Goal: Task Accomplishment & Management: Manage account settings

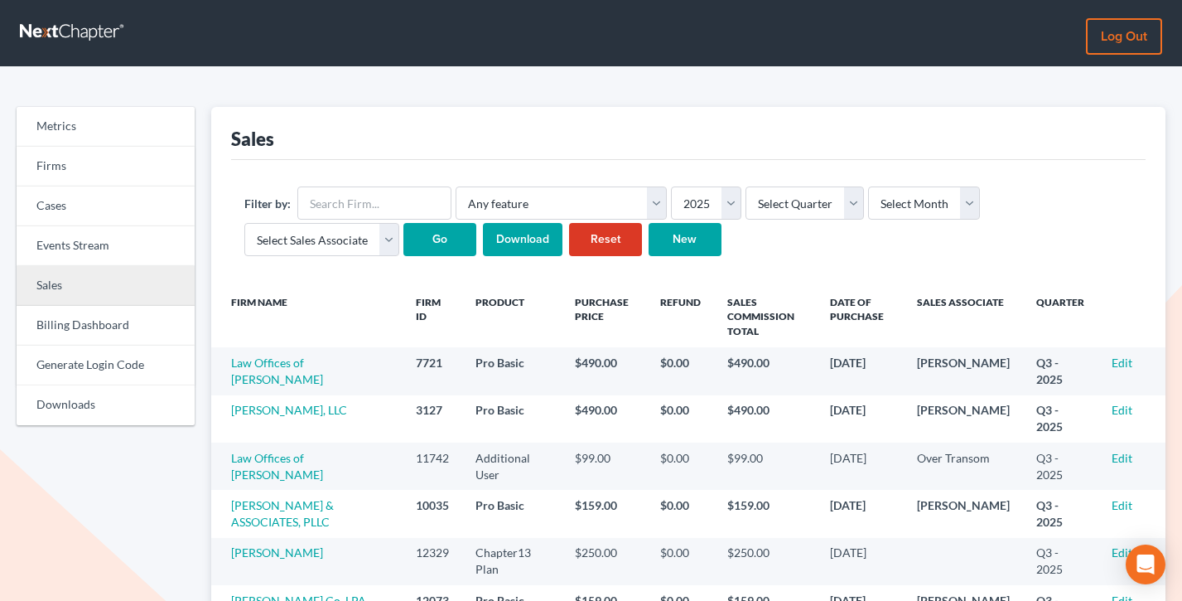
click at [91, 279] on link "Sales" at bounding box center [106, 286] width 178 height 40
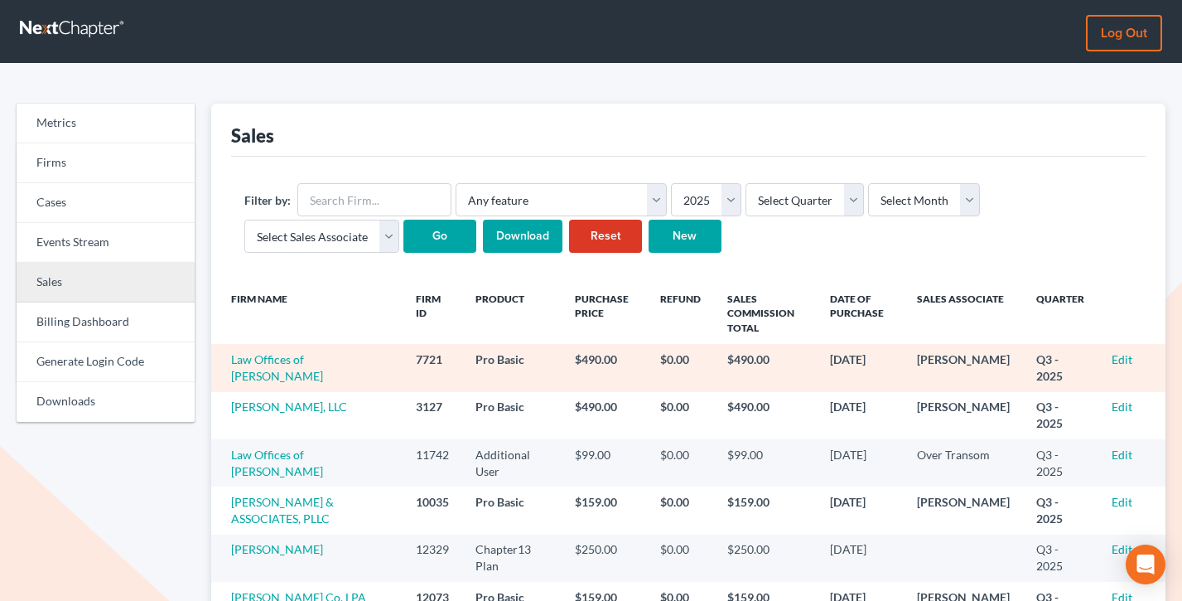
scroll to position [12, 0]
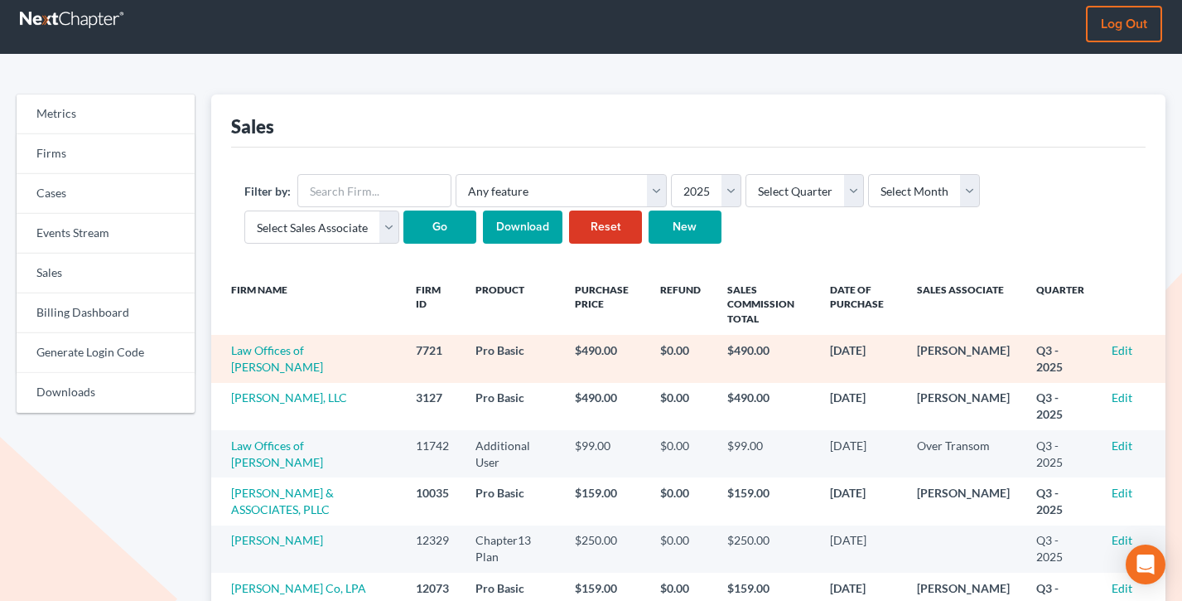
drag, startPoint x: 330, startPoint y: 370, endPoint x: 229, endPoint y: 357, distance: 101.1
click at [229, 357] on td "Law Offices of Robert F. Reynolds, P.A." at bounding box center [306, 358] width 191 height 47
copy link "Law Offices of Robert F. Reynolds, P.A."
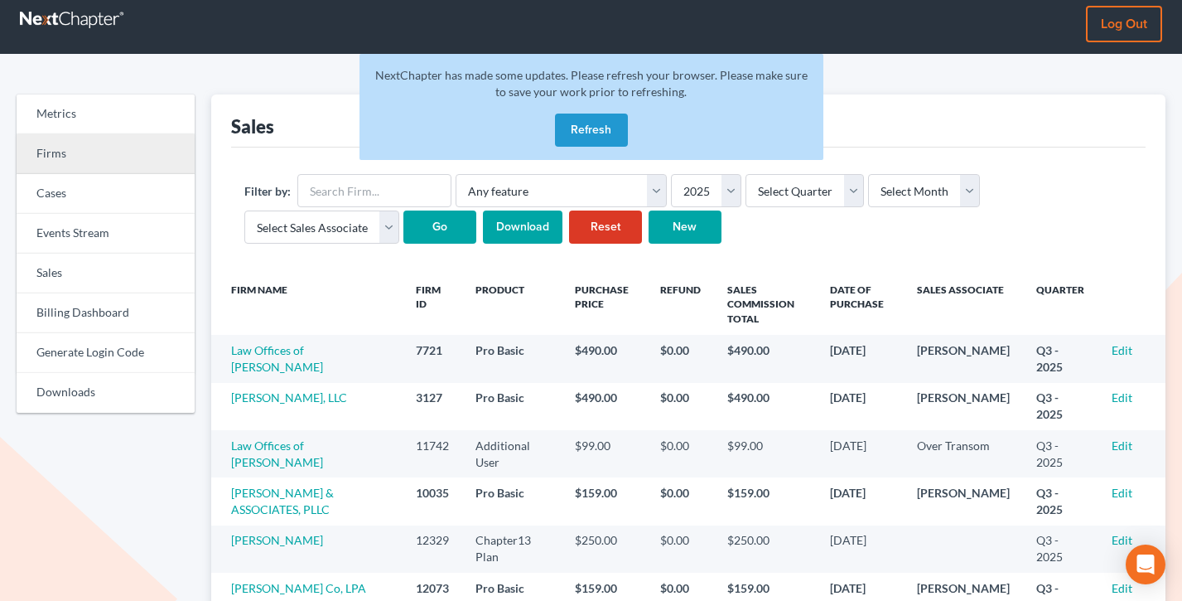
click at [79, 158] on link "Firms" at bounding box center [106, 154] width 178 height 40
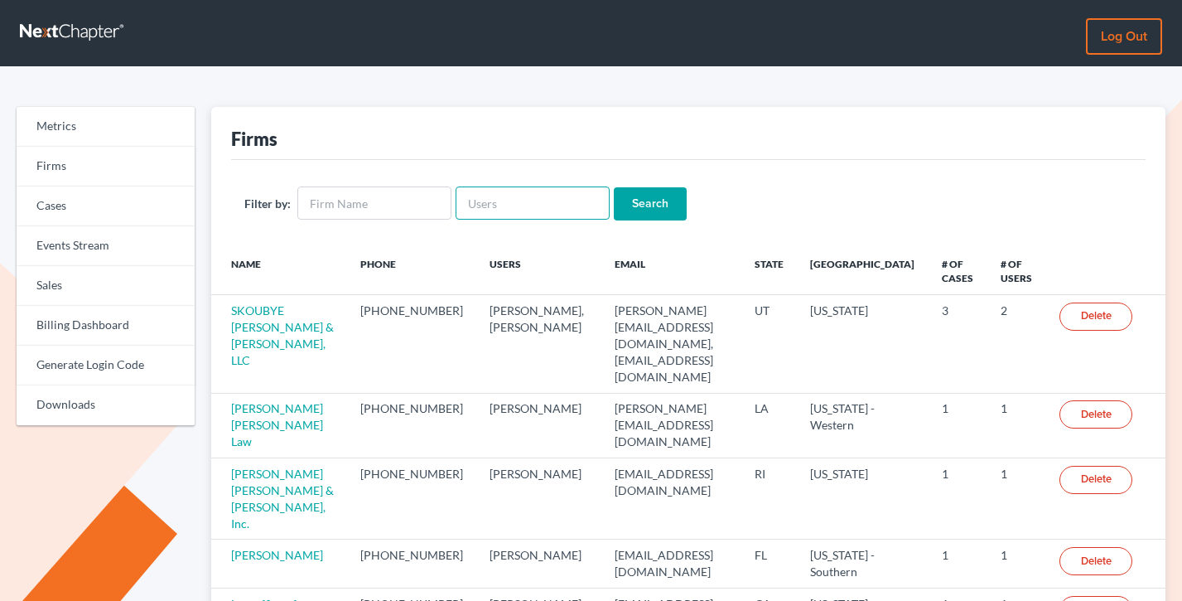
click at [488, 204] on input "text" at bounding box center [533, 202] width 154 height 33
paste input "[EMAIL_ADDRESS][DOMAIN_NAME]"
type input "krichard@legalaidocba.org"
click at [614, 187] on input "Search" at bounding box center [650, 203] width 73 height 33
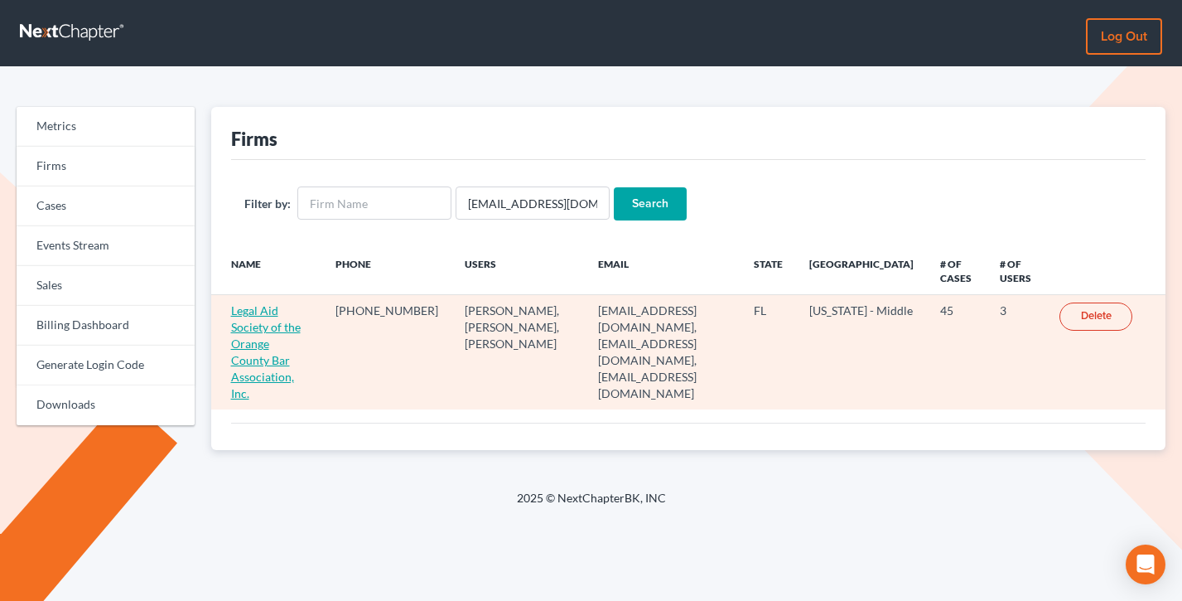
click at [284, 341] on link "Legal Aid Society of the Orange County Bar Association, Inc." at bounding box center [266, 351] width 70 height 97
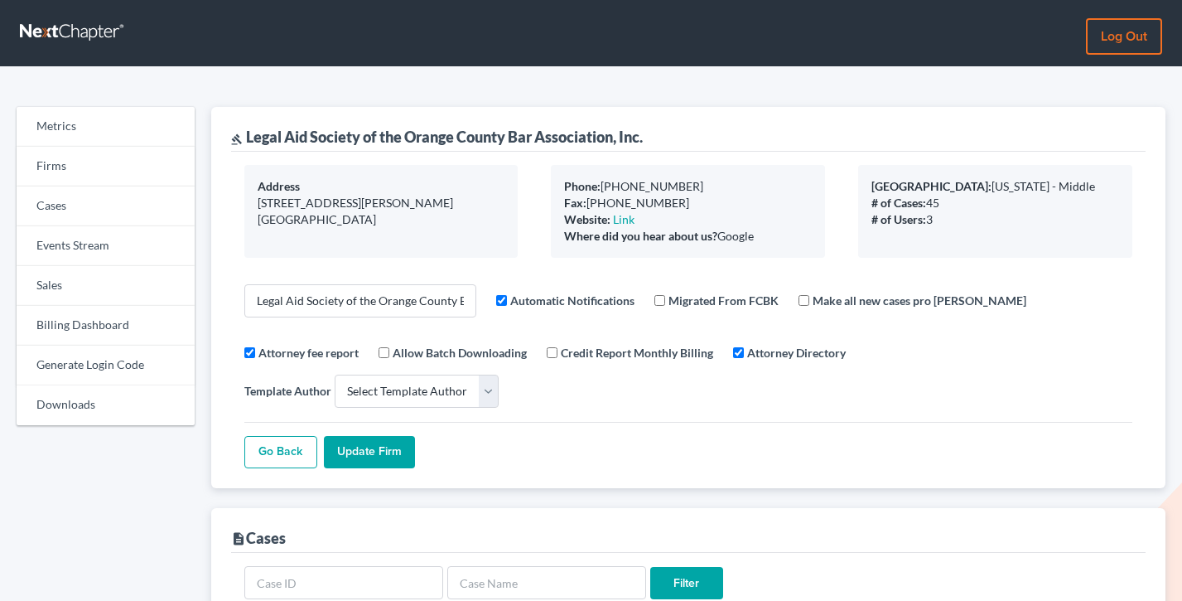
select select
click at [105, 318] on link "Billing Dashboard" at bounding box center [106, 326] width 178 height 40
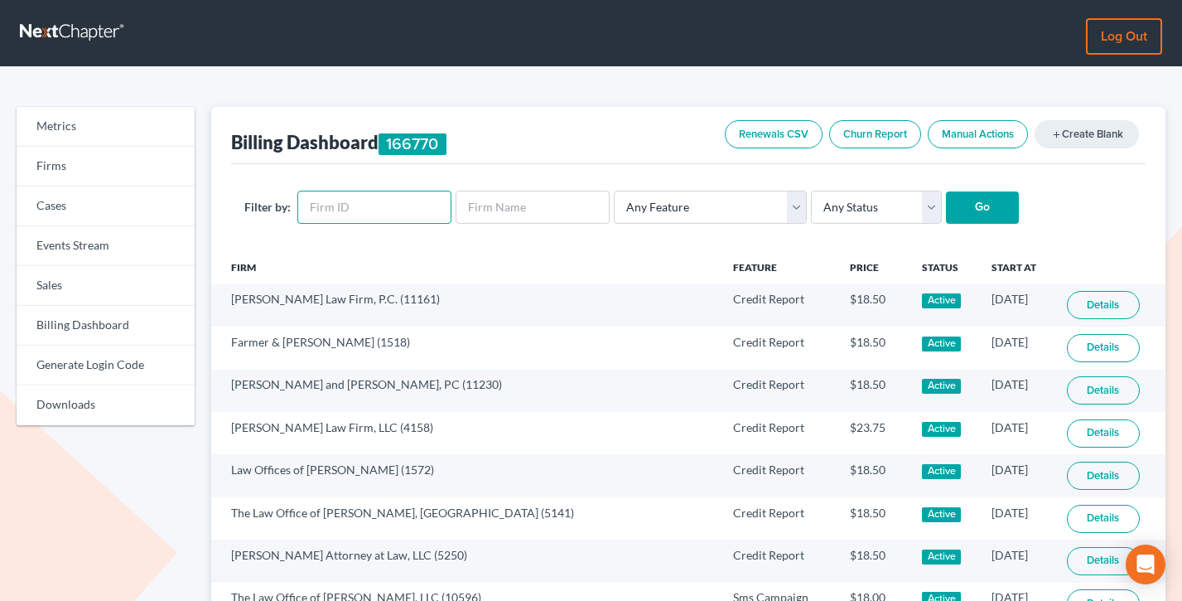
click at [379, 207] on input "text" at bounding box center [374, 207] width 154 height 33
paste input "12013"
type input "12013"
click at [946, 191] on input "Go" at bounding box center [982, 207] width 73 height 33
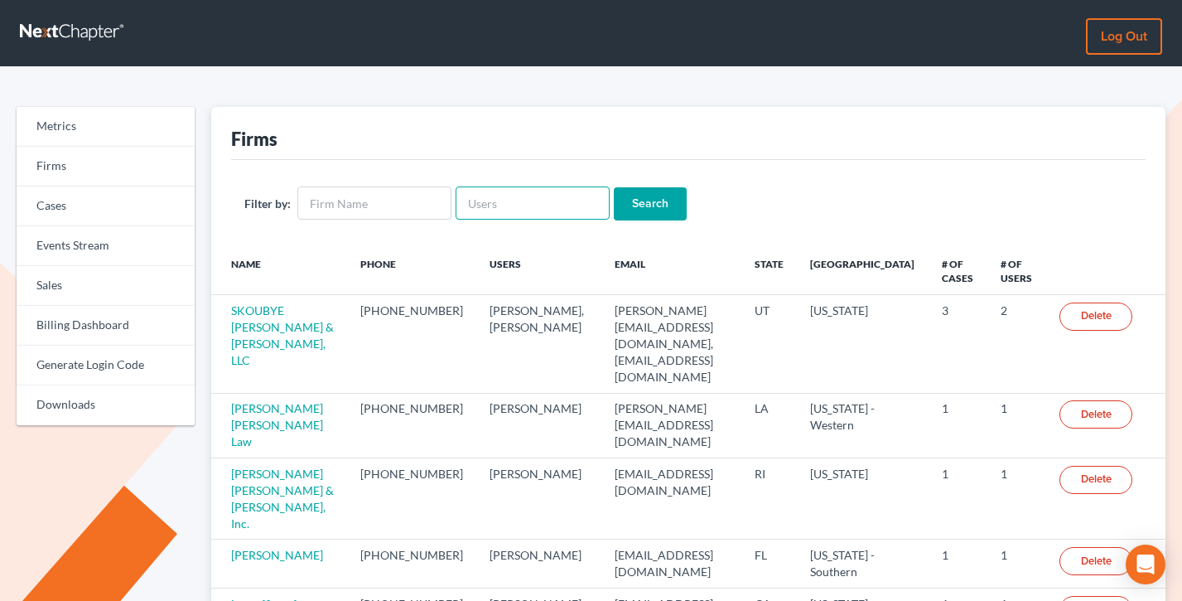
click at [522, 195] on input "text" at bounding box center [533, 202] width 154 height 33
paste input "[EMAIL_ADDRESS][DOMAIN_NAME]"
type input "[EMAIL_ADDRESS][DOMAIN_NAME]"
click at [614, 187] on input "Search" at bounding box center [650, 203] width 73 height 33
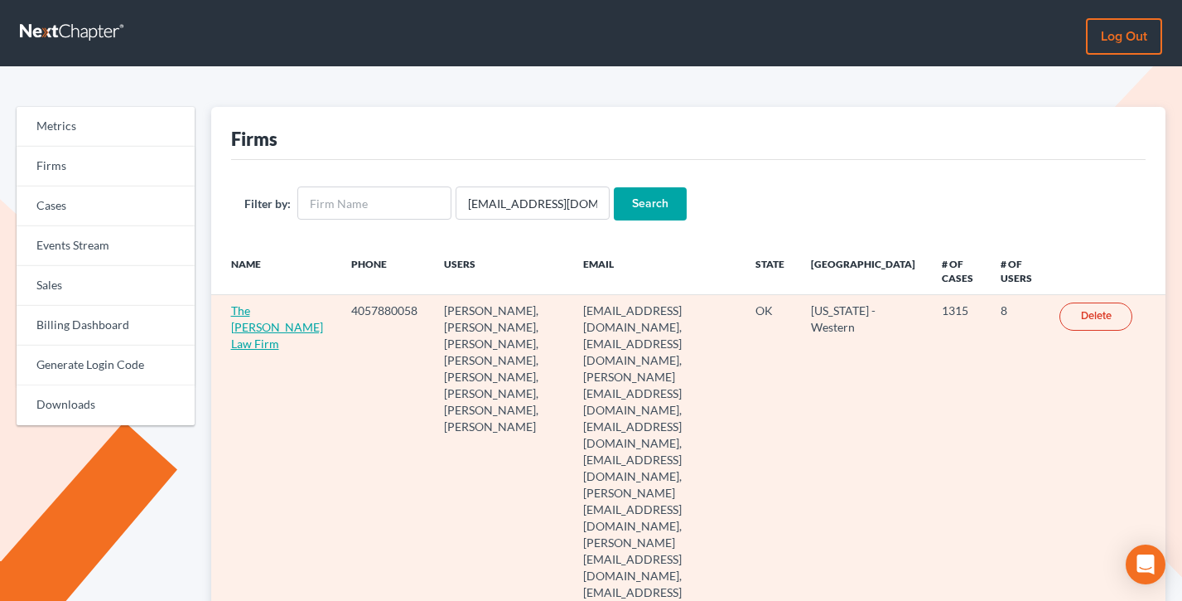
click at [231, 327] on link "The [PERSON_NAME] Law Firm" at bounding box center [277, 326] width 92 height 47
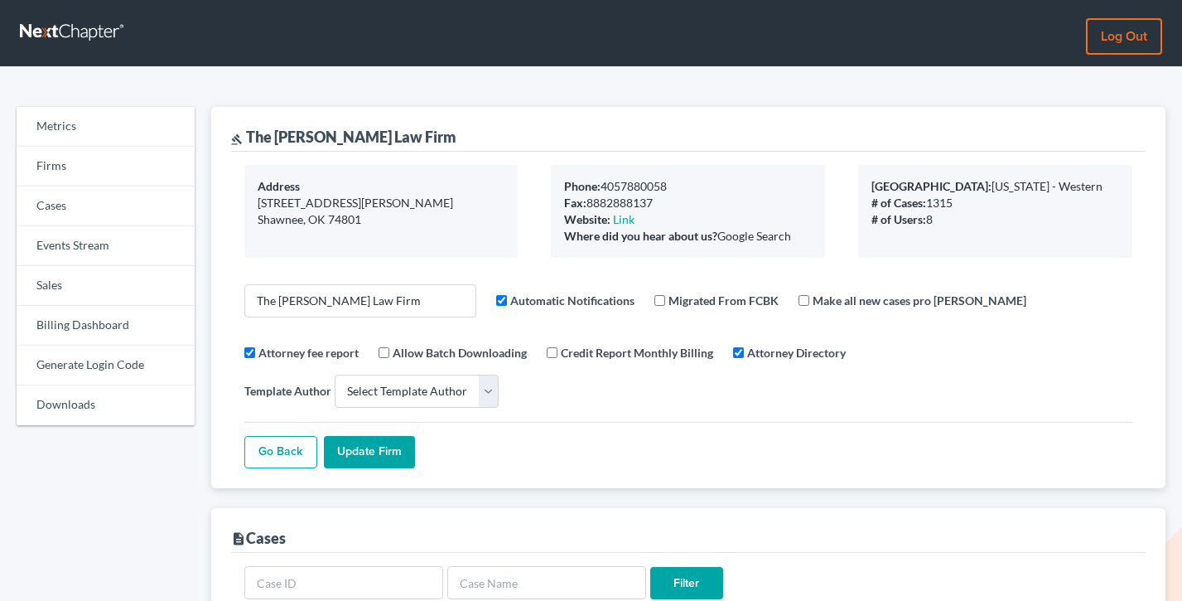
select select
click at [75, 328] on link "Billing Dashboard" at bounding box center [106, 326] width 178 height 40
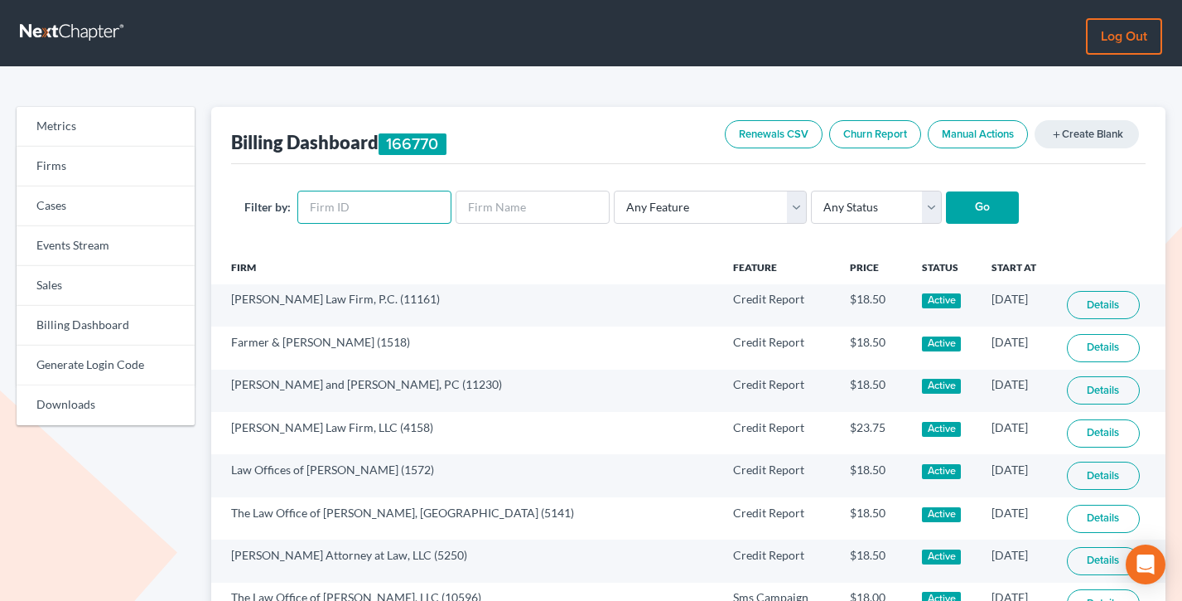
click at [330, 197] on input "text" at bounding box center [374, 207] width 154 height 33
paste input "2892"
click at [946, 191] on input "Go" at bounding box center [982, 207] width 73 height 33
type input "2892\"
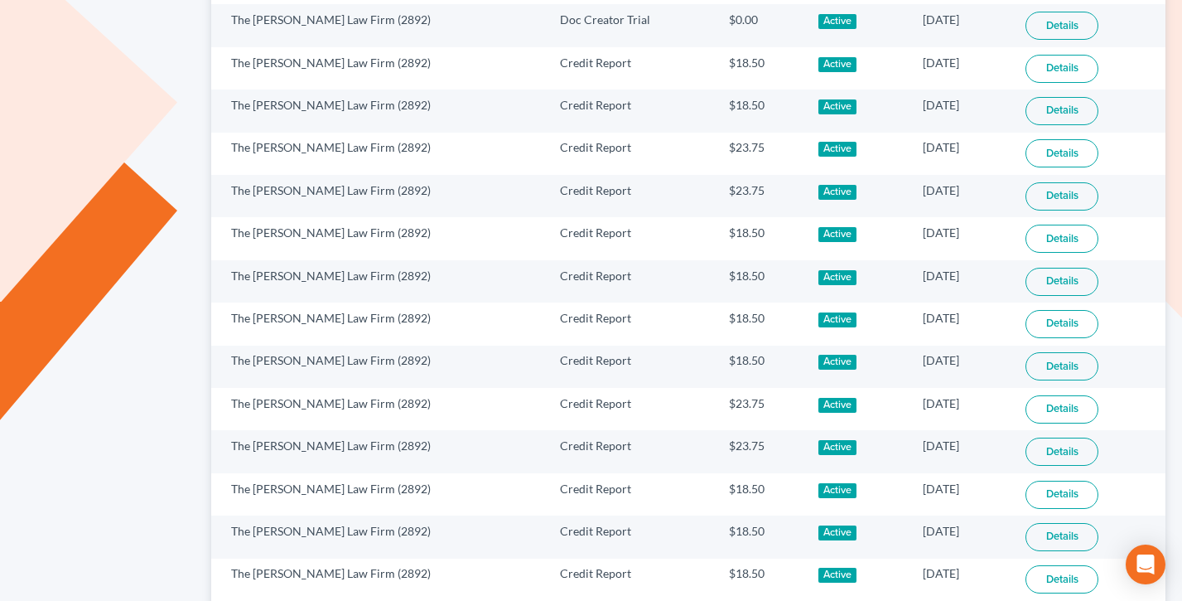
scroll to position [1089, 0]
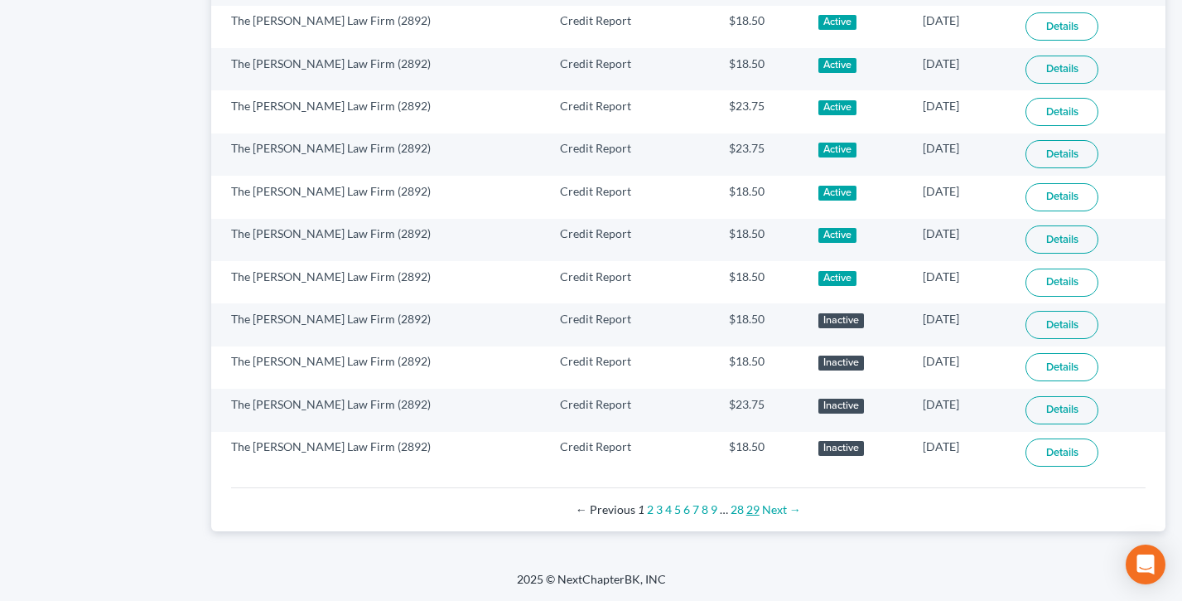
click at [756, 510] on link "29" at bounding box center [752, 509] width 13 height 14
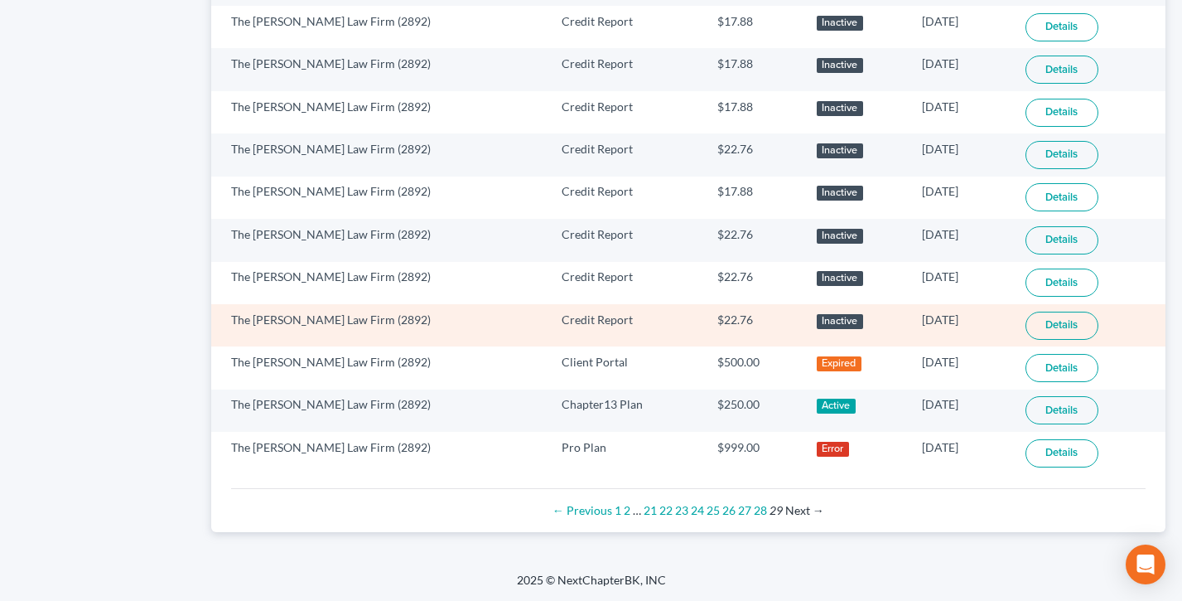
scroll to position [833, 0]
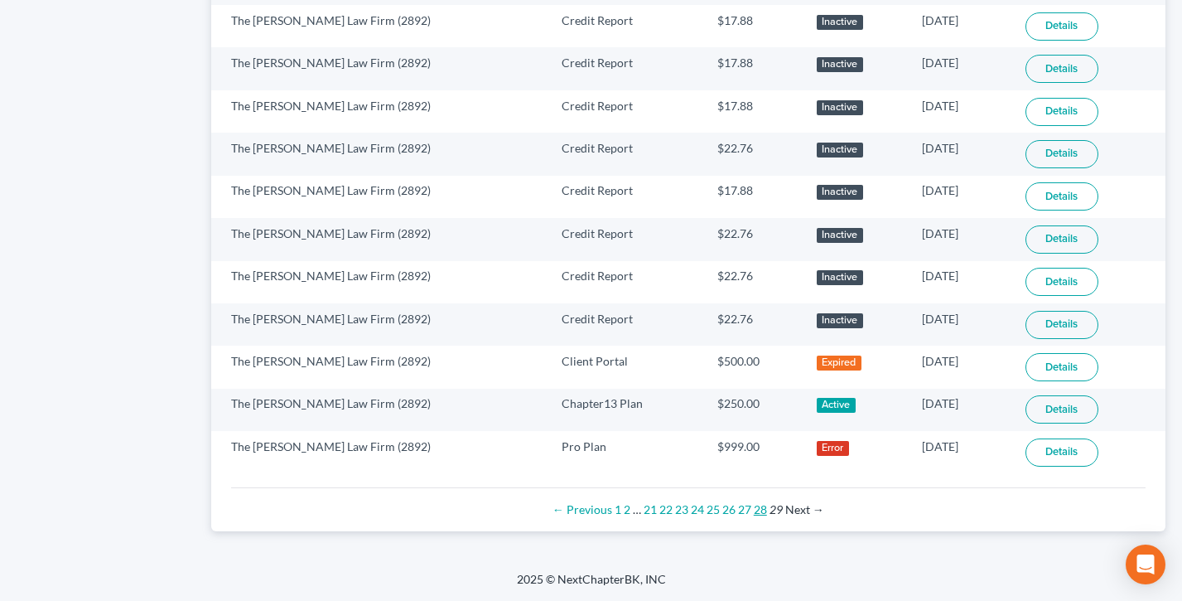
click at [760, 510] on link "28" at bounding box center [760, 509] width 13 height 14
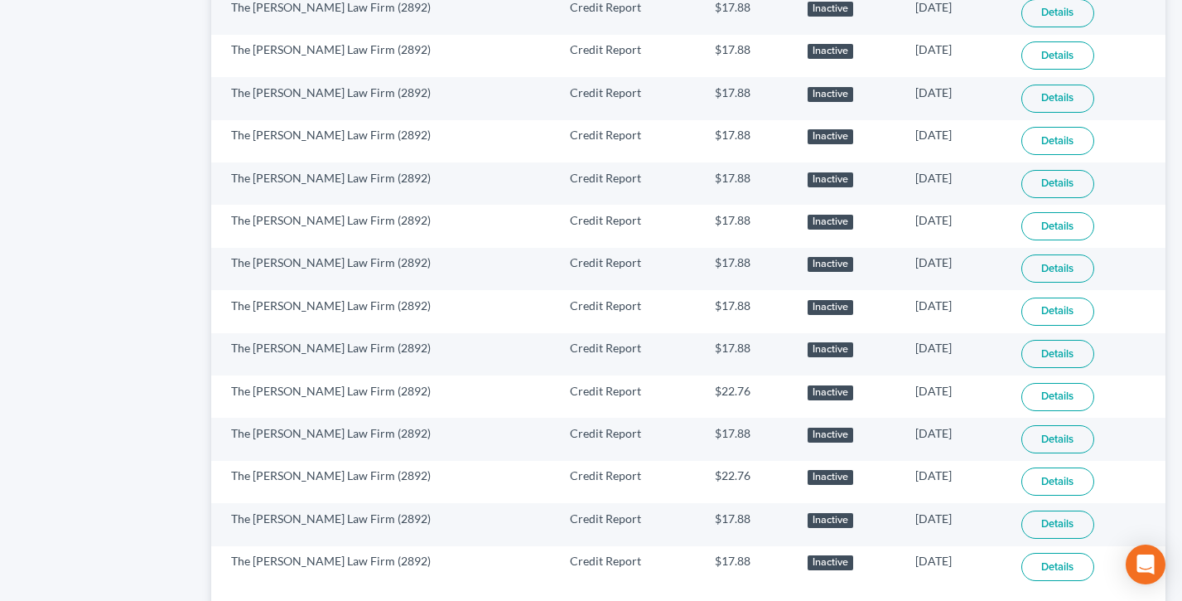
scroll to position [1089, 0]
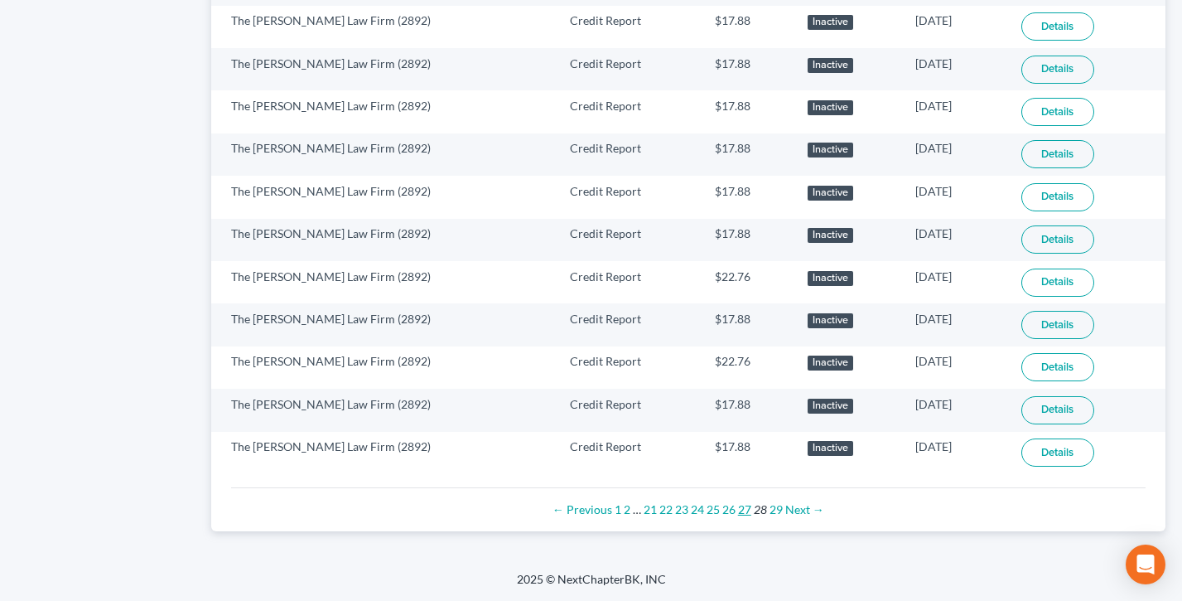
click at [746, 511] on link "27" at bounding box center [744, 509] width 13 height 14
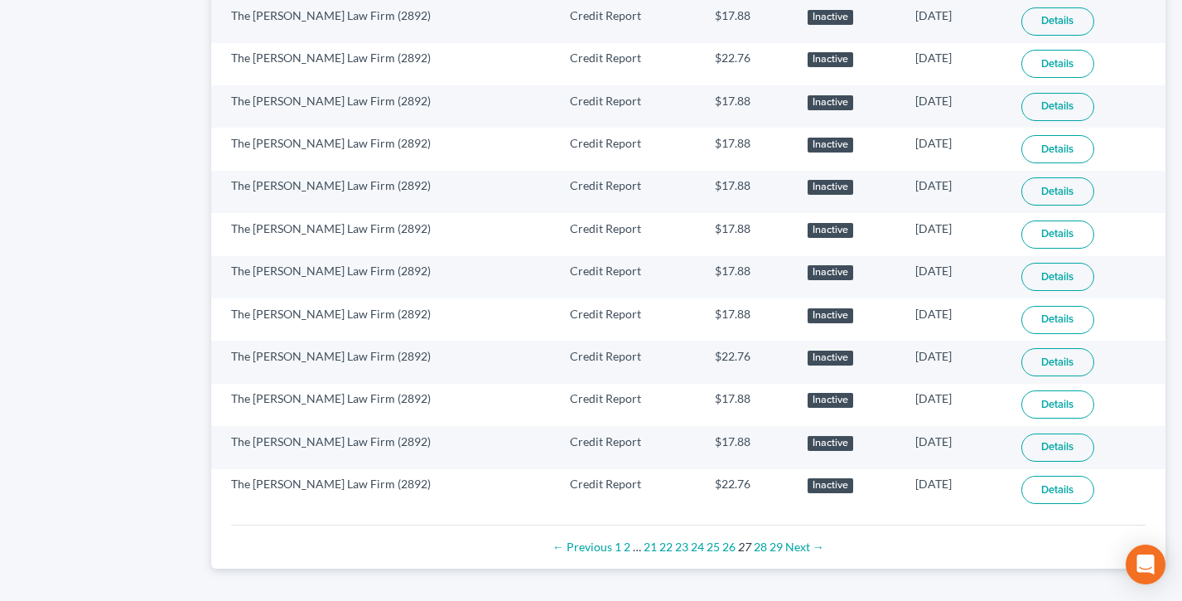
scroll to position [1089, 0]
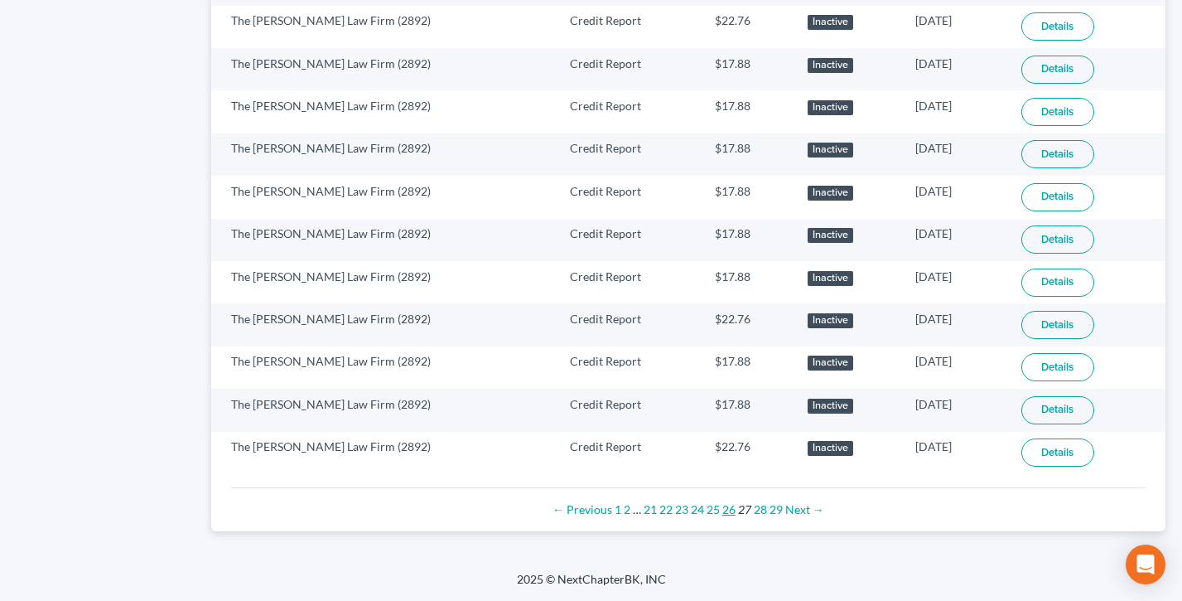
click at [731, 510] on link "26" at bounding box center [728, 509] width 13 height 14
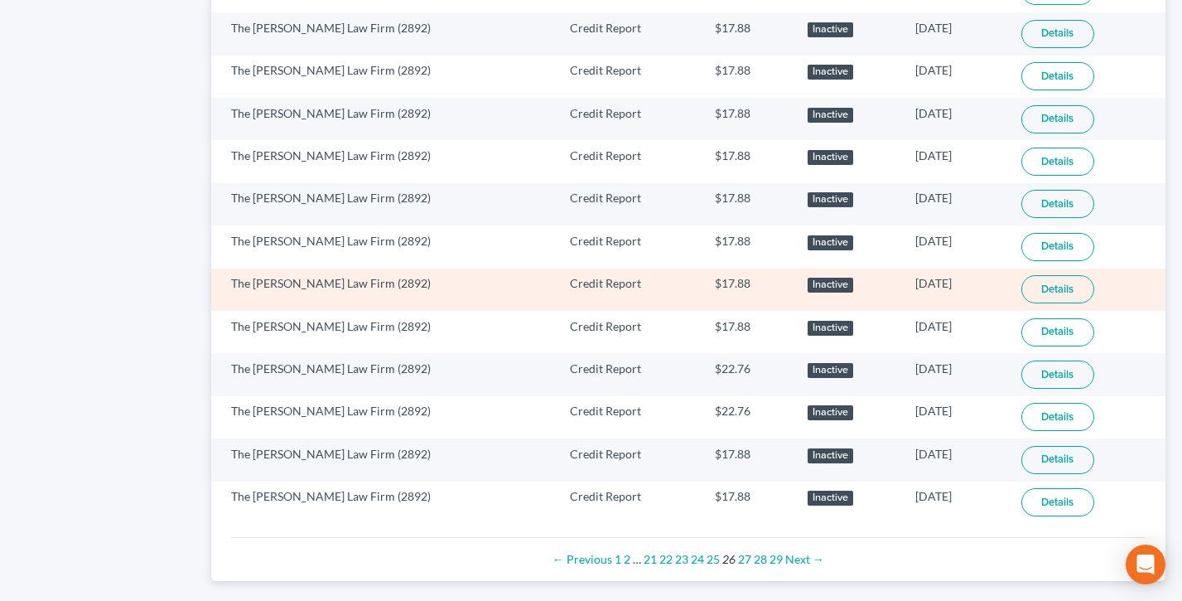
scroll to position [1089, 0]
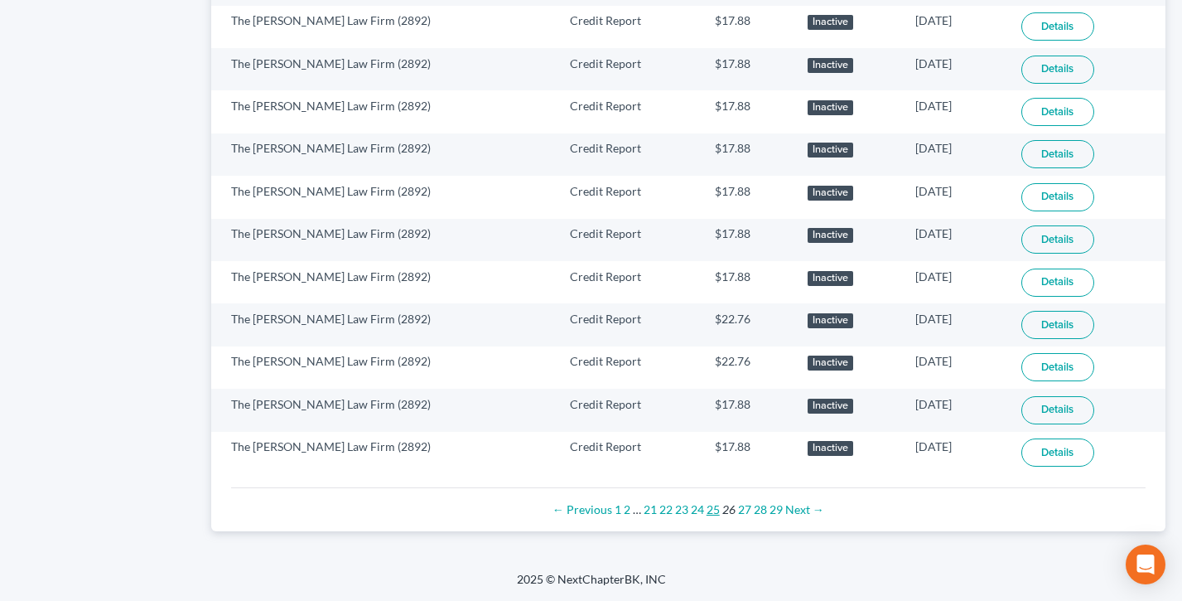
click at [716, 512] on link "25" at bounding box center [713, 509] width 13 height 14
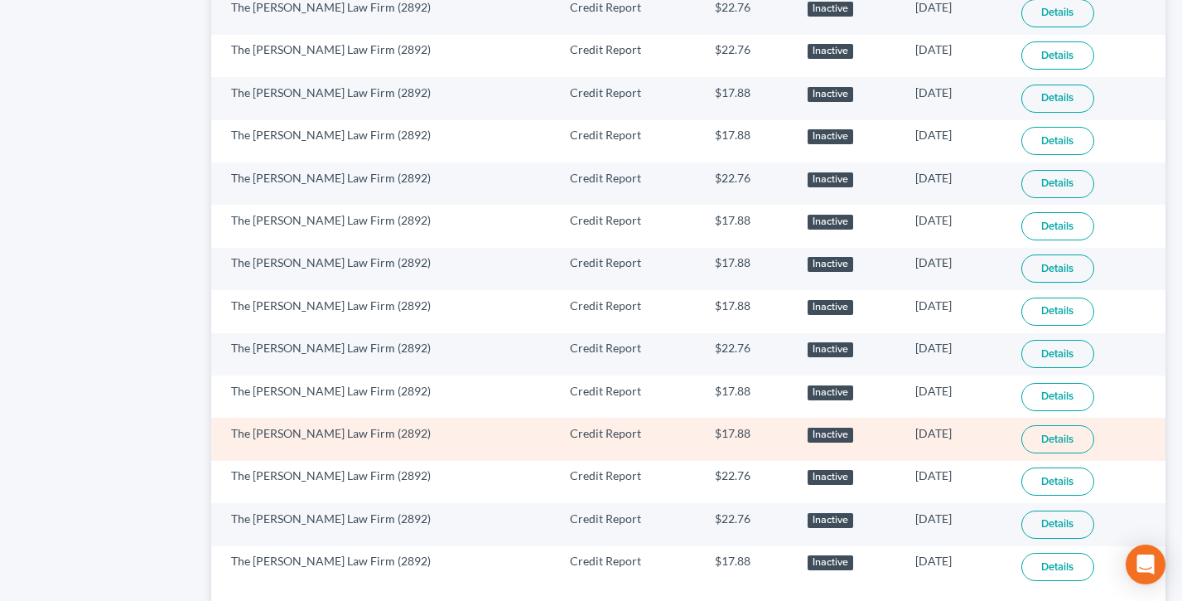
scroll to position [828, 0]
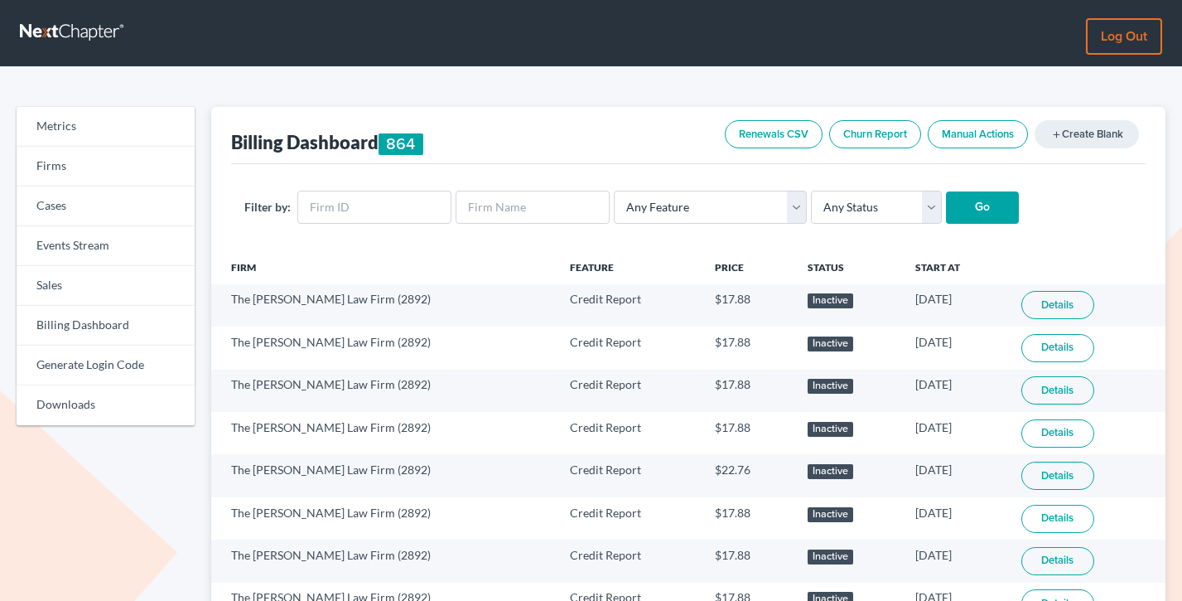
scroll to position [1089, 0]
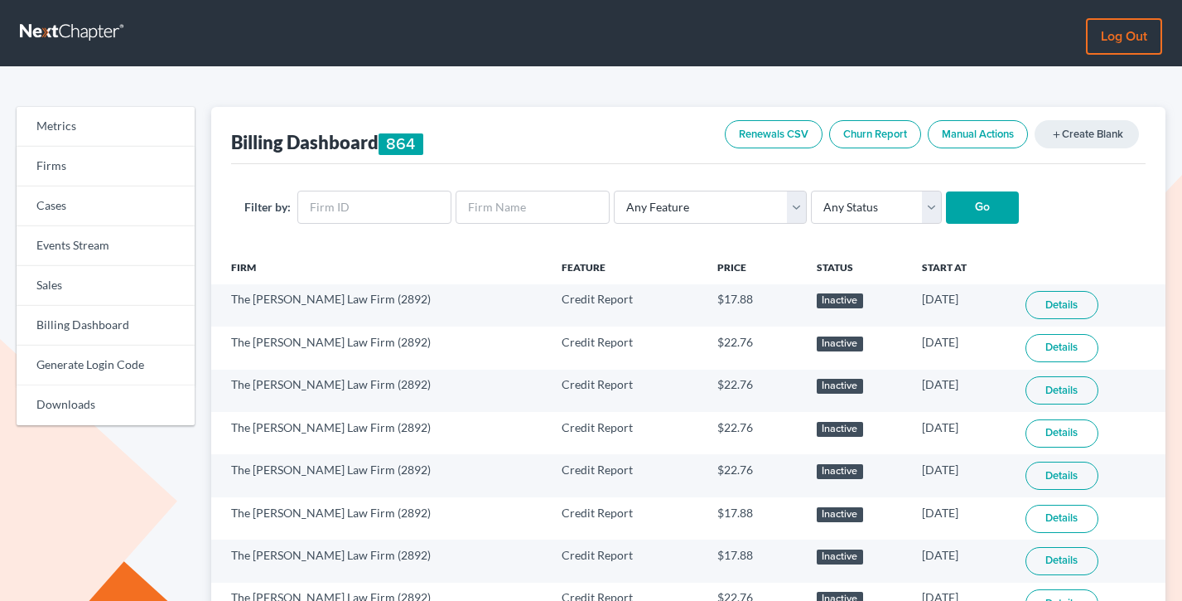
scroll to position [833, 0]
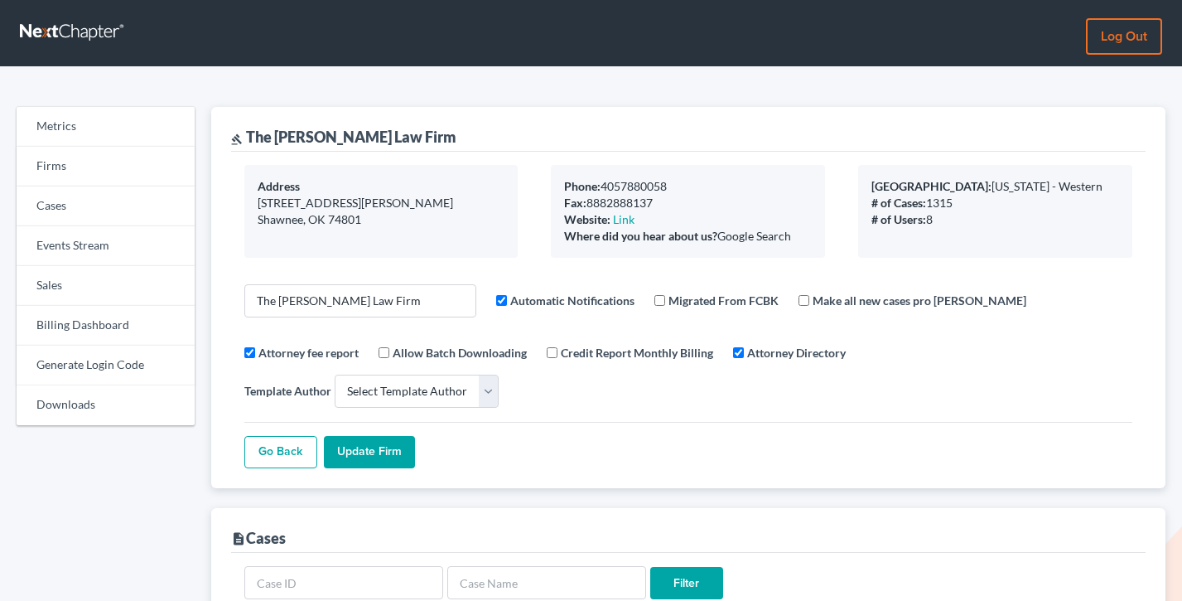
select select
click at [91, 172] on link "Firms" at bounding box center [106, 167] width 178 height 40
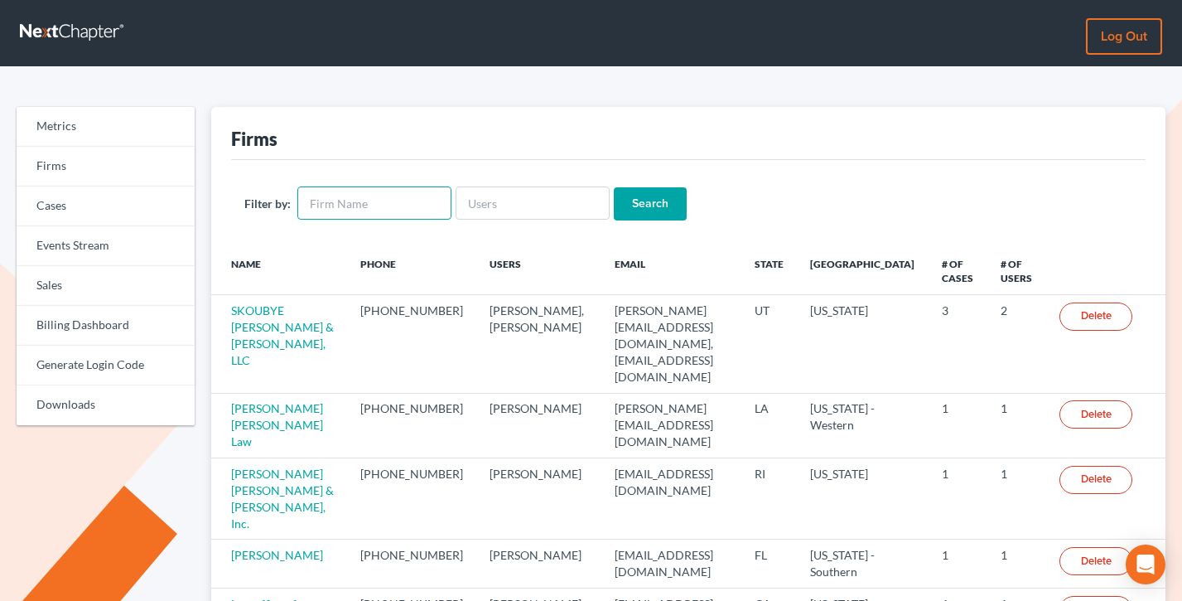
click at [374, 205] on input "text" at bounding box center [374, 202] width 154 height 33
click at [504, 205] on input "text" at bounding box center [533, 202] width 154 height 33
paste input "[PERSON_NAME][EMAIL_ADDRESS][DOMAIN_NAME]"
type input "[PERSON_NAME][EMAIL_ADDRESS][DOMAIN_NAME]"
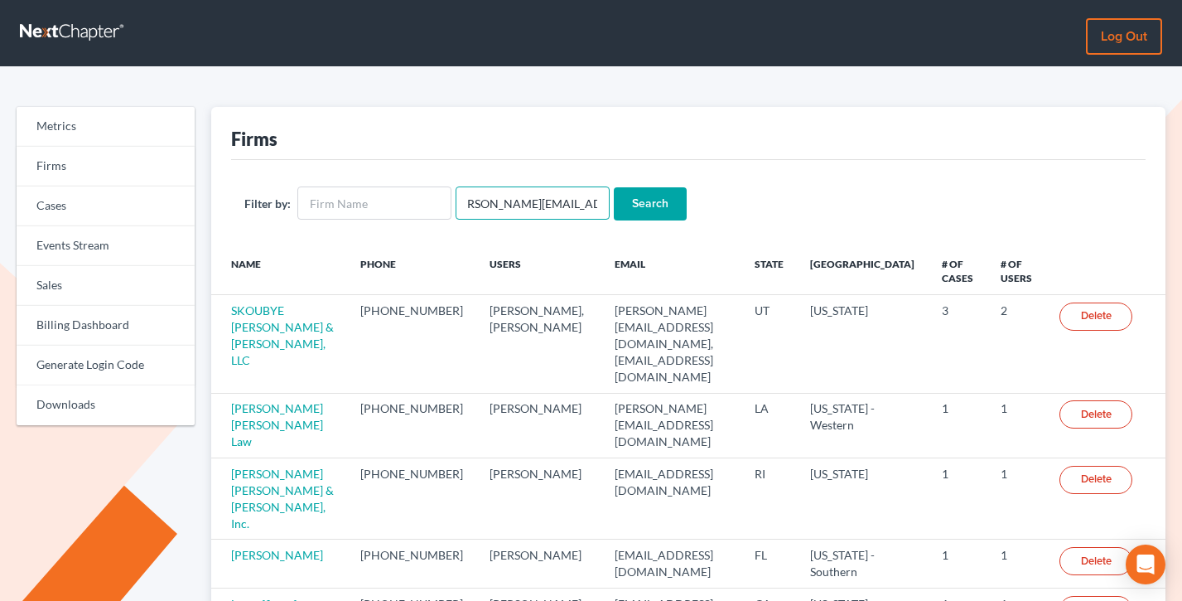
click at [614, 187] on input "Search" at bounding box center [650, 203] width 73 height 33
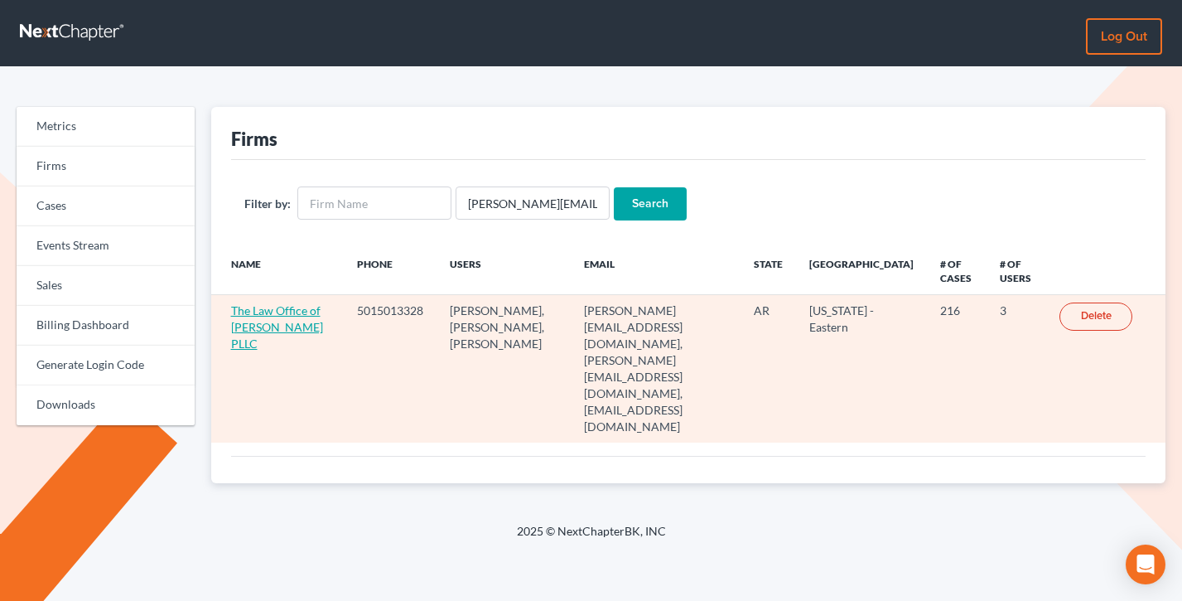
click at [278, 331] on link "The Law Office of [PERSON_NAME] PLLC" at bounding box center [277, 326] width 92 height 47
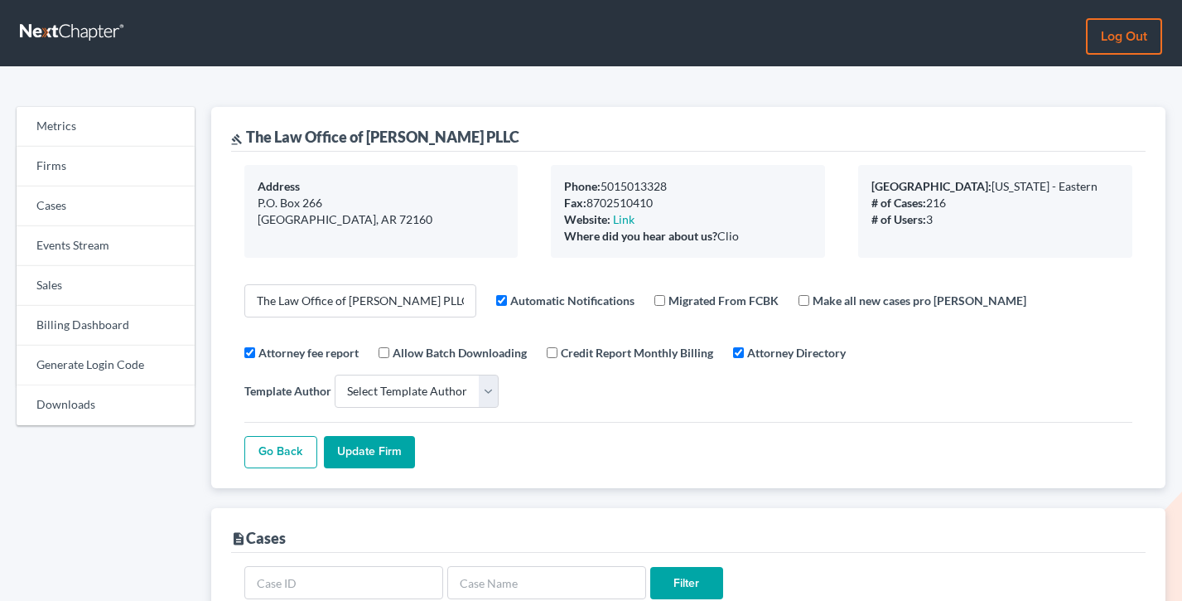
select select
click at [79, 320] on link "Billing Dashboard" at bounding box center [106, 326] width 178 height 40
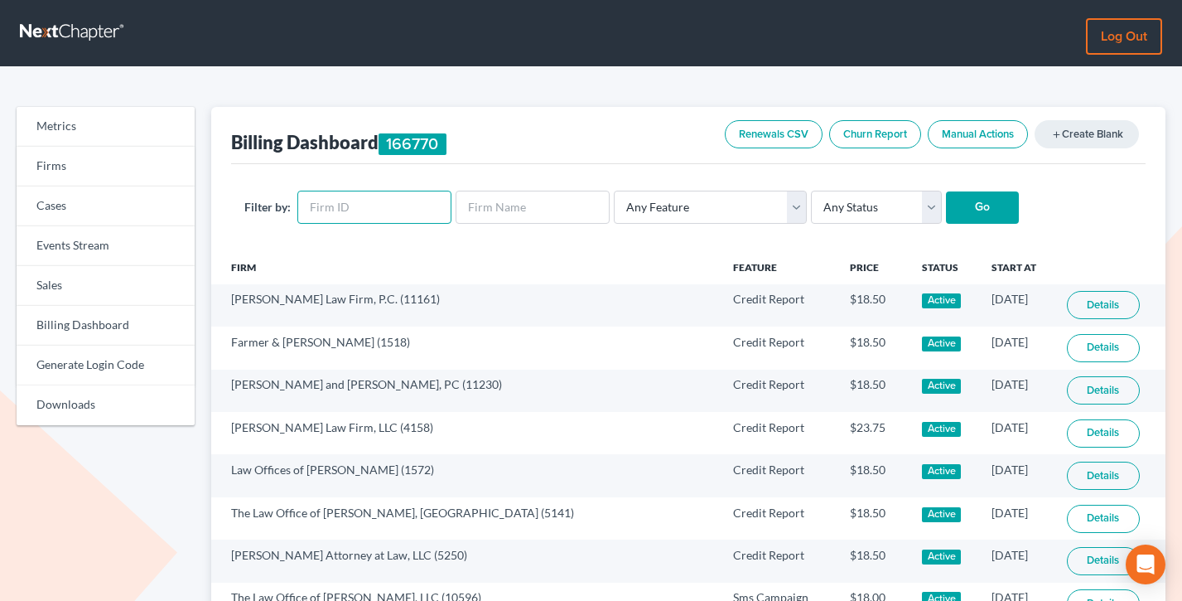
click at [403, 201] on input "text" at bounding box center [374, 207] width 154 height 33
paste input "6709"
type input "6709"
click at [946, 191] on input "Go" at bounding box center [982, 207] width 73 height 33
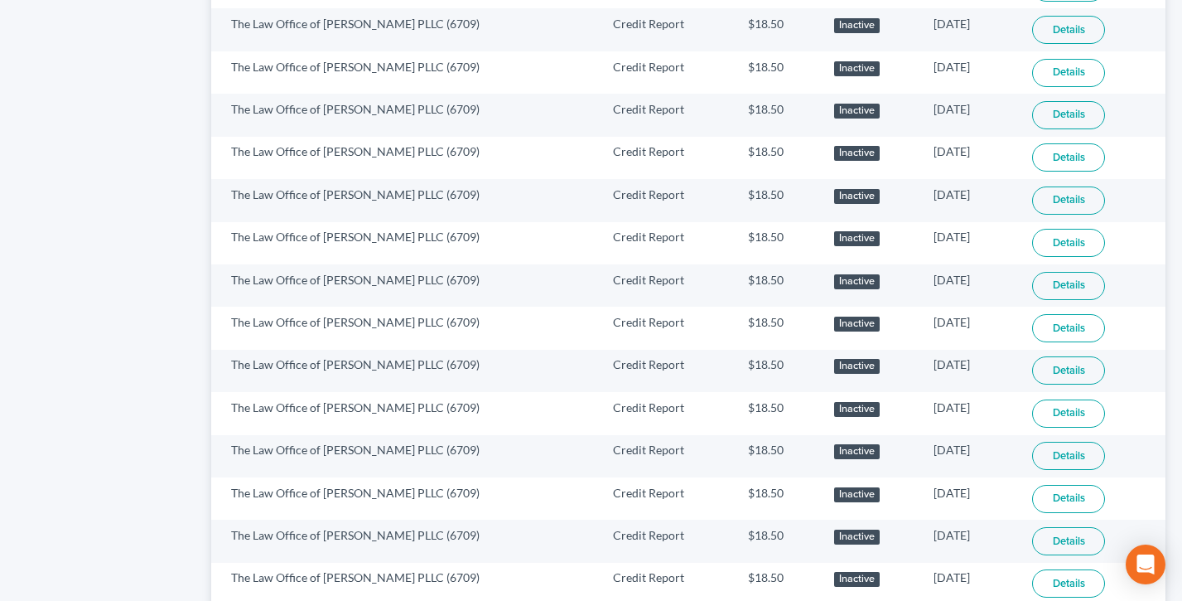
scroll to position [1089, 0]
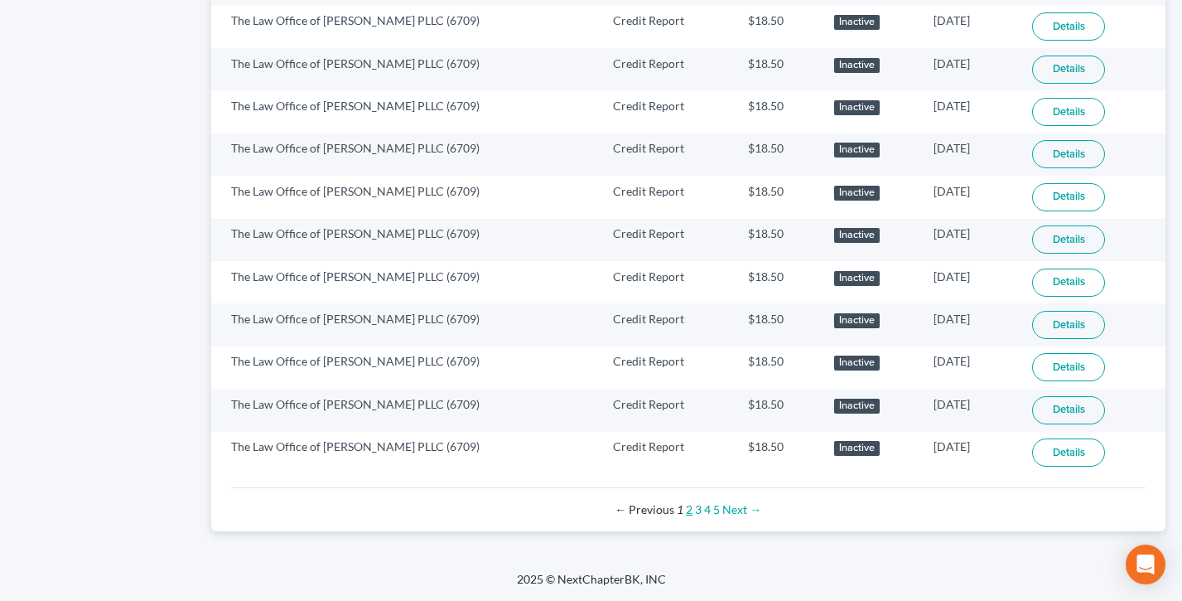
click at [688, 507] on link "2" at bounding box center [689, 509] width 7 height 14
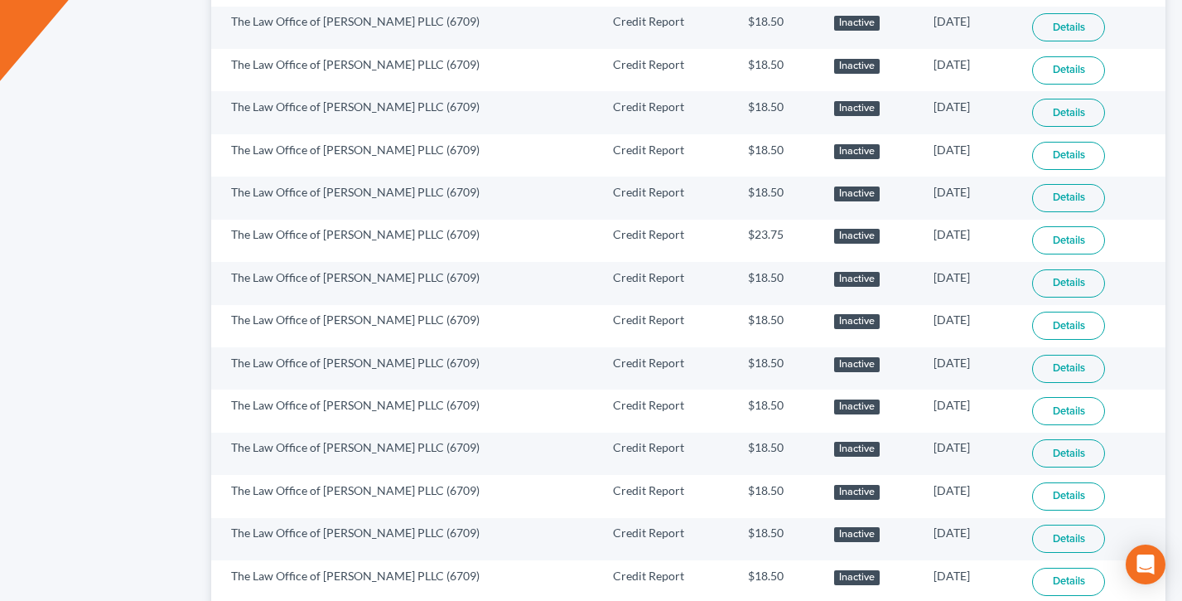
scroll to position [1089, 0]
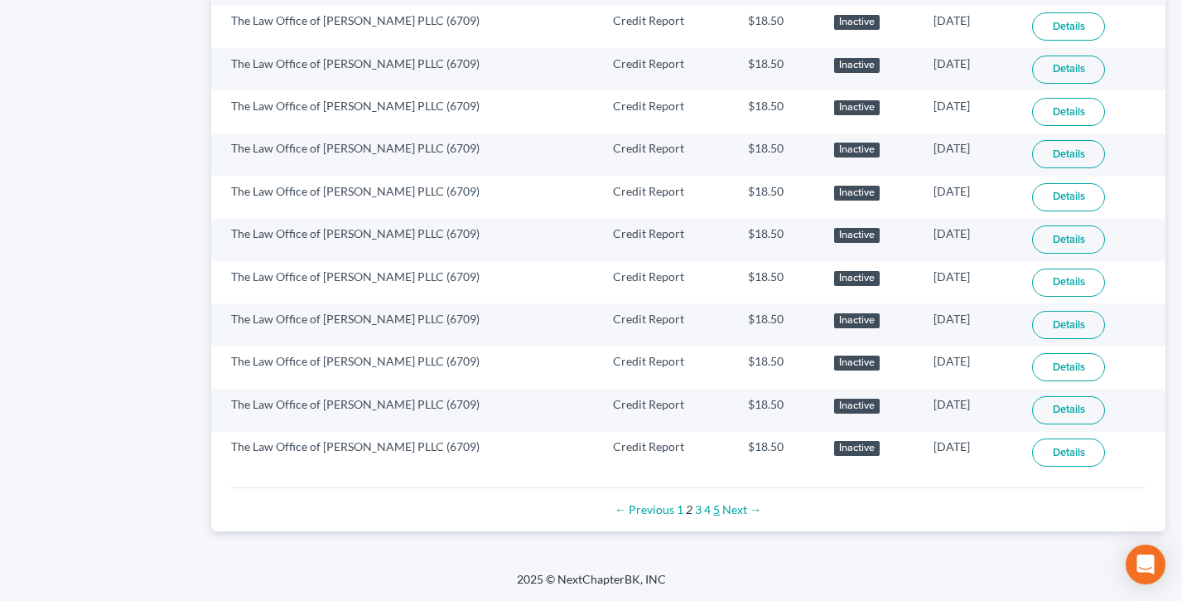
click at [714, 509] on link "5" at bounding box center [716, 509] width 7 height 14
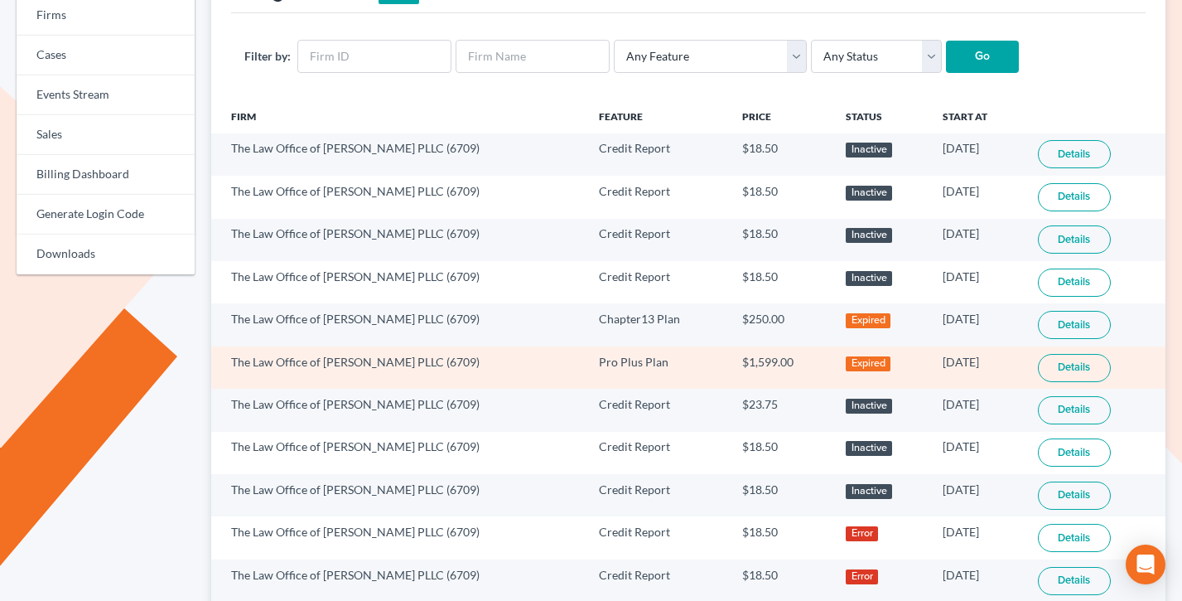
scroll to position [321, 0]
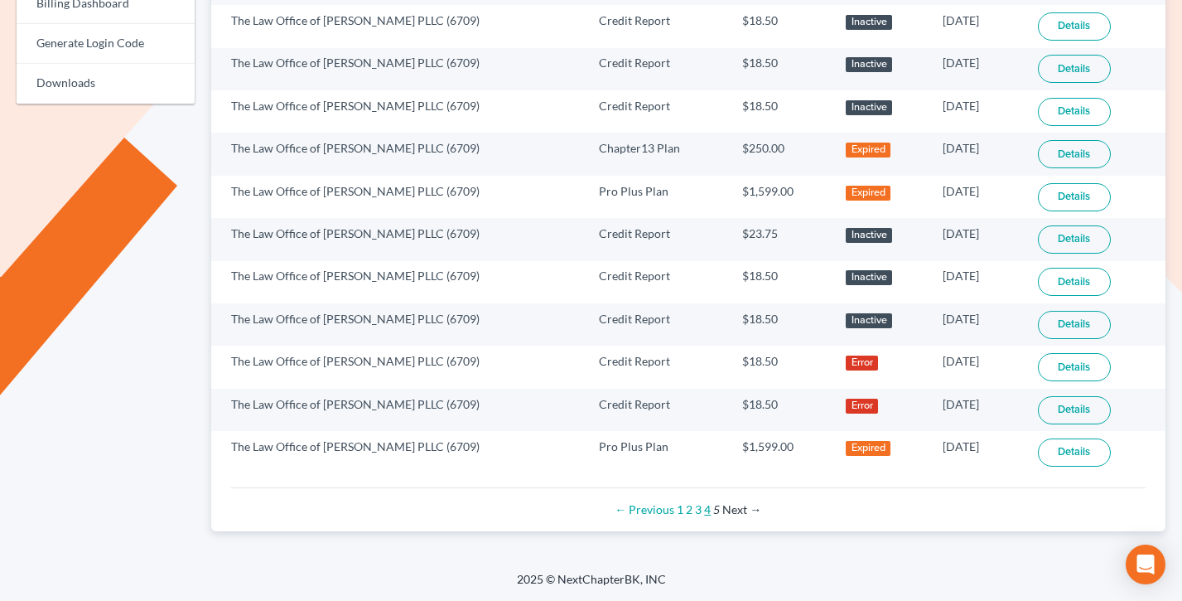
click at [706, 511] on link "4" at bounding box center [707, 509] width 7 height 14
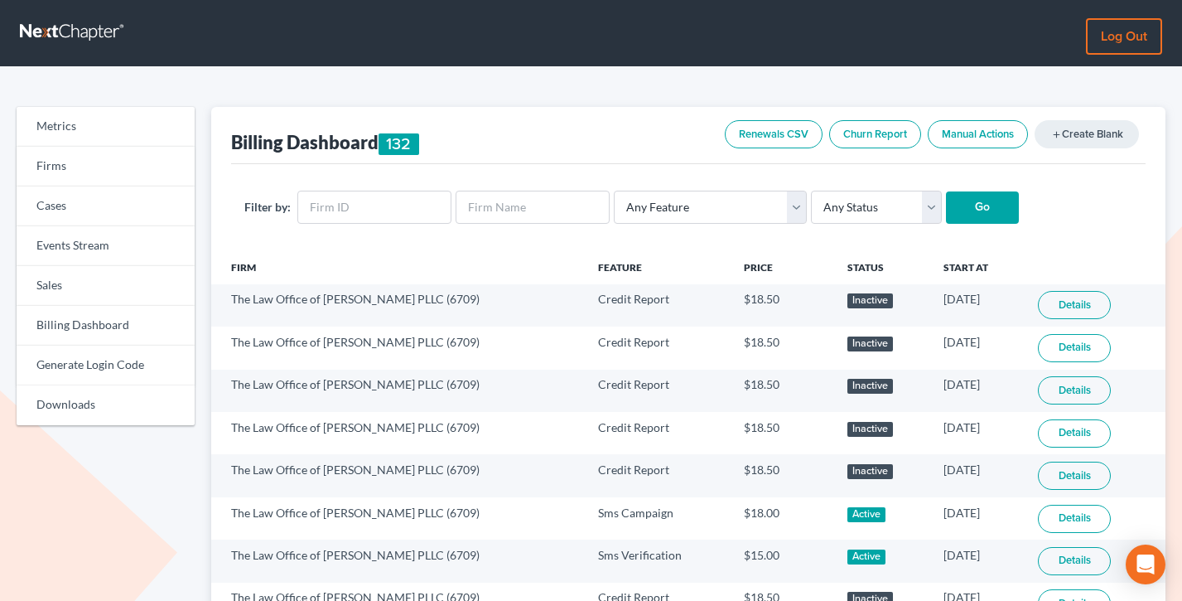
click at [92, 161] on link "Firms" at bounding box center [106, 167] width 178 height 40
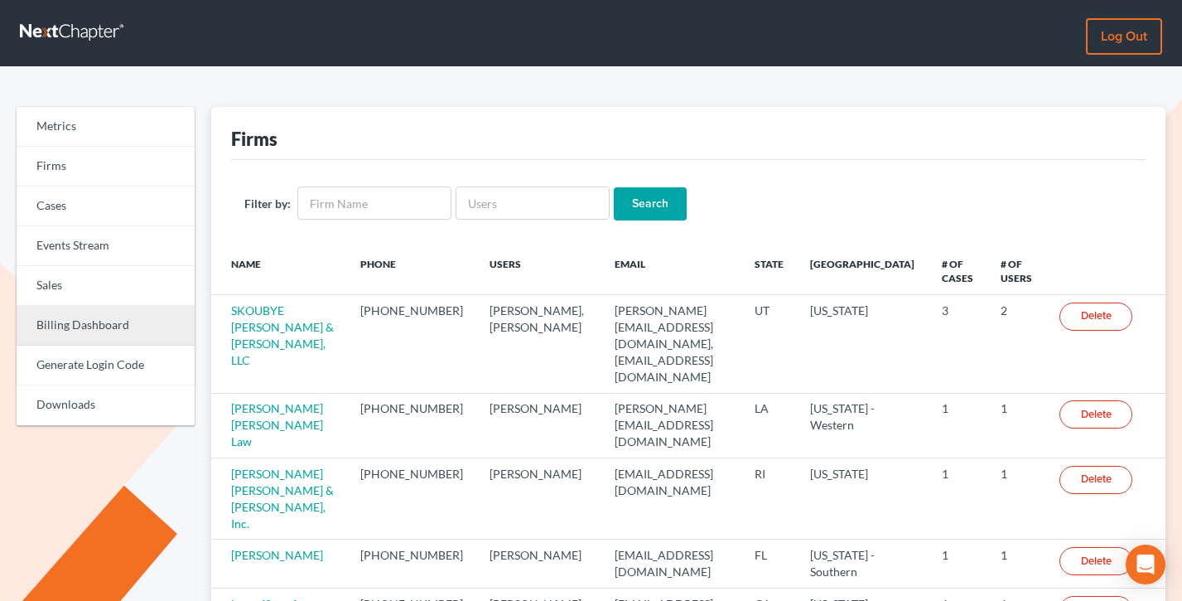
click at [96, 322] on link "Billing Dashboard" at bounding box center [106, 326] width 178 height 40
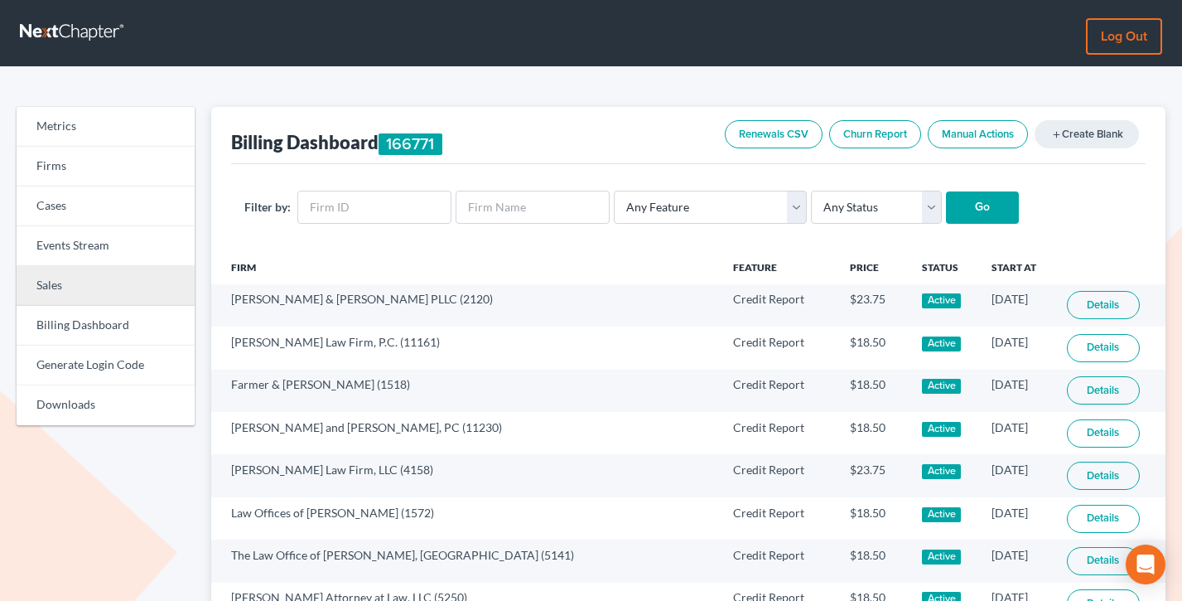
click at [65, 282] on link "Sales" at bounding box center [106, 286] width 178 height 40
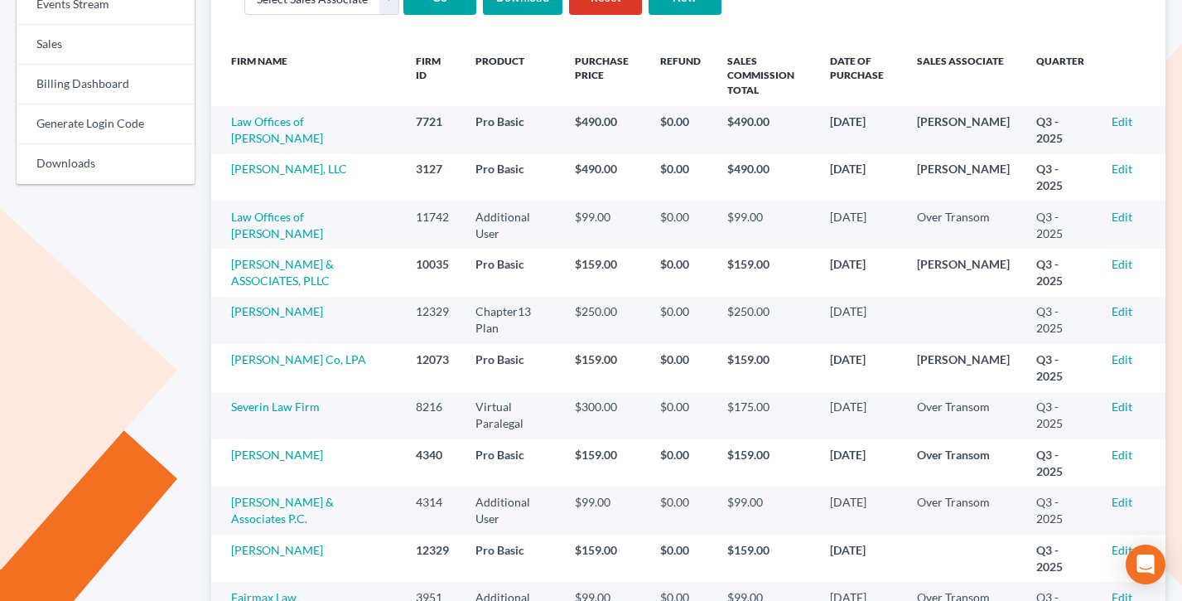
scroll to position [245, 0]
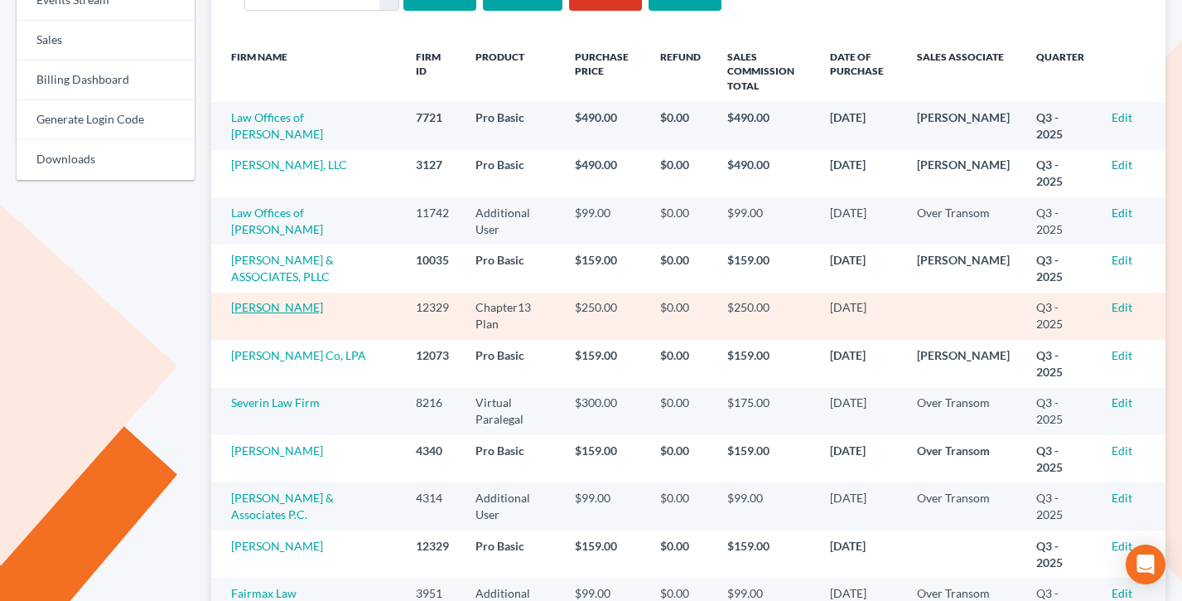
click at [297, 308] on link "[PERSON_NAME]" at bounding box center [277, 307] width 92 height 14
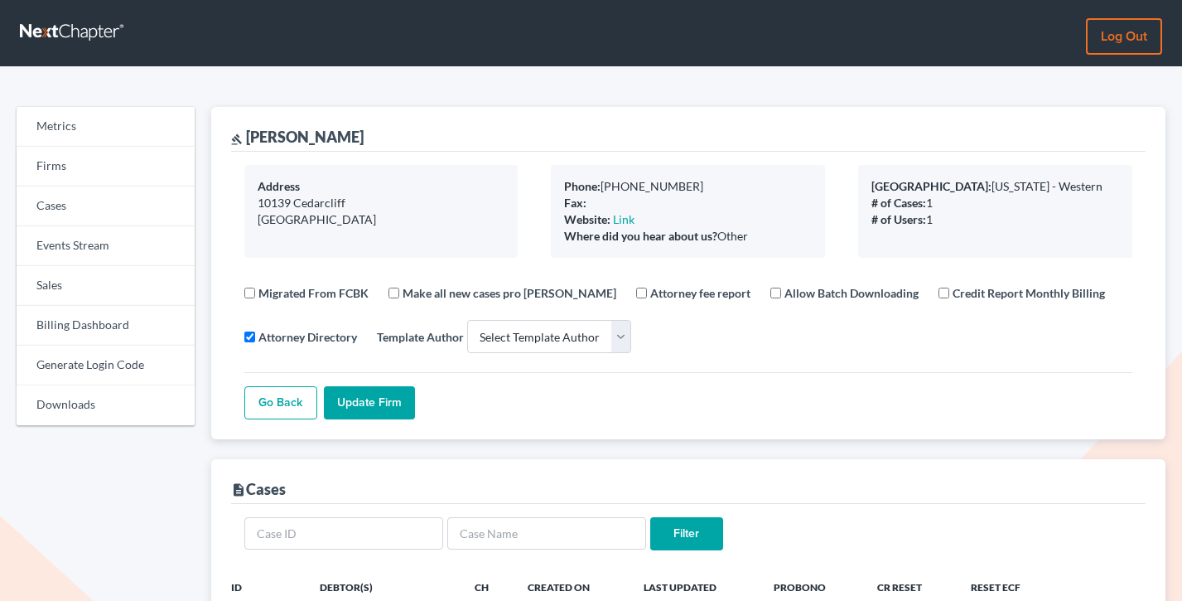
select select
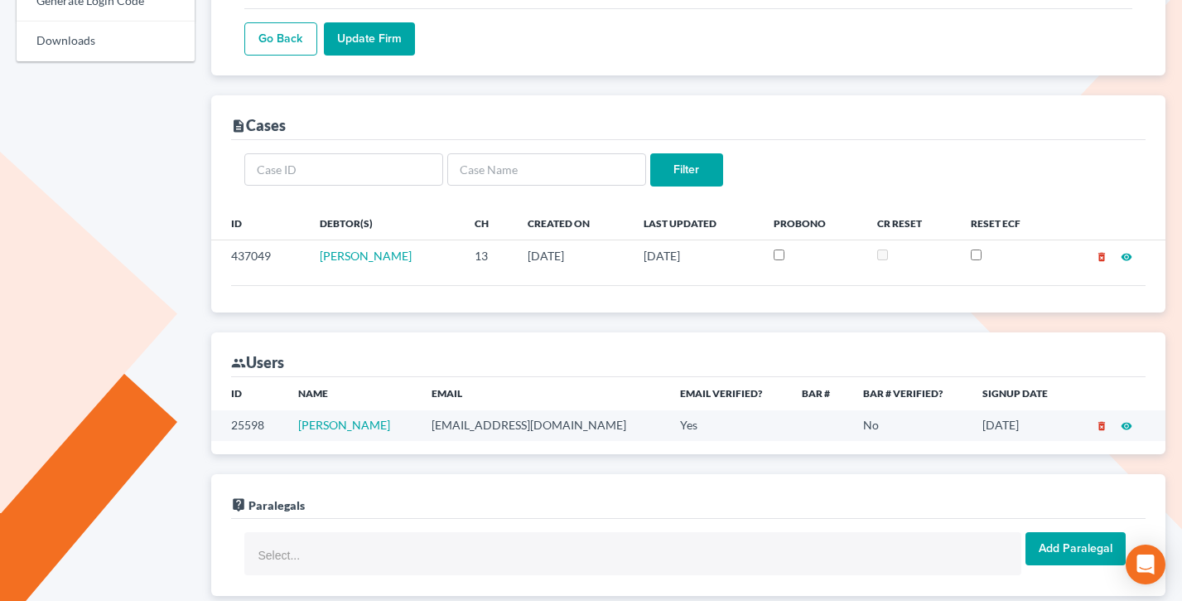
scroll to position [365, 0]
drag, startPoint x: 397, startPoint y: 428, endPoint x: 302, endPoint y: 427, distance: 95.3
click at [299, 428] on td "[PERSON_NAME]" at bounding box center [351, 424] width 133 height 31
copy link "[PERSON_NAME]"
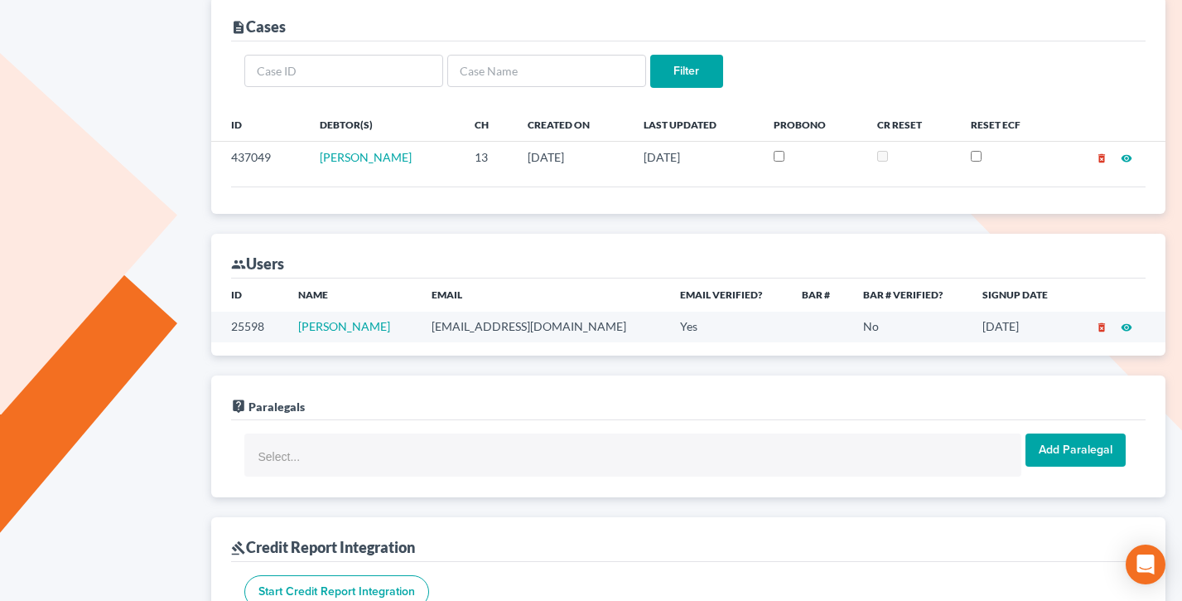
scroll to position [536, 0]
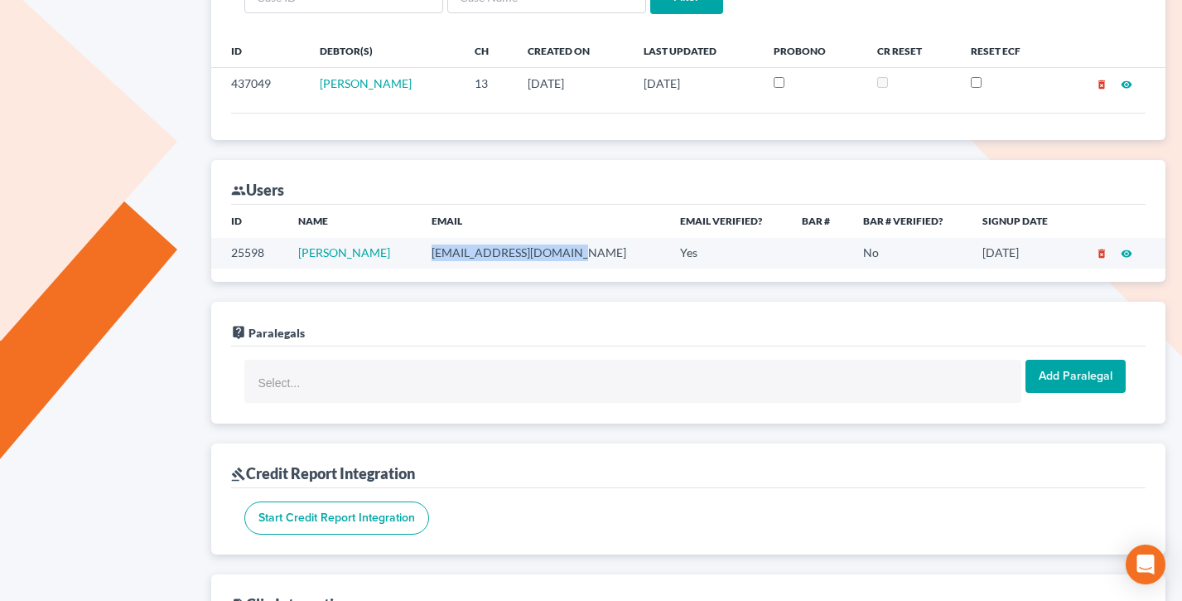
drag, startPoint x: 578, startPoint y: 251, endPoint x: 444, endPoint y: 251, distance: 134.2
click at [444, 251] on td "[EMAIL_ADDRESS][DOMAIN_NAME]" at bounding box center [542, 253] width 249 height 31
copy td "[EMAIL_ADDRESS][DOMAIN_NAME]"
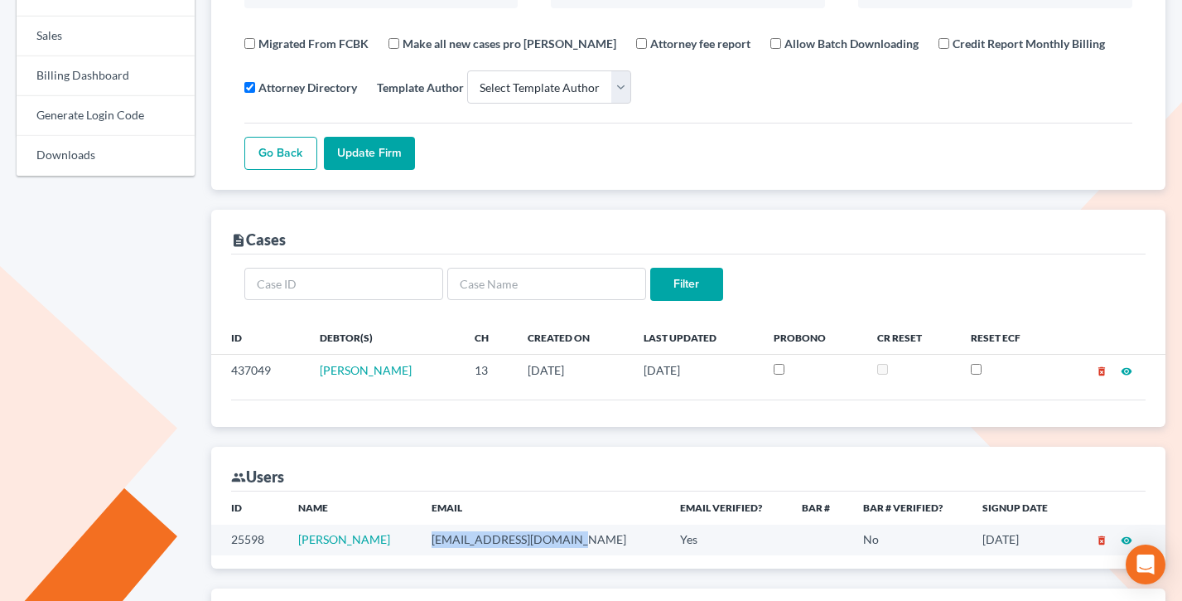
scroll to position [0, 0]
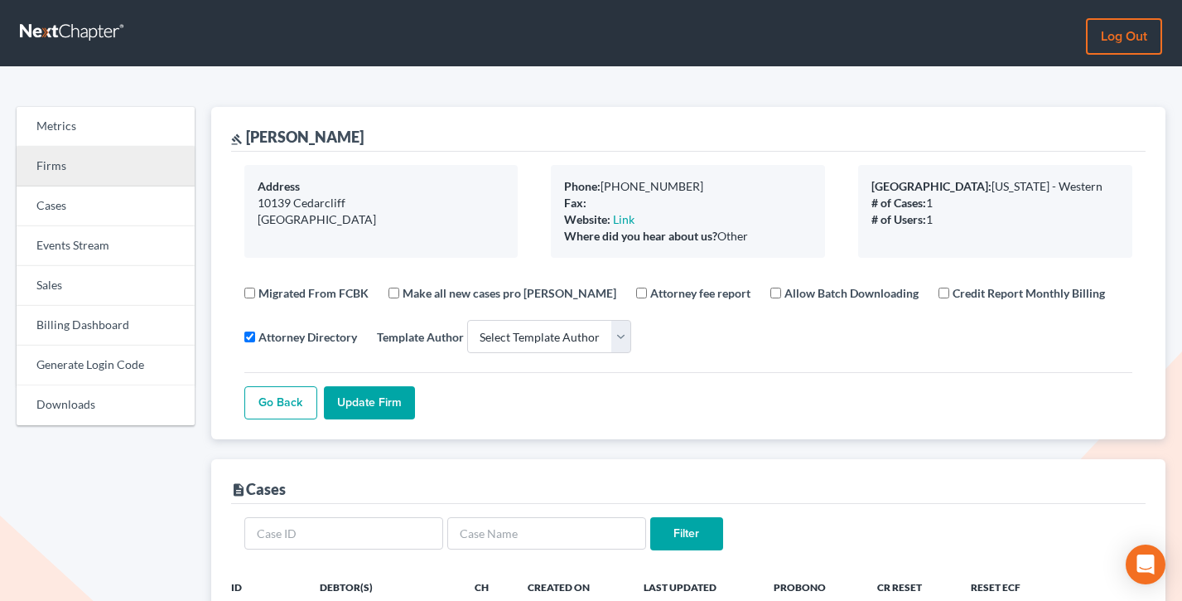
click at [80, 157] on link "Firms" at bounding box center [106, 167] width 178 height 40
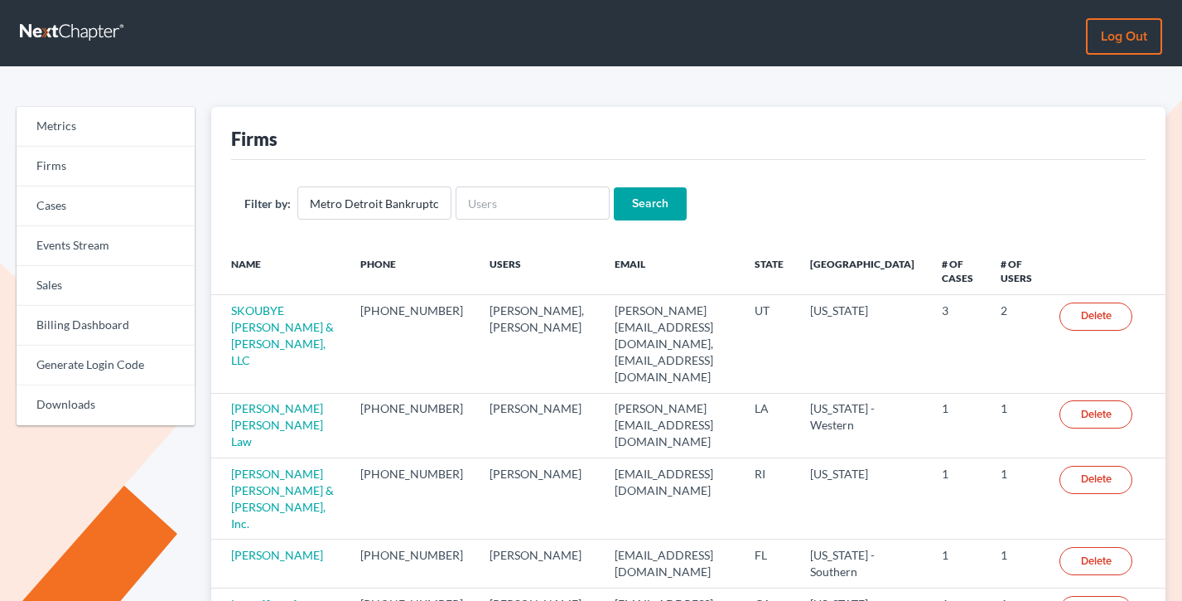
type input "Metro Detroit Bankruptcy Law Group"
click at [614, 187] on input "Search" at bounding box center [650, 203] width 73 height 33
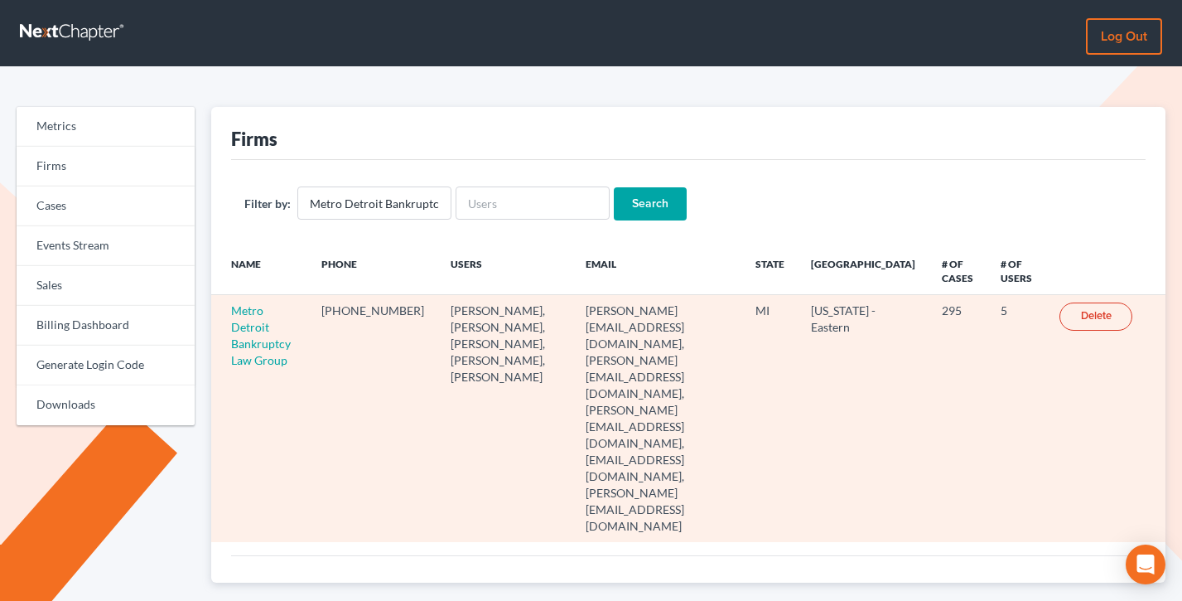
click at [256, 336] on td "Metro Detroit Bankruptcy Law Group" at bounding box center [260, 418] width 98 height 247
click at [254, 338] on link "Metro Detroit Bankruptcy Law Group" at bounding box center [261, 335] width 60 height 64
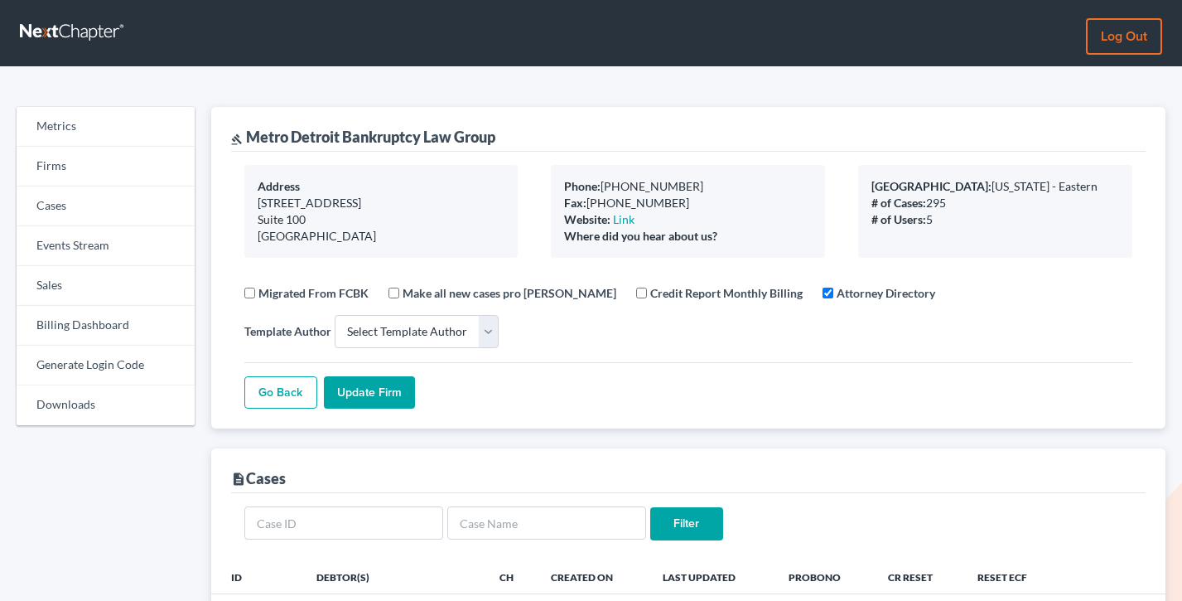
select select
click at [84, 317] on link "Billing Dashboard" at bounding box center [106, 326] width 178 height 40
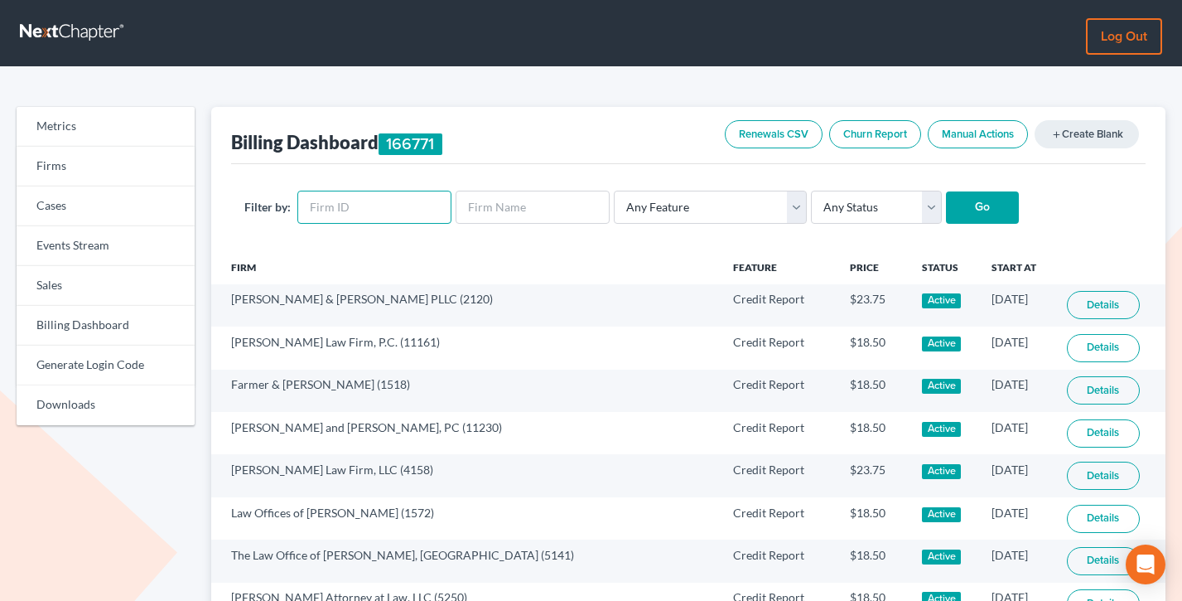
click at [377, 210] on input "text" at bounding box center [374, 207] width 154 height 33
paste input "338"
type input "338"
click at [946, 191] on input "Go" at bounding box center [982, 207] width 73 height 33
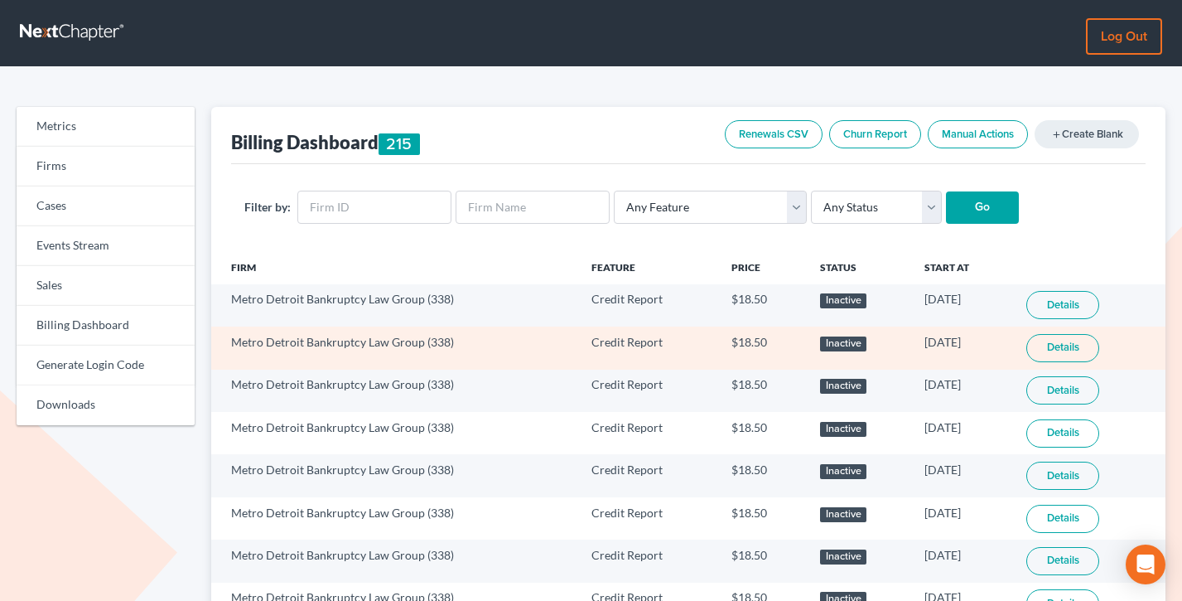
scroll to position [1089, 0]
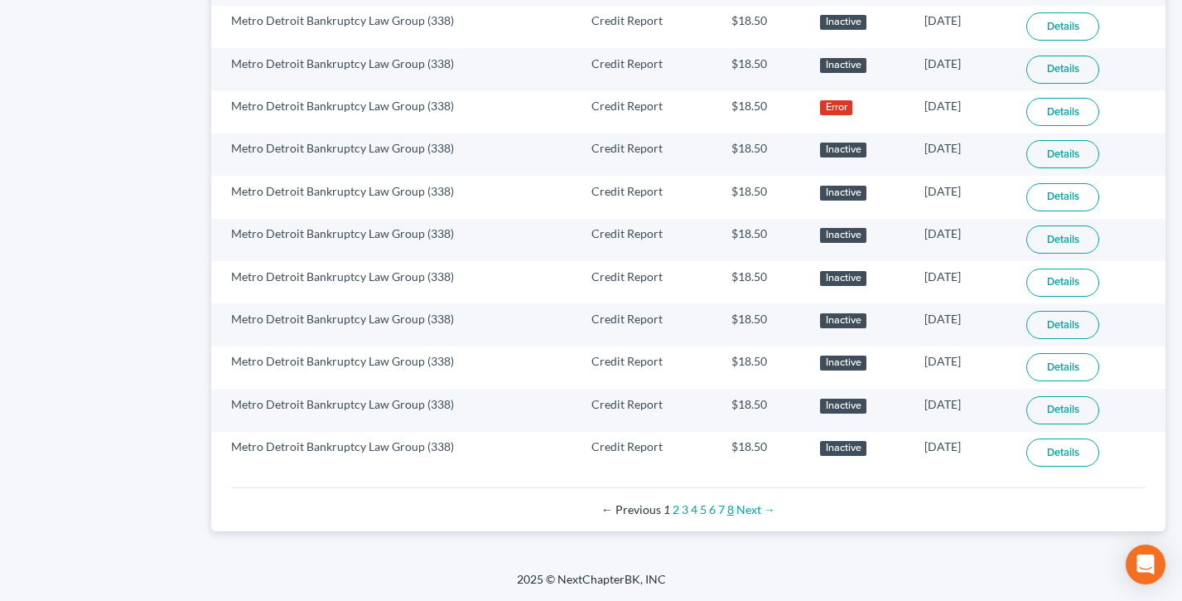
click at [730, 511] on link "8" at bounding box center [730, 509] width 7 height 14
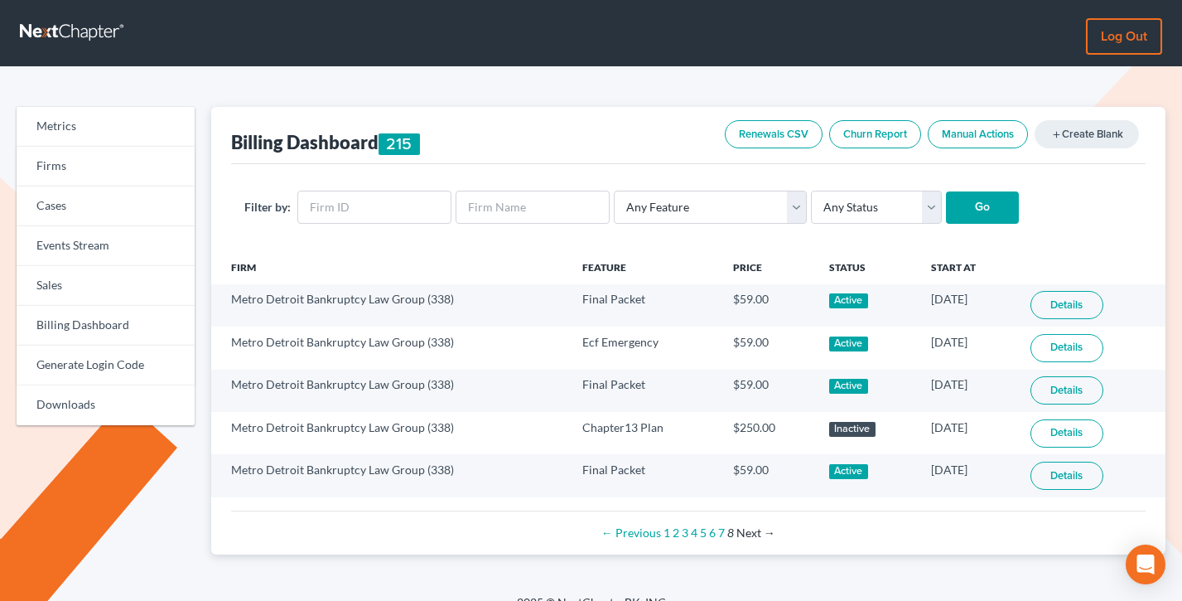
scroll to position [56, 0]
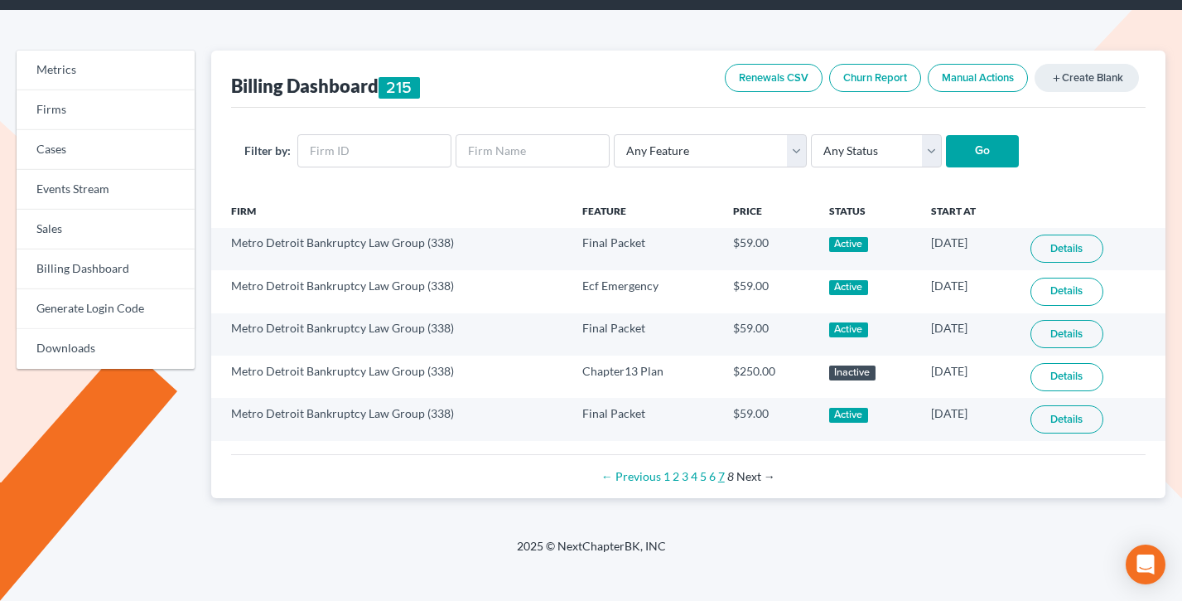
click at [721, 479] on link "7" at bounding box center [721, 476] width 7 height 14
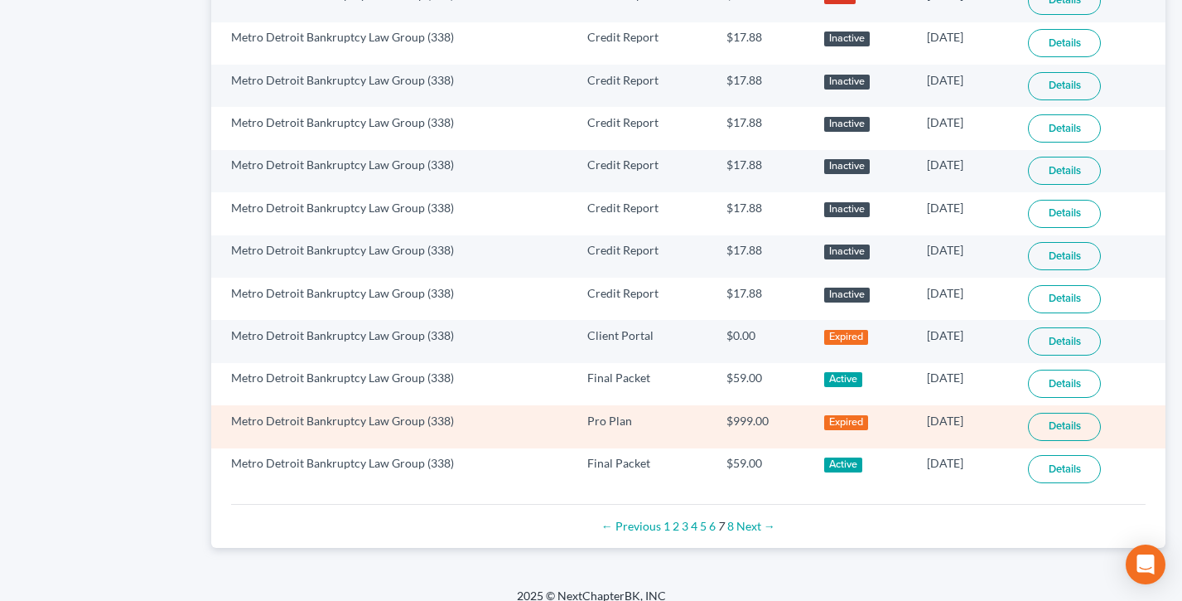
scroll to position [1067, 0]
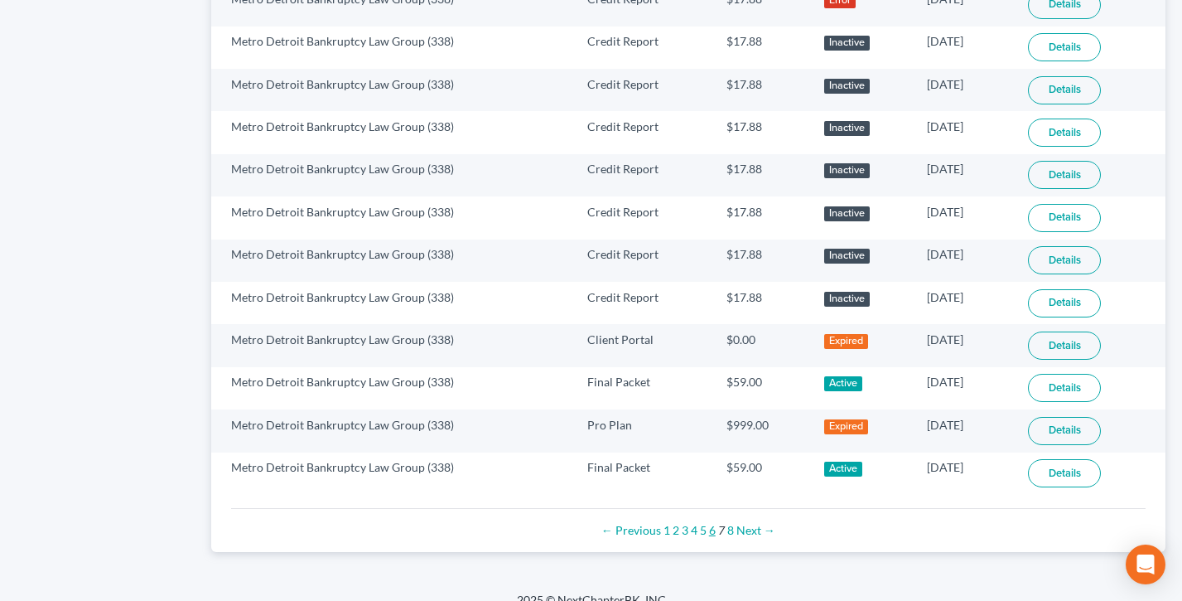
click at [712, 531] on link "6" at bounding box center [712, 530] width 7 height 14
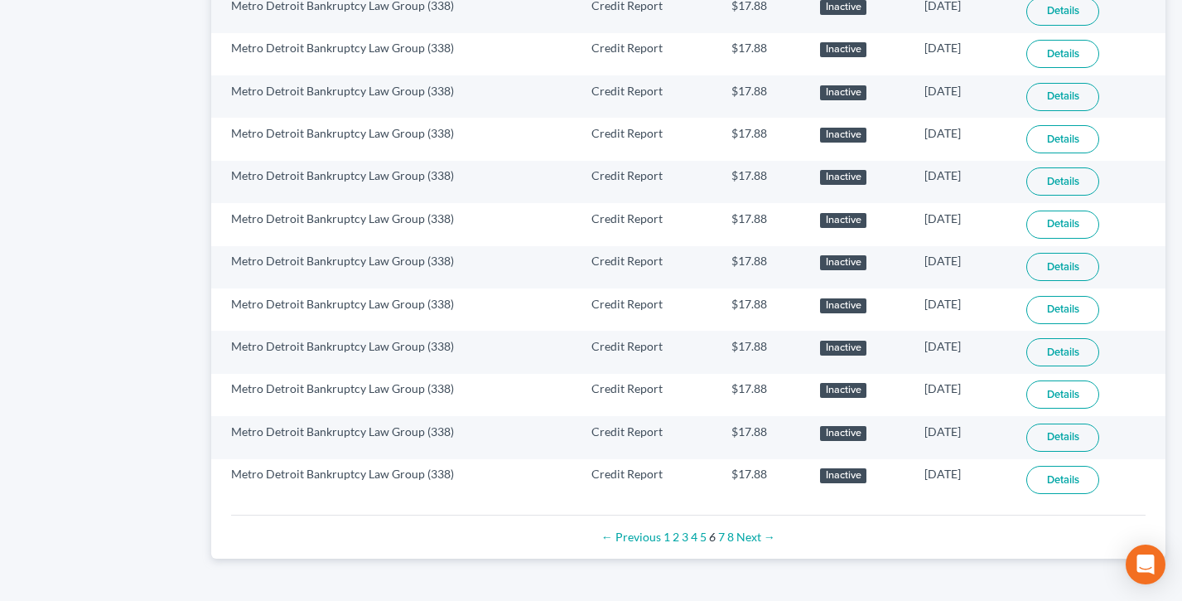
scroll to position [1089, 0]
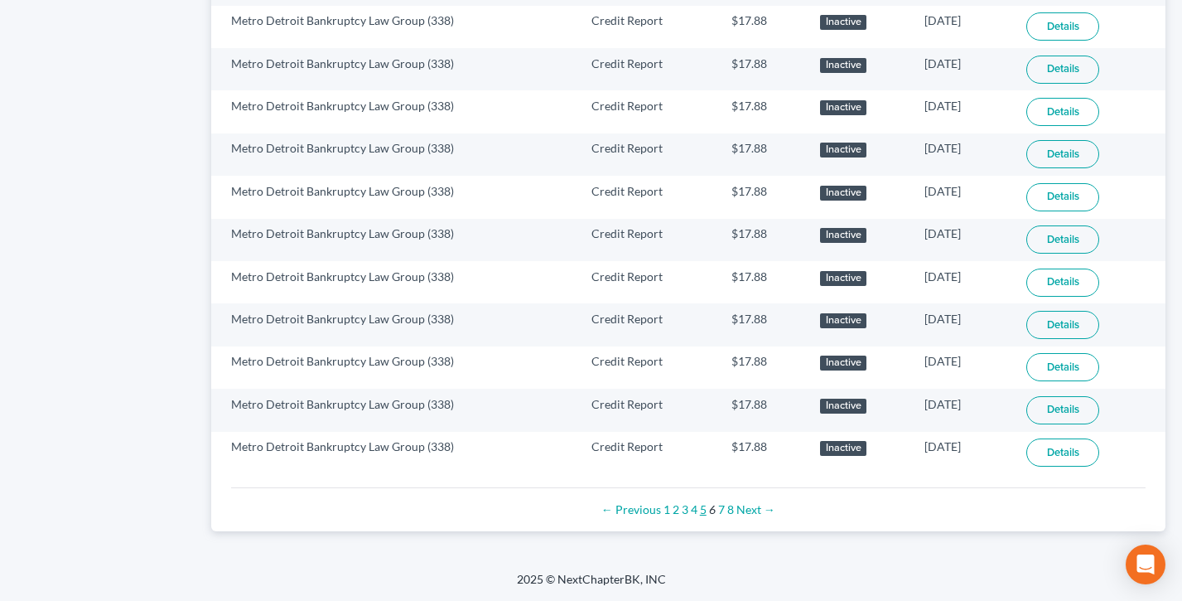
click at [703, 508] on link "5" at bounding box center [703, 509] width 7 height 14
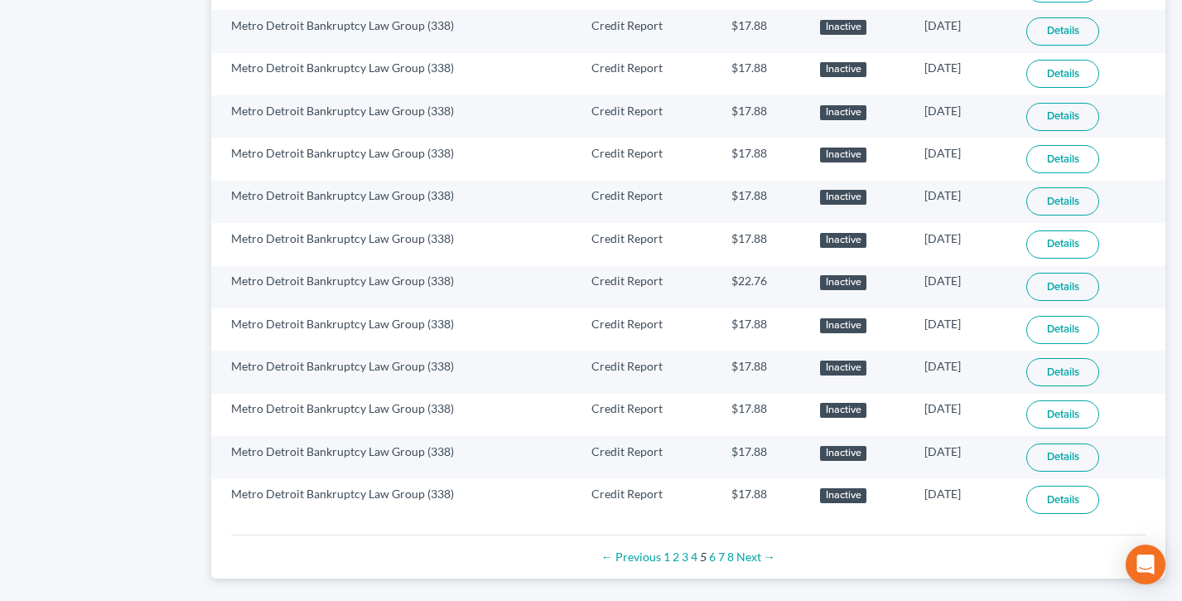
scroll to position [1089, 0]
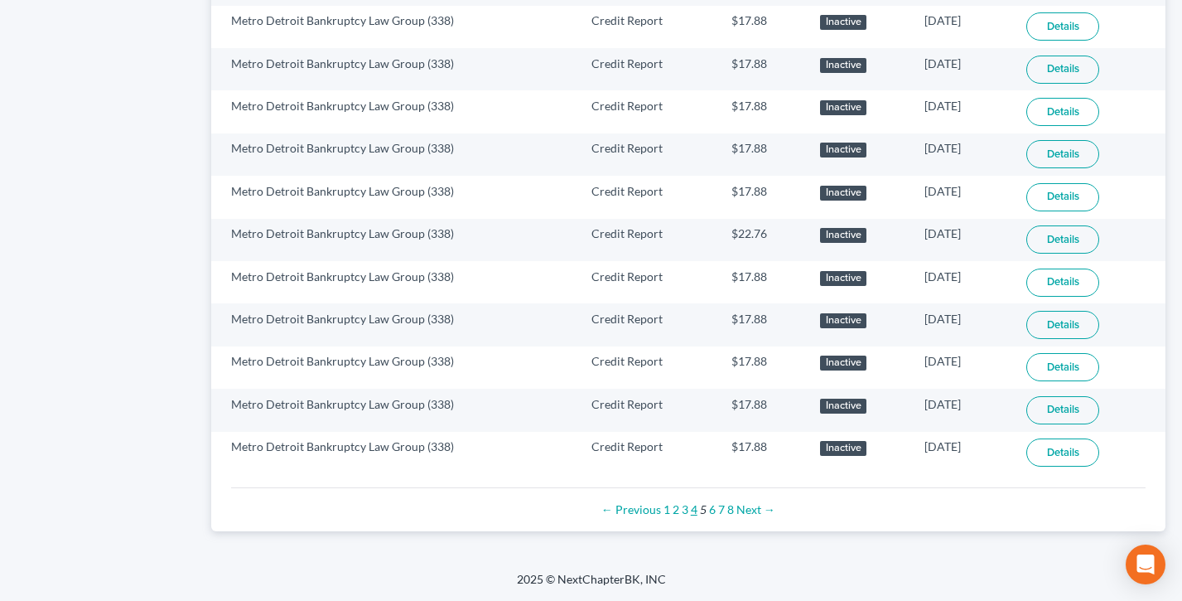
click at [694, 509] on link "4" at bounding box center [694, 509] width 7 height 14
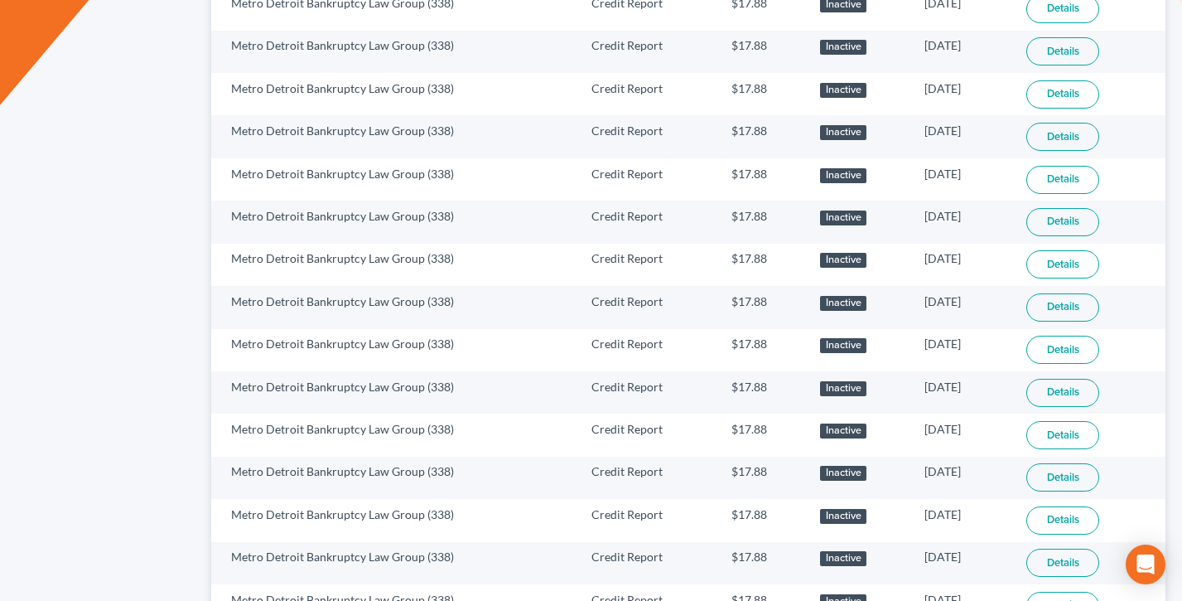
scroll to position [1089, 0]
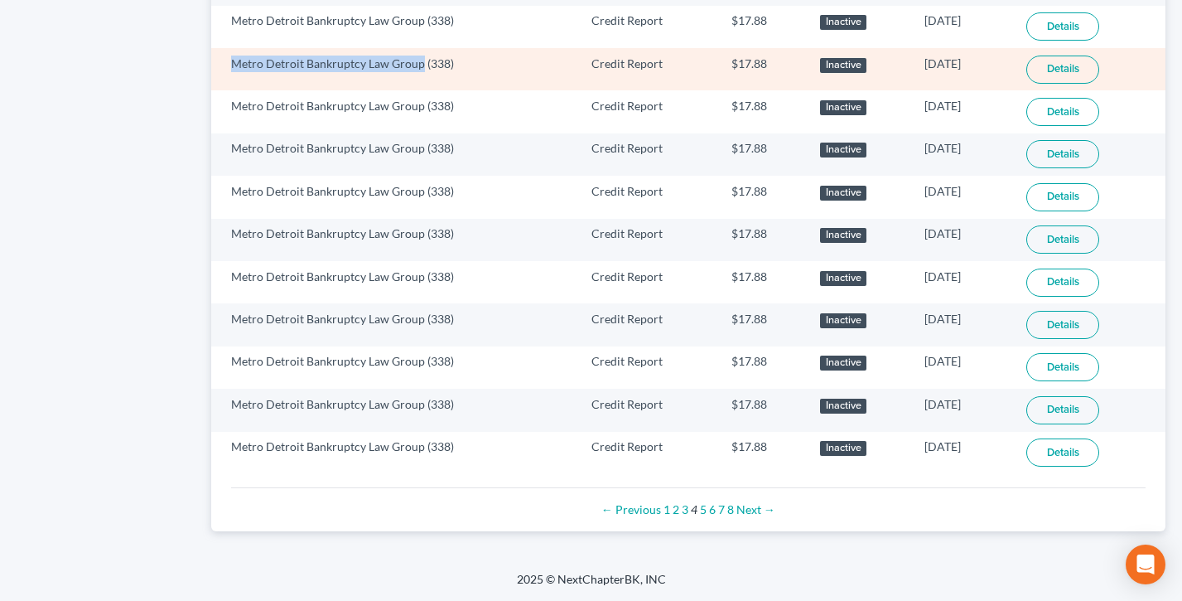
drag, startPoint x: 420, startPoint y: 64, endPoint x: 227, endPoint y: 62, distance: 193.0
click at [227, 62] on td "Metro Detroit Bankruptcy Law Group (338)" at bounding box center [394, 69] width 367 height 42
copy td "Metro Detroit Bankruptcy Law Group"
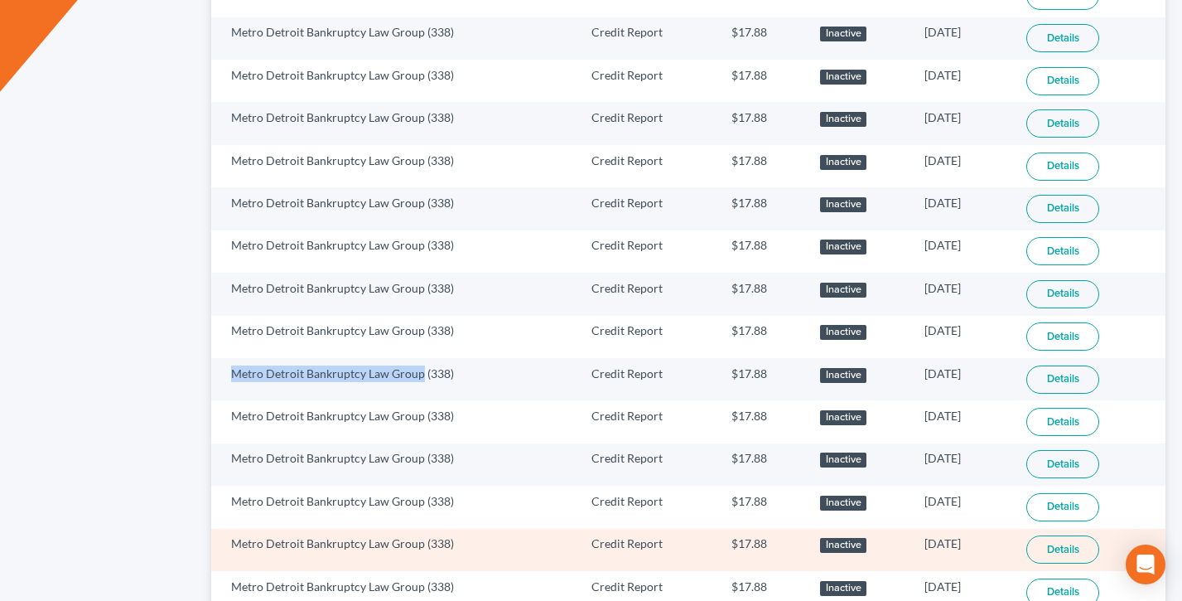
scroll to position [0, 0]
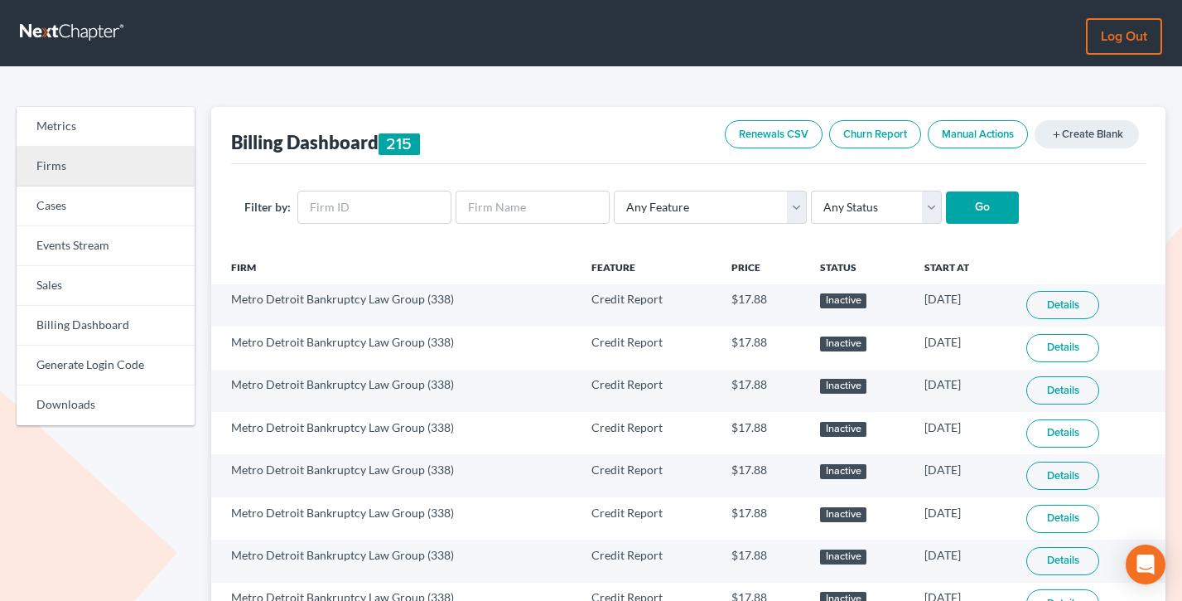
click at [18, 171] on link "Firms" at bounding box center [106, 167] width 178 height 40
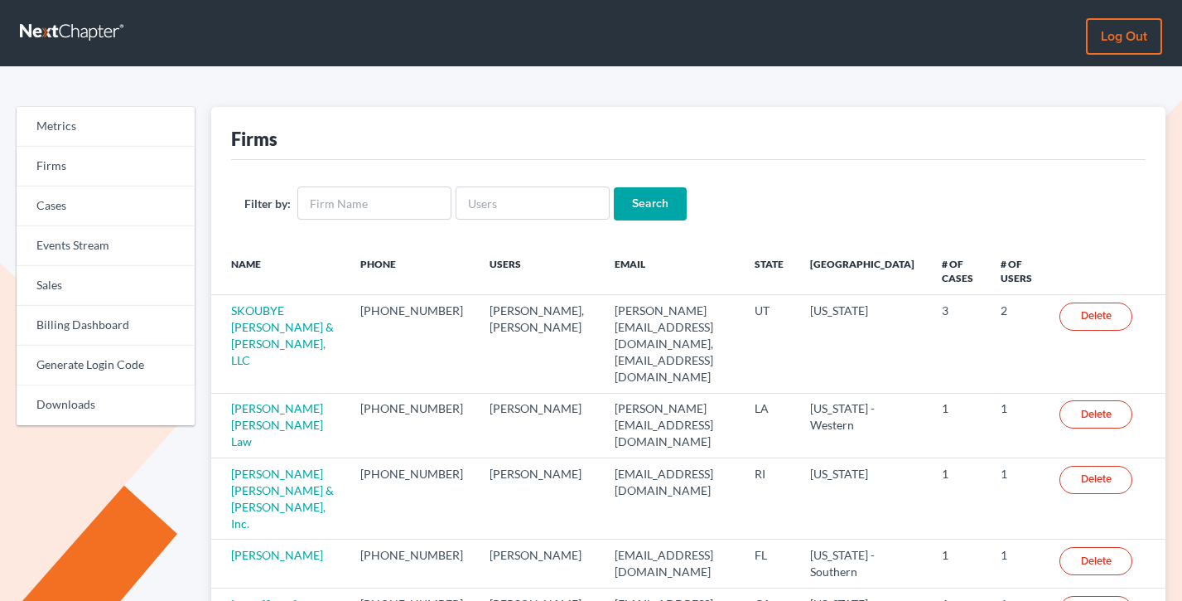
click at [369, 207] on input "text" at bounding box center [374, 202] width 154 height 33
click at [369, 207] on input "[PERSON_NAME][EMAIL_ADDRESS][DOMAIN_NAME]" at bounding box center [374, 202] width 154 height 33
type input "[PERSON_NAME][EMAIL_ADDRESS][DOMAIN_NAME]"
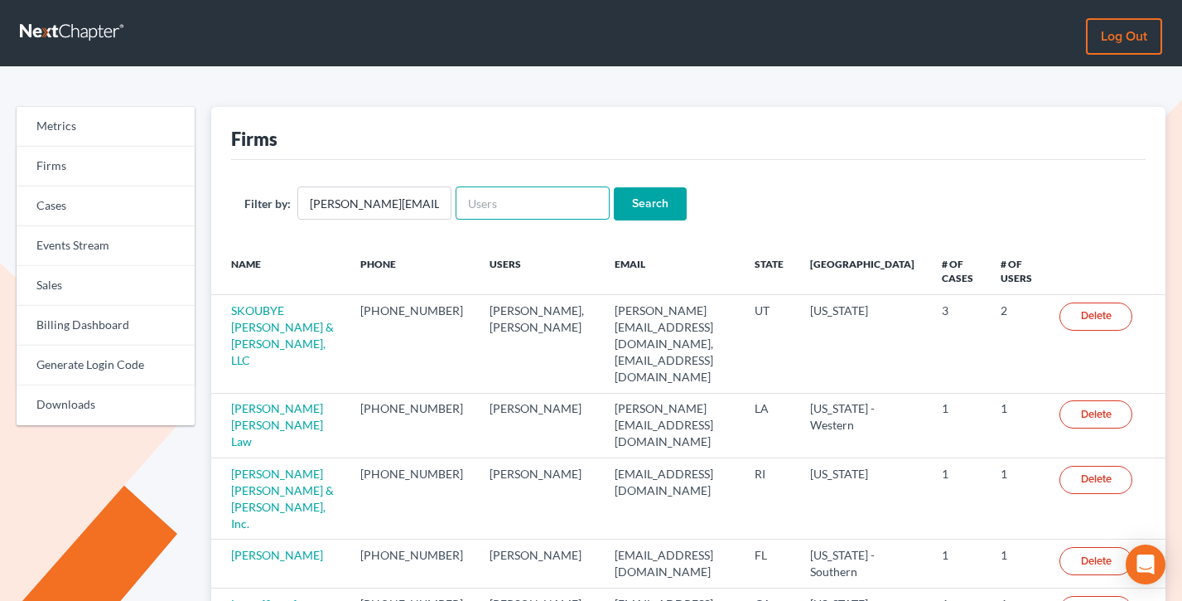
paste input "[PERSON_NAME][EMAIL_ADDRESS][DOMAIN_NAME]"
type input "[PERSON_NAME][EMAIL_ADDRESS][DOMAIN_NAME]"
click at [614, 187] on input "Search" at bounding box center [650, 203] width 73 height 33
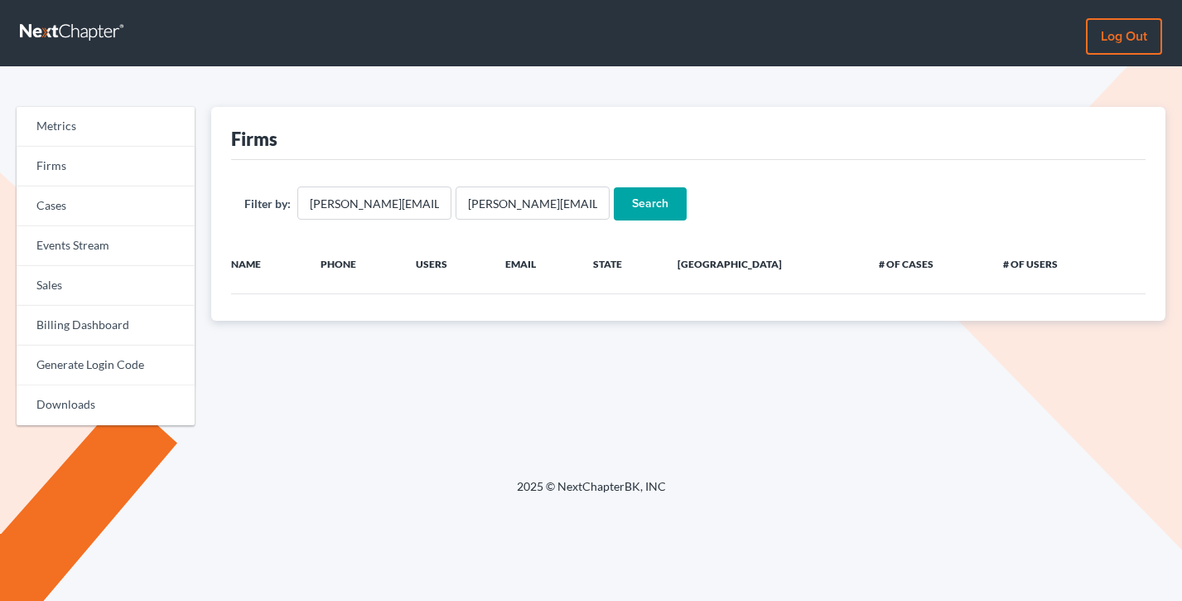
click at [373, 191] on input "[PERSON_NAME][EMAIL_ADDRESS][DOMAIN_NAME]" at bounding box center [374, 202] width 154 height 33
click at [614, 187] on input "Search" at bounding box center [650, 203] width 73 height 33
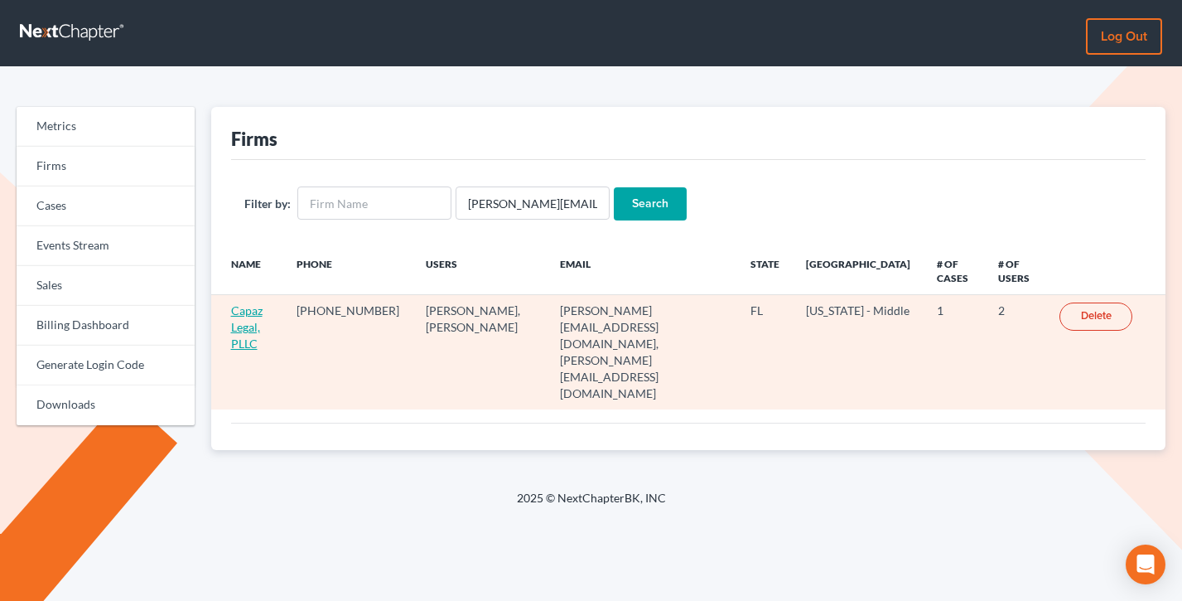
click at [241, 325] on link "Capaz Legal, PLLC" at bounding box center [246, 326] width 31 height 47
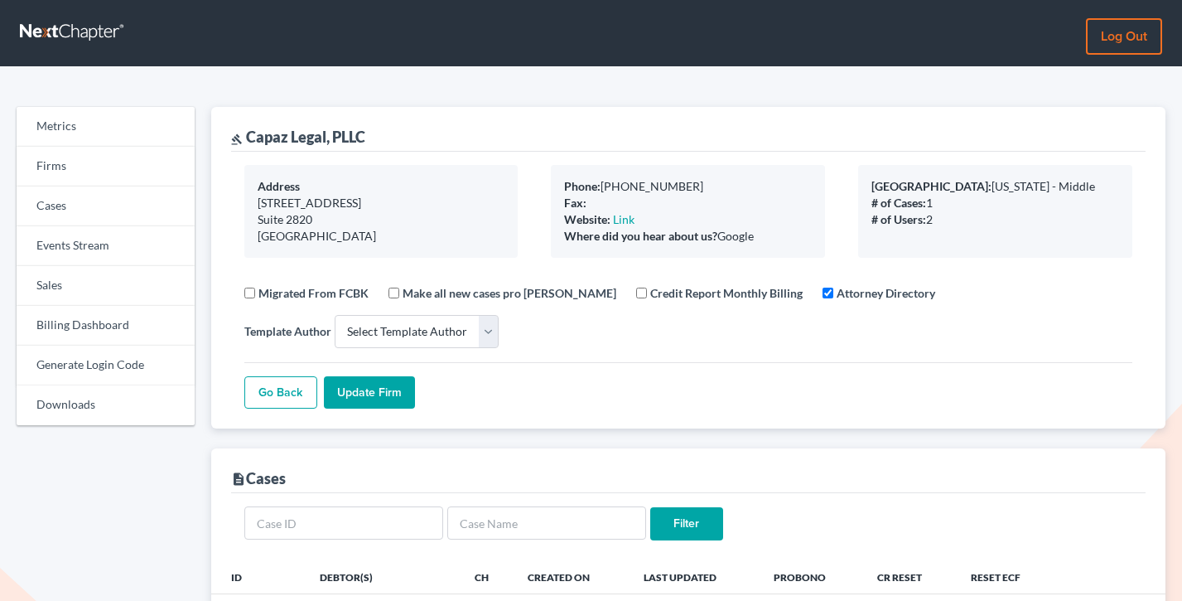
select select
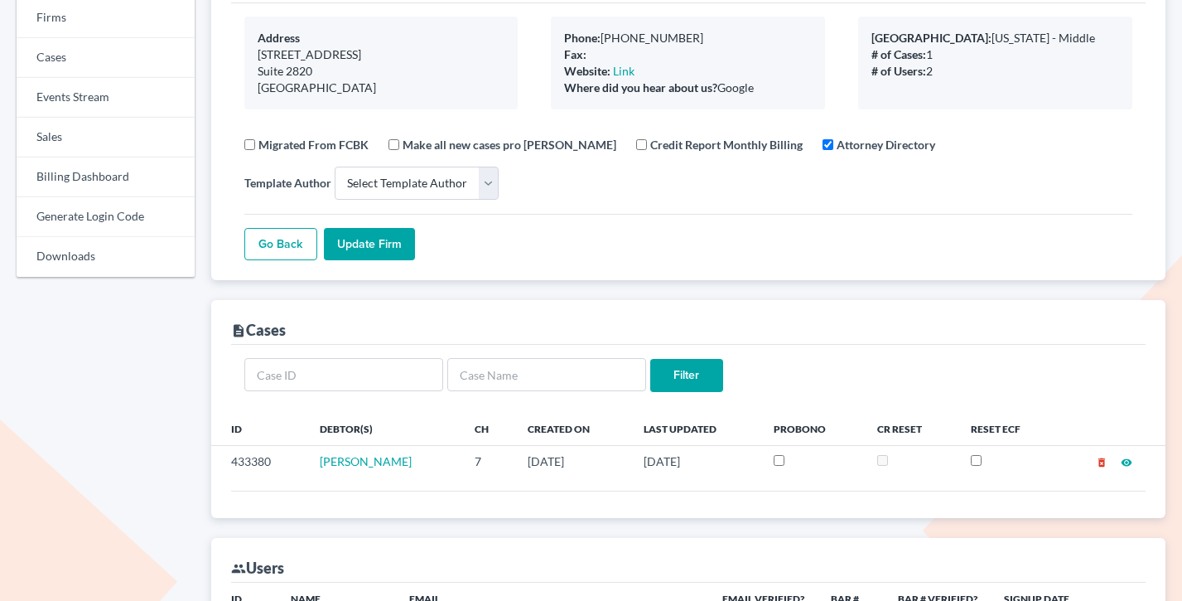
scroll to position [355, 0]
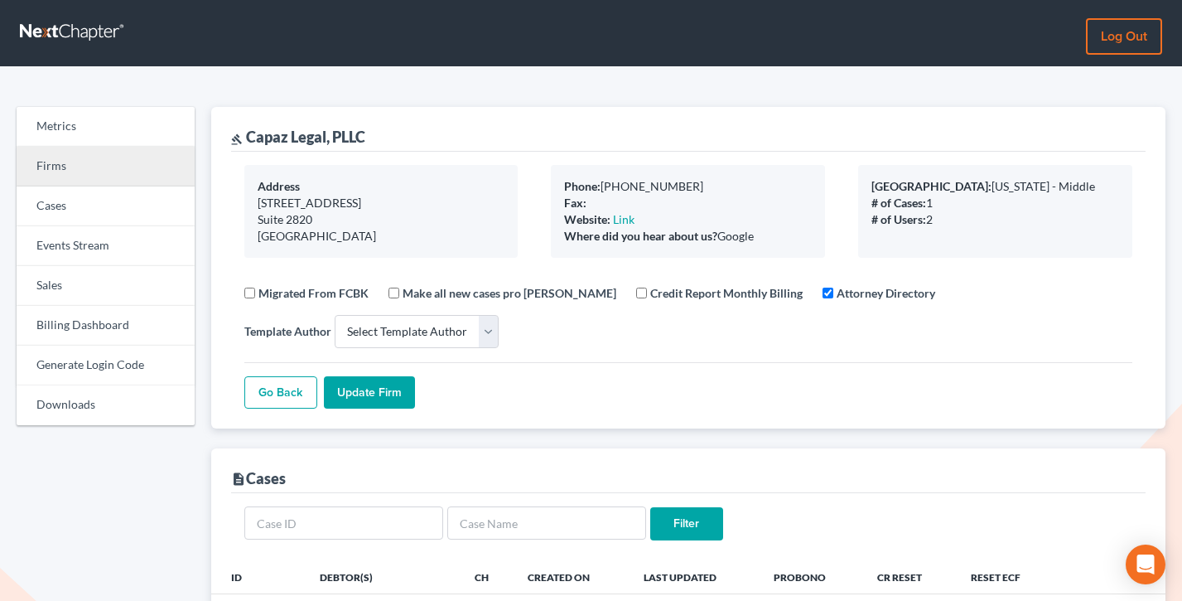
click at [52, 168] on link "Firms" at bounding box center [106, 167] width 178 height 40
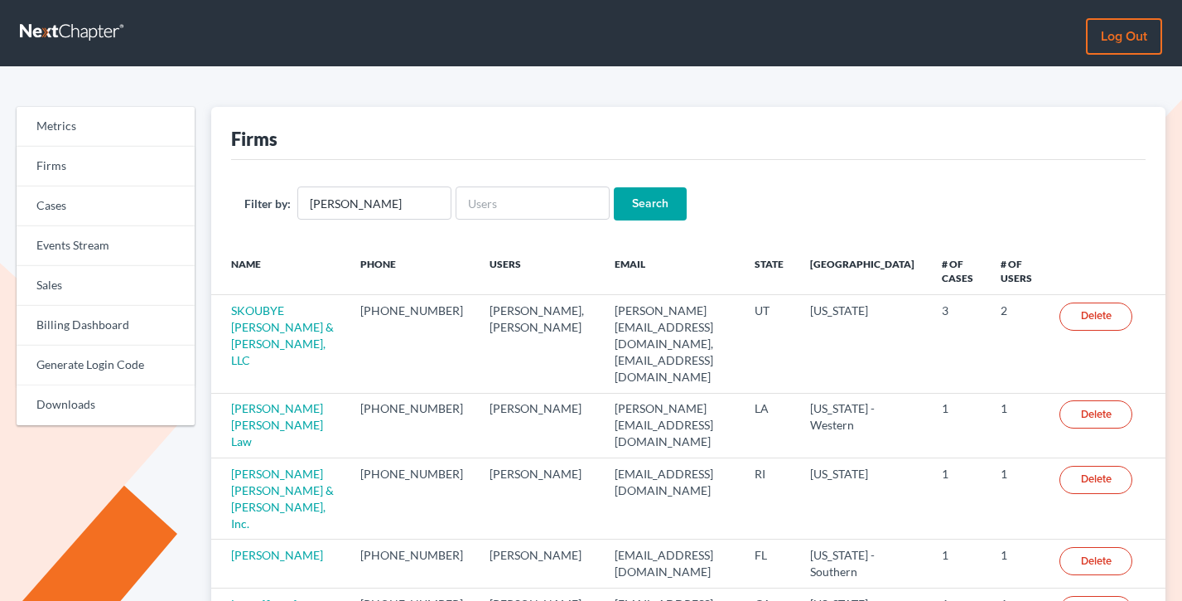
type input "[PERSON_NAME]"
click at [614, 187] on input "Search" at bounding box center [650, 203] width 73 height 33
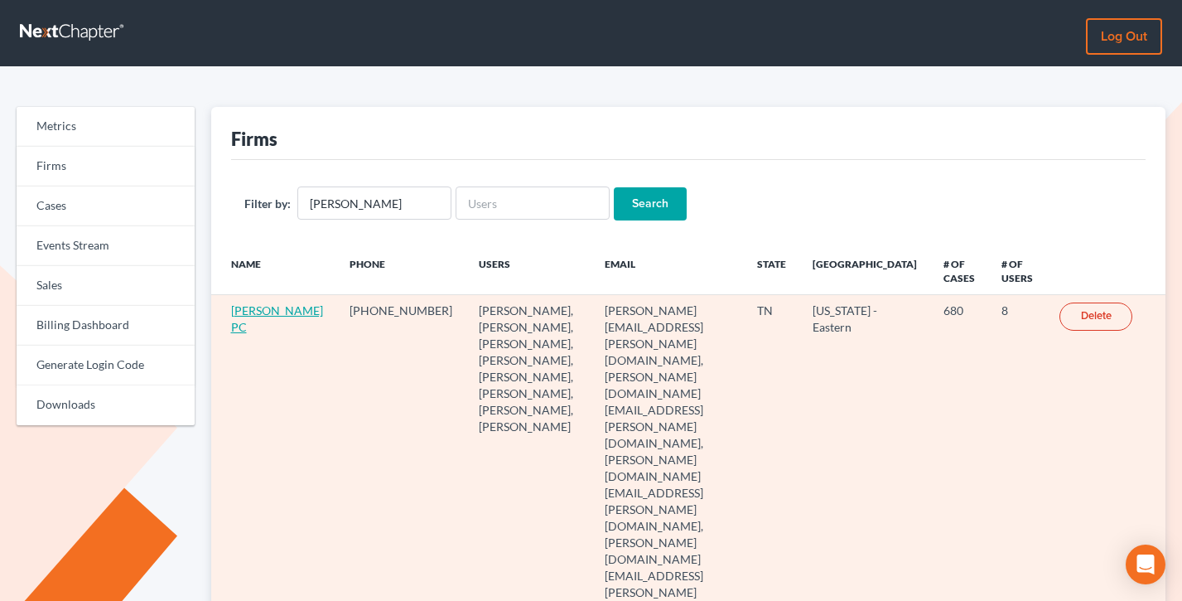
click at [239, 331] on link "[PERSON_NAME] PC" at bounding box center [277, 318] width 92 height 31
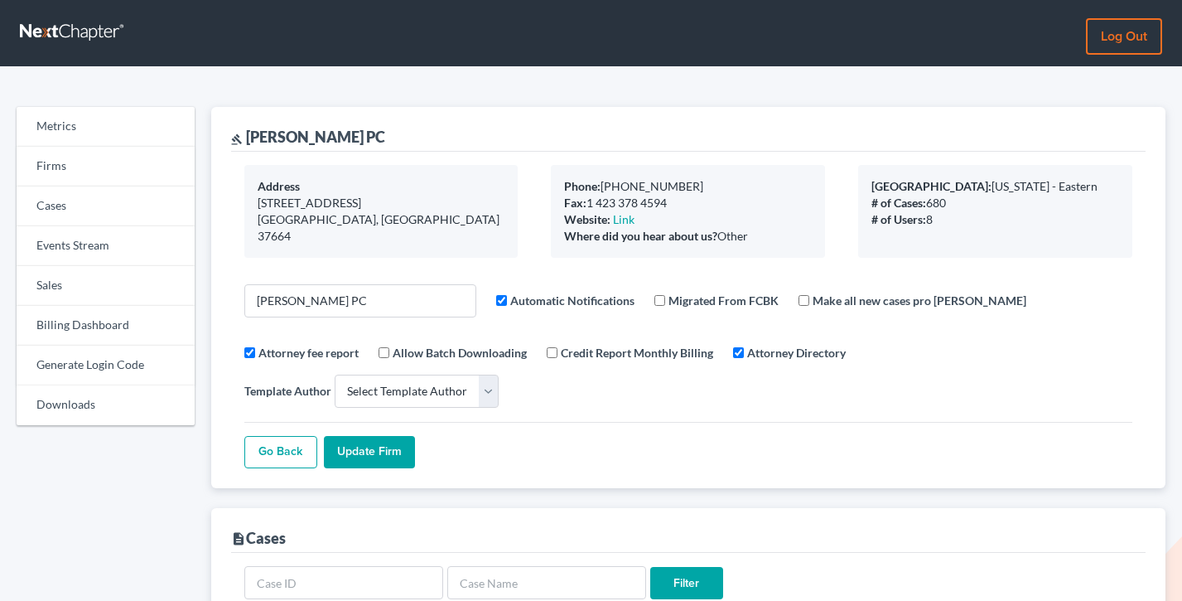
select select
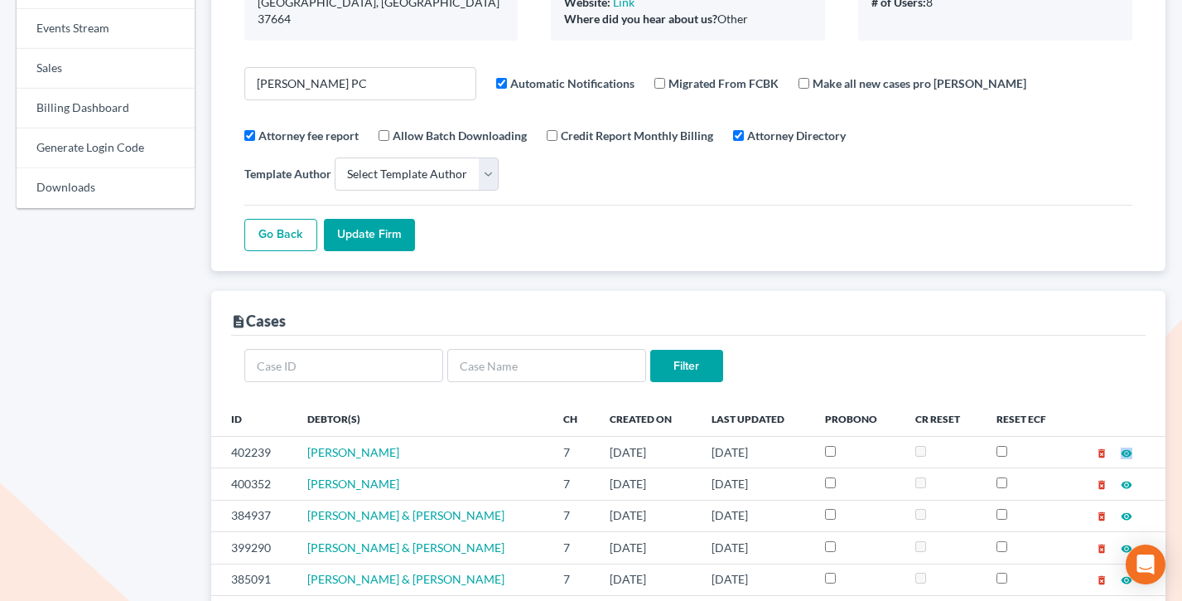
scroll to position [338, 0]
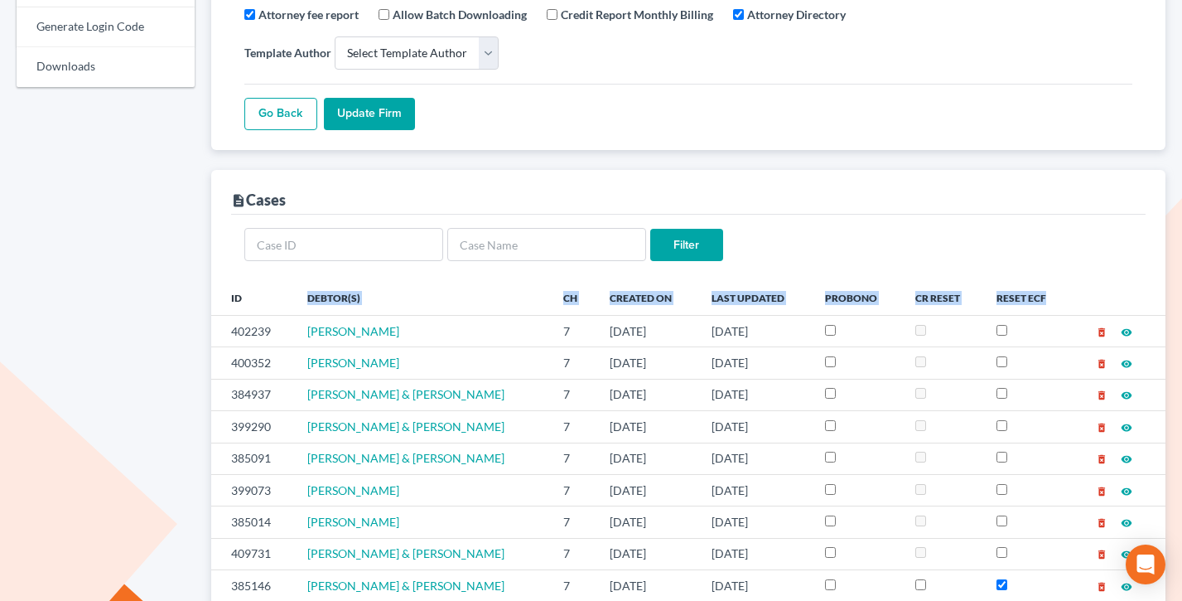
drag, startPoint x: 909, startPoint y: 259, endPoint x: 500, endPoint y: 257, distance: 408.5
click at [500, 282] on tr "ID Debtor(s) Ch Created On Last Updated ProBono CR Reset Reset ECF" at bounding box center [688, 298] width 955 height 33
click at [500, 282] on th "Debtor(s)" at bounding box center [422, 298] width 256 height 33
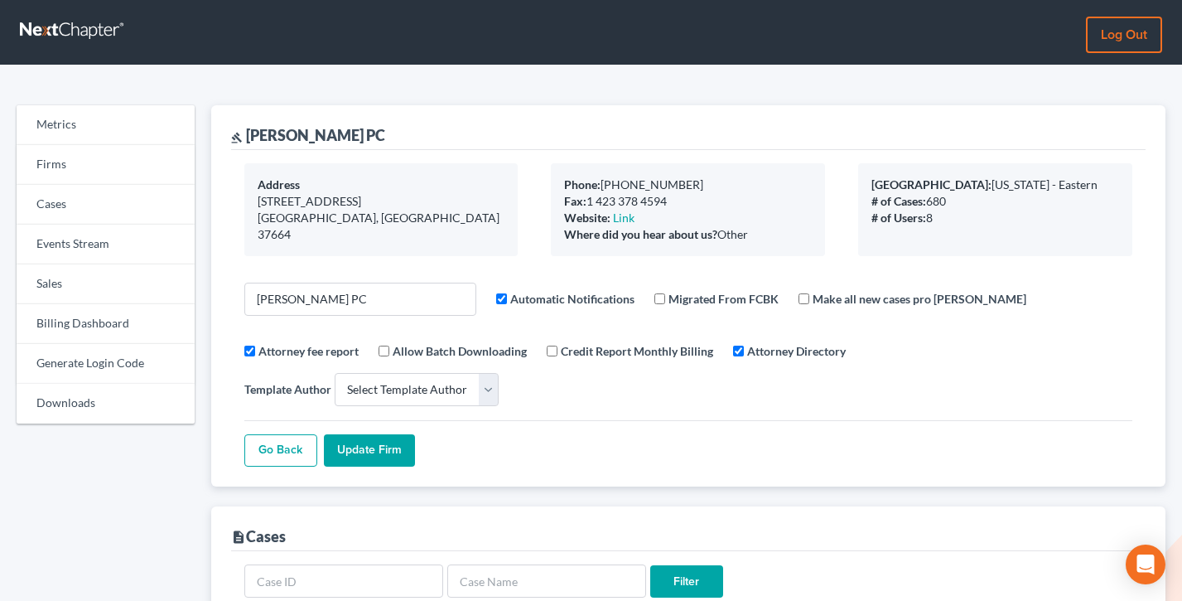
scroll to position [0, 0]
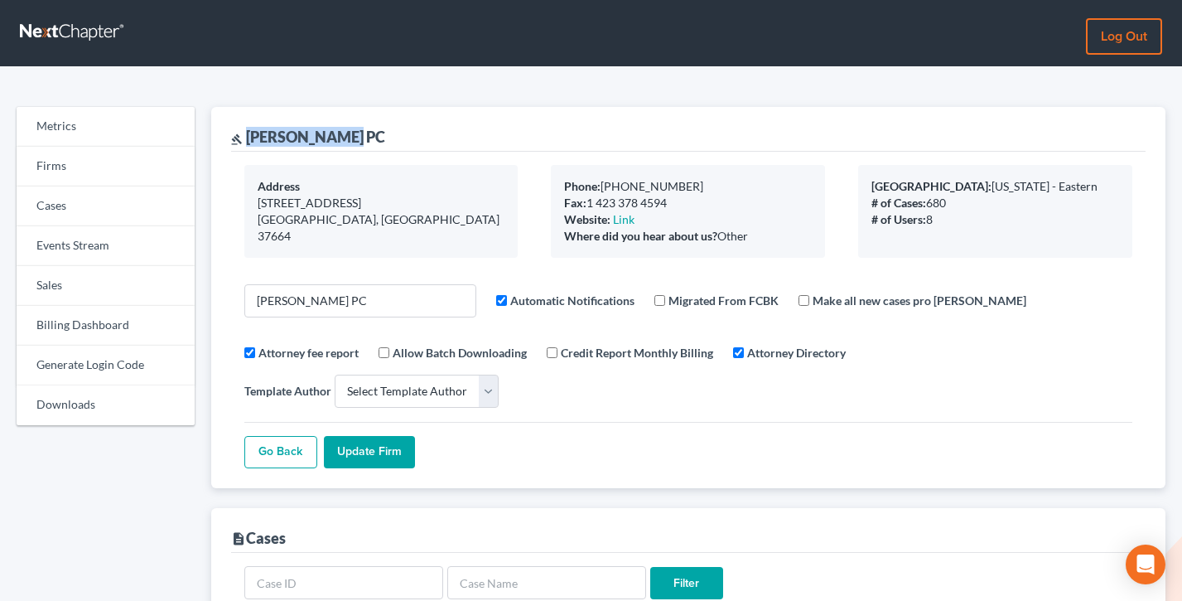
drag, startPoint x: 386, startPoint y: 134, endPoint x: 239, endPoint y: 140, distance: 146.8
click at [239, 140] on div "gavel Dean Greer PC" at bounding box center [688, 129] width 915 height 45
click at [456, 186] on div "Address 2809 E. Center Street Kingsport, TN 37664" at bounding box center [381, 211] width 274 height 93
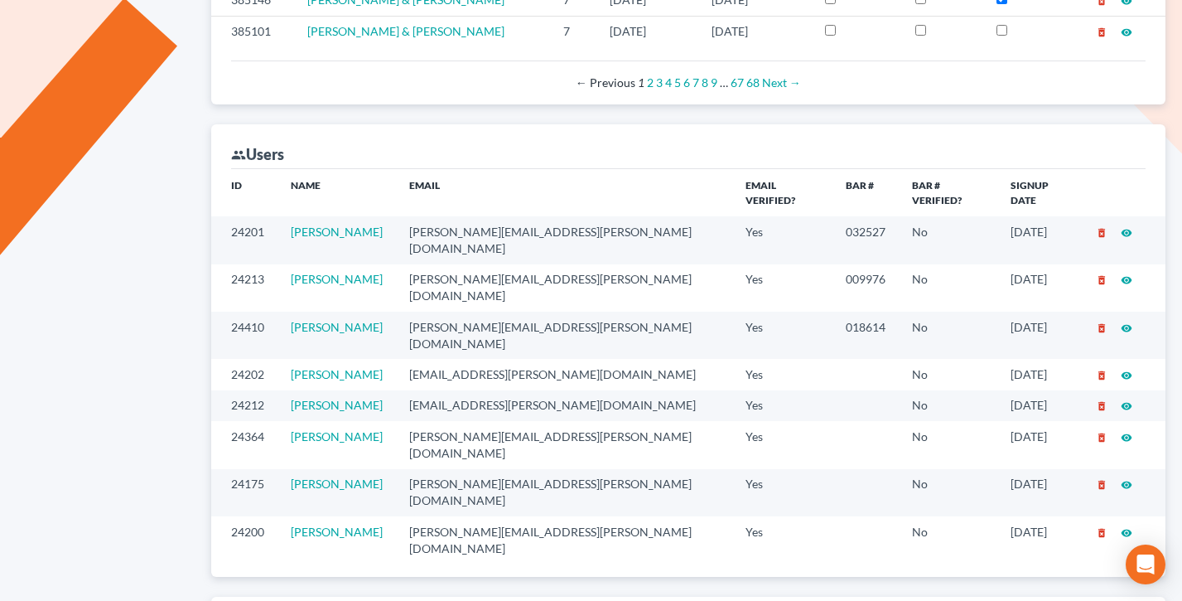
scroll to position [929, 0]
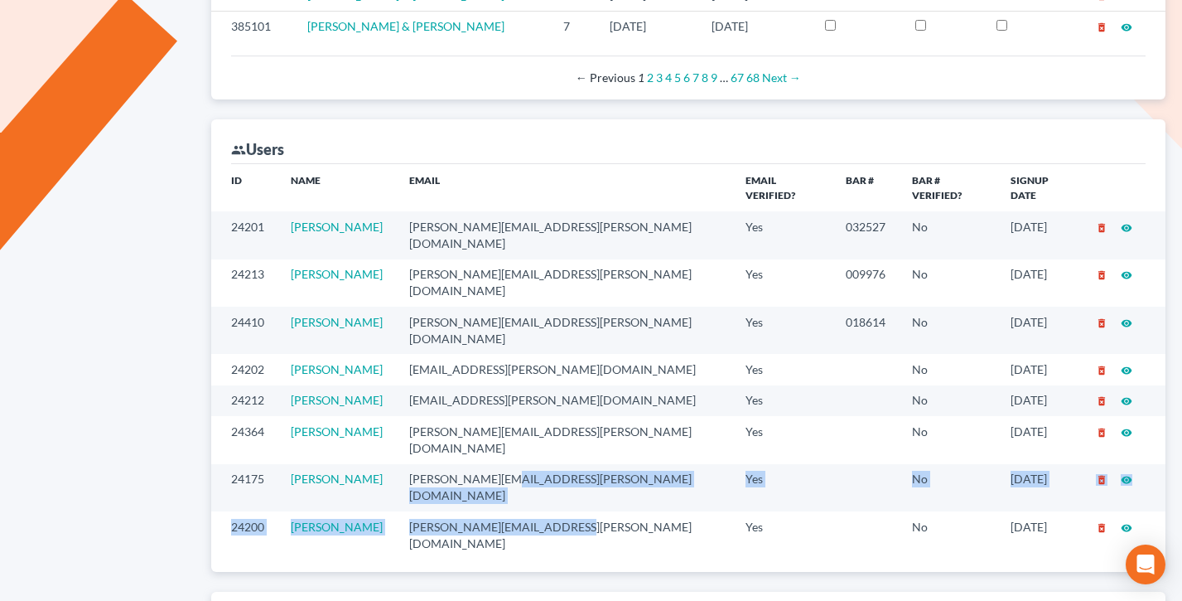
drag, startPoint x: 592, startPoint y: 397, endPoint x: 516, endPoint y: 357, distance: 85.2
click at [516, 357] on tbody "24201 Jeremy Jones jeremy.jones@deangreer.com Yes 032527 No 09/17/2024 delete_f…" at bounding box center [688, 384] width 955 height 347
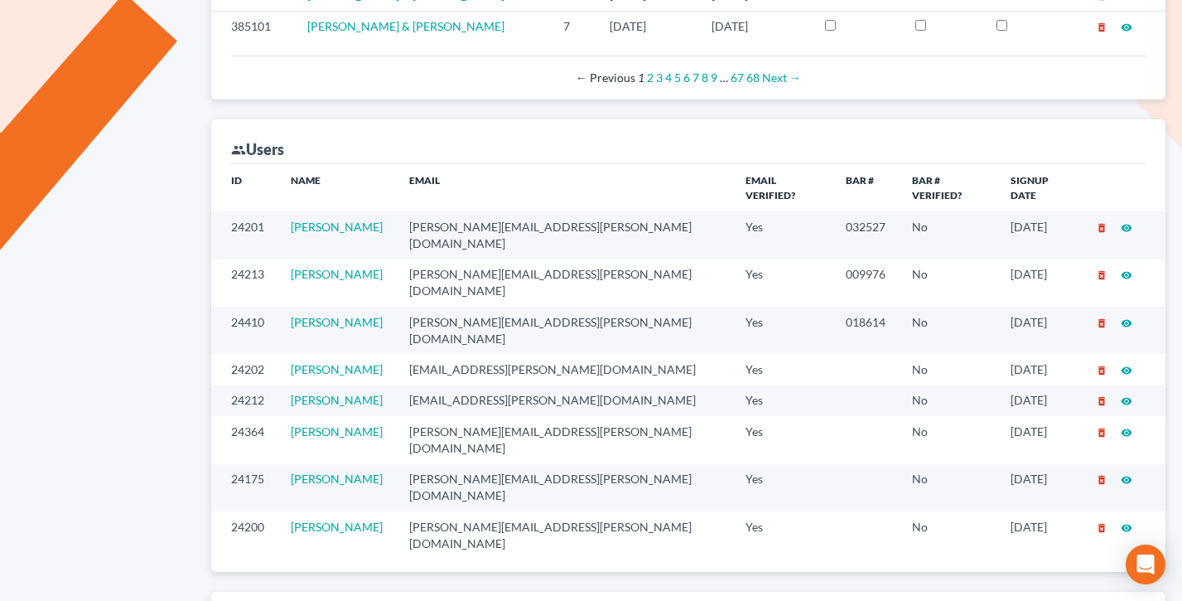
click at [518, 464] on td "heather.greer@deangreer.com" at bounding box center [564, 487] width 336 height 47
click at [577, 464] on td "heather.greer@deangreer.com" at bounding box center [564, 487] width 336 height 47
drag, startPoint x: 596, startPoint y: 368, endPoint x: 419, endPoint y: 364, distance: 176.5
click at [419, 464] on td "heather.greer@deangreer.com" at bounding box center [564, 487] width 336 height 47
copy td "heather.greer@deangreer.com"
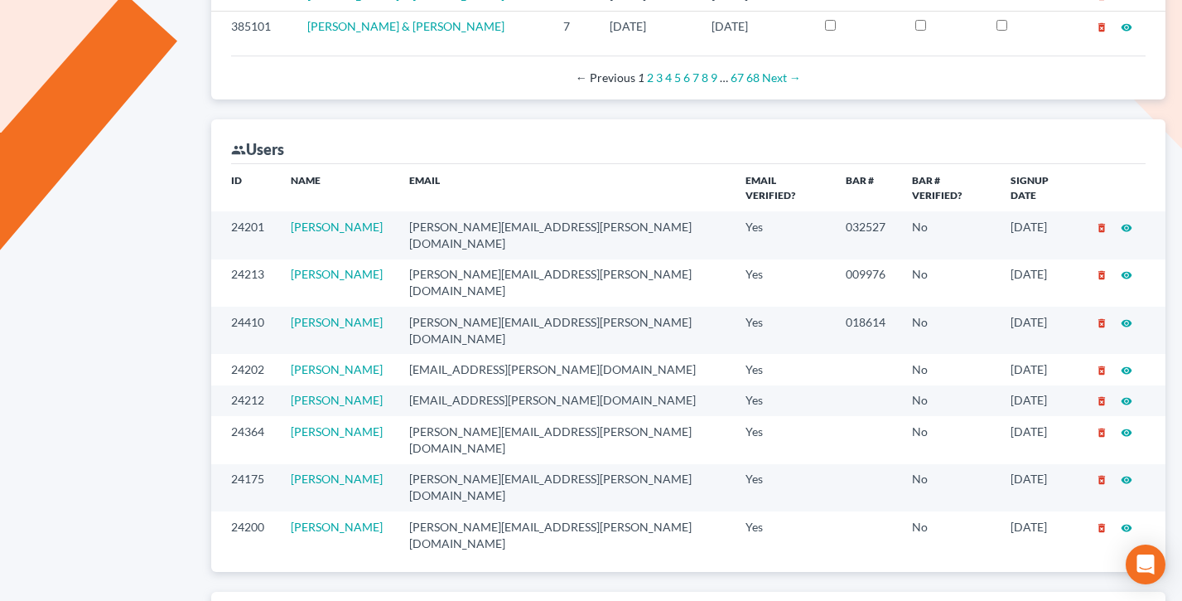
click at [574, 416] on td "mary.wilson@deangreer.com" at bounding box center [564, 439] width 336 height 47
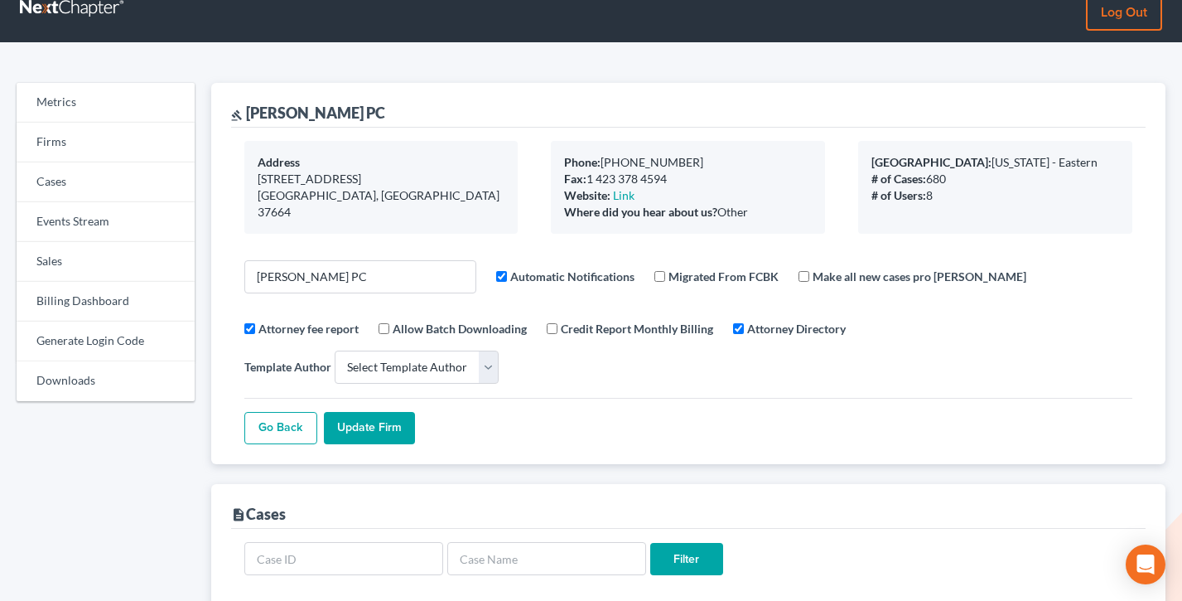
scroll to position [0, 0]
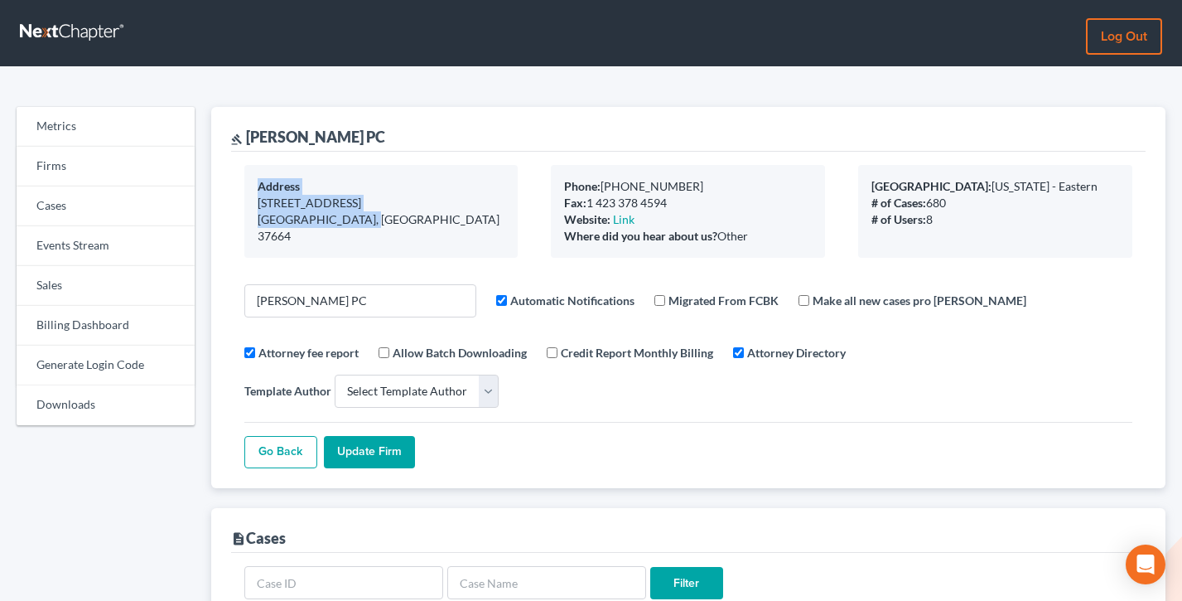
drag, startPoint x: 330, startPoint y: 205, endPoint x: 231, endPoint y: 169, distance: 105.1
click at [232, 169] on div "Address 2809 E. Center Street Kingsport, TN 37664" at bounding box center [381, 211] width 307 height 93
click at [232, 168] on div "Address 2809 E. Center Street Kingsport, TN 37664" at bounding box center [381, 211] width 307 height 93
drag, startPoint x: 396, startPoint y: 234, endPoint x: 266, endPoint y: 178, distance: 141.4
click at [266, 178] on div "Address 2809 E. Center Street Kingsport, TN 37664" at bounding box center [381, 211] width 274 height 93
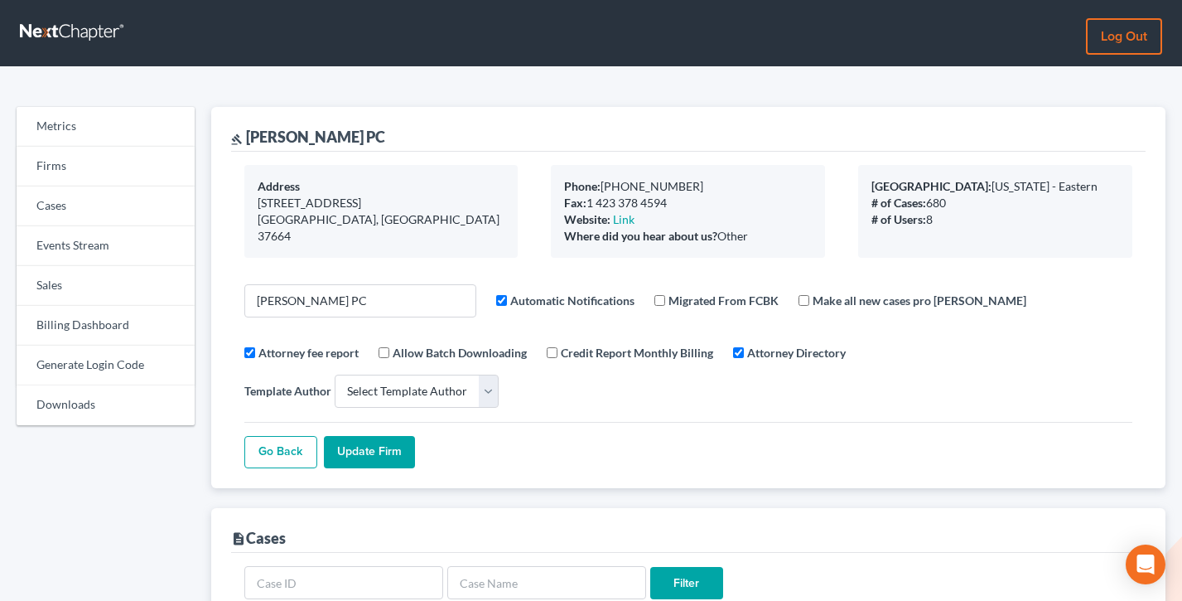
click at [266, 178] on div "Address 2809 E. Center Street Kingsport, TN 37664" at bounding box center [381, 211] width 274 height 93
drag, startPoint x: 365, startPoint y: 224, endPoint x: 249, endPoint y: 194, distance: 120.6
click at [249, 195] on div "Address 2809 E. Center Street Kingsport, TN 37664" at bounding box center [381, 211] width 274 height 93
click at [283, 199] on div "2809 E. Center Street" at bounding box center [382, 203] width 248 height 17
drag, startPoint x: 360, startPoint y: 213, endPoint x: 249, endPoint y: 174, distance: 117.6
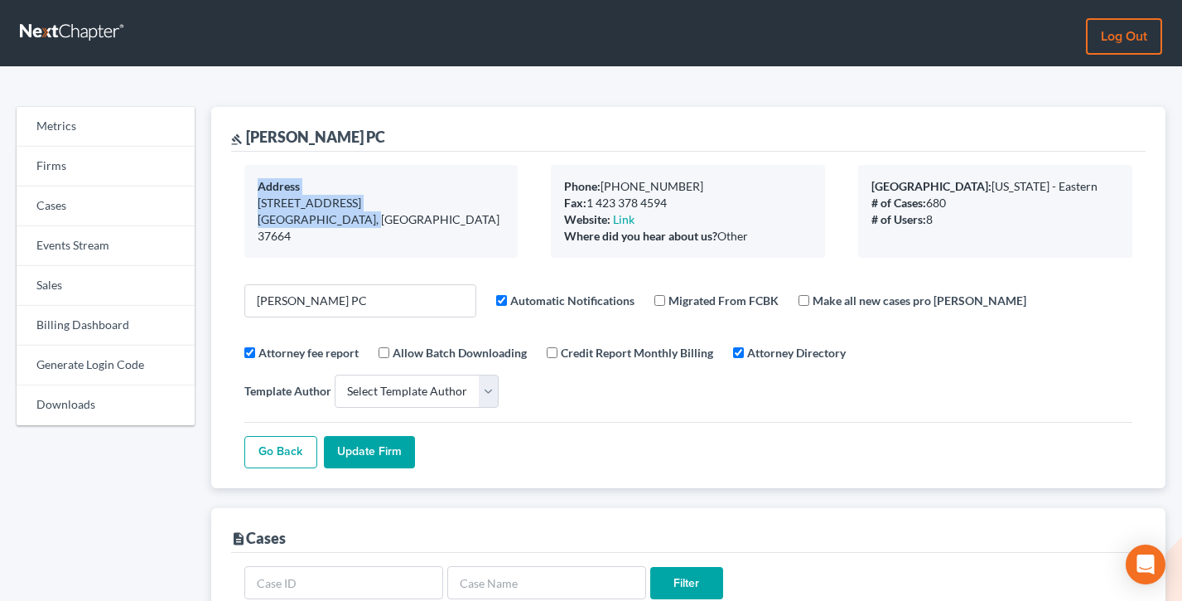
click at [249, 174] on div "Address 2809 E. Center Street Kingsport, TN 37664" at bounding box center [381, 211] width 274 height 93
drag, startPoint x: 377, startPoint y: 210, endPoint x: 391, endPoint y: 221, distance: 17.7
click at [377, 211] on div "Kingsport, TN 37664" at bounding box center [382, 227] width 248 height 33
drag, startPoint x: 391, startPoint y: 223, endPoint x: 254, endPoint y: 179, distance: 144.4
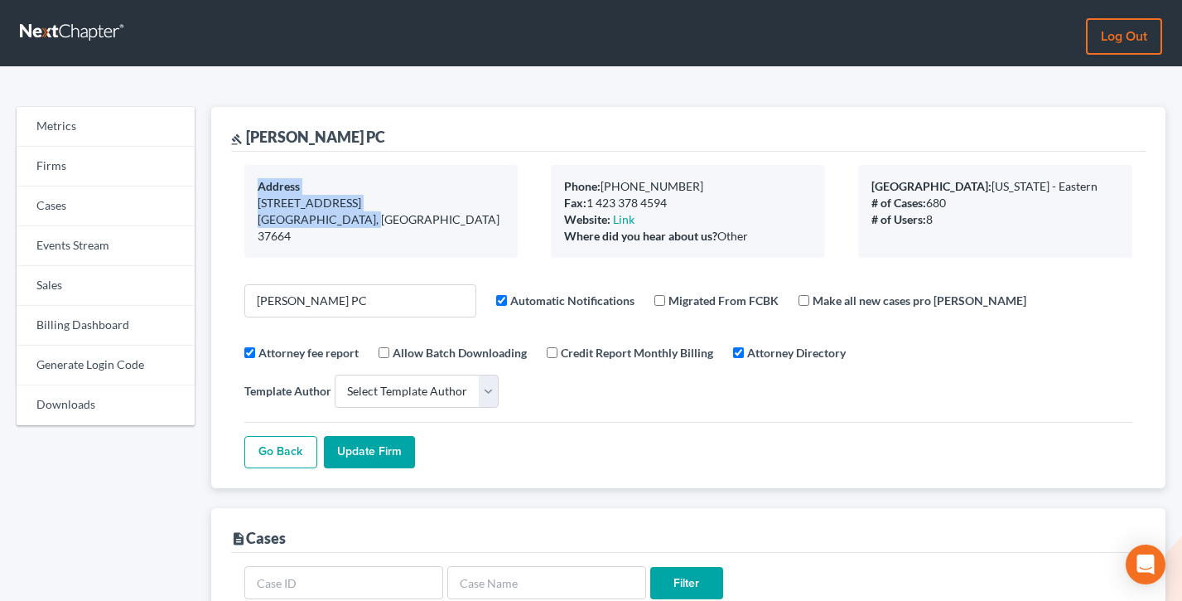
click at [254, 179] on div "Address 2809 E. Center Street Kingsport, TN 37664" at bounding box center [381, 211] width 274 height 93
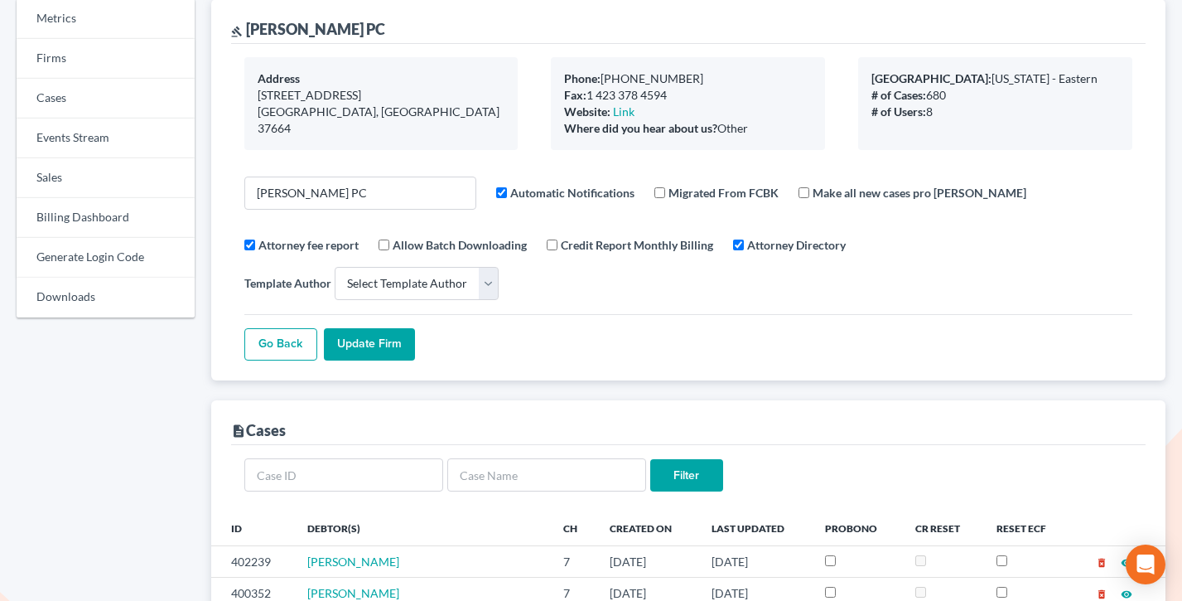
scroll to position [75, 0]
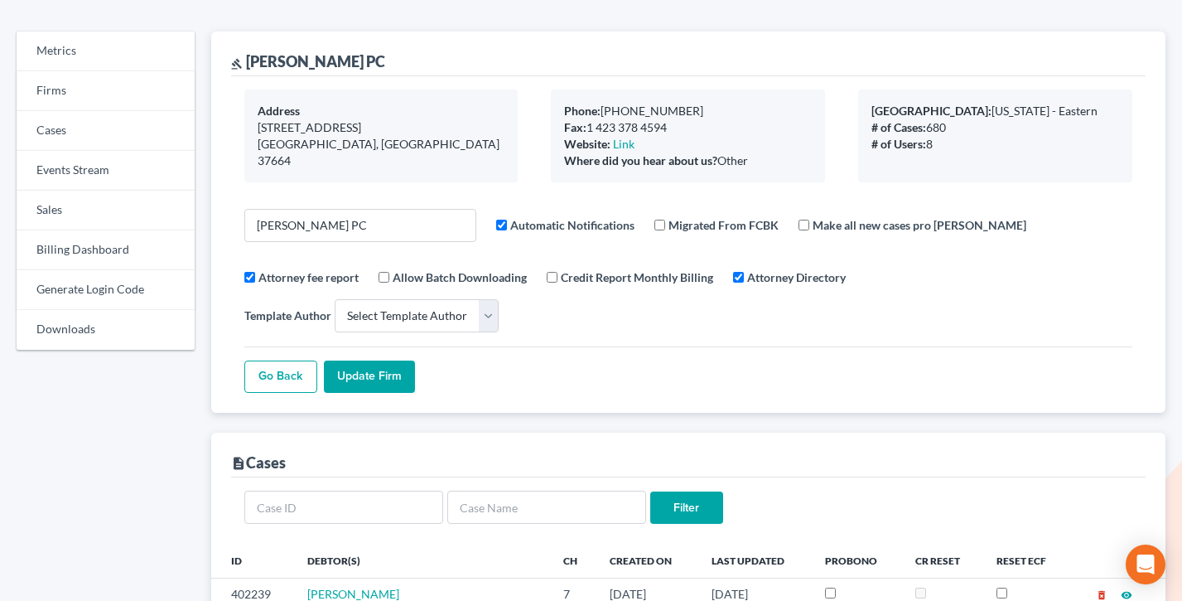
click at [320, 64] on div "gavel [PERSON_NAME] PC" at bounding box center [308, 61] width 154 height 20
copy div "gavel [PERSON_NAME] PC"
click at [69, 207] on link "Sales" at bounding box center [106, 211] width 178 height 40
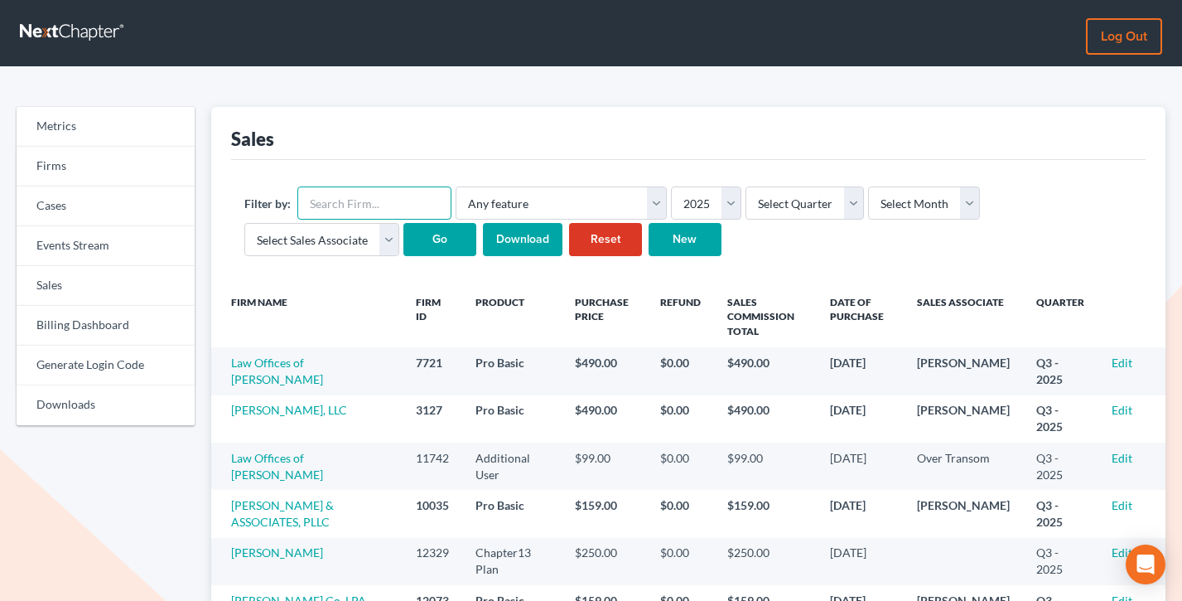
click at [365, 206] on input "text" at bounding box center [374, 202] width 154 height 33
paste input "gavelDean [PERSON_NAME] PC"
drag, startPoint x: 336, startPoint y: 203, endPoint x: 299, endPoint y: 205, distance: 36.5
click at [299, 205] on input "gavelDean [PERSON_NAME] PC" at bounding box center [374, 202] width 154 height 33
type input "[PERSON_NAME] PC"
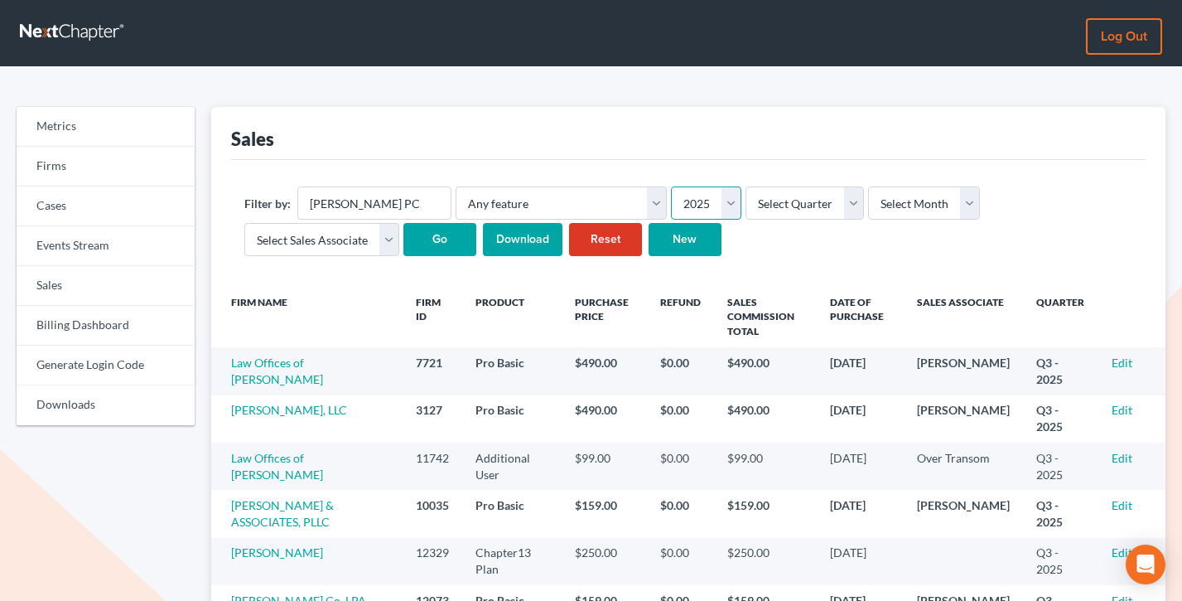
click at [689, 198] on select "2025 2024 2023 2022 2021 2020" at bounding box center [706, 202] width 70 height 33
select select "2024"
click at [671, 186] on select "2025 2024 2023 2022 2021 2020" at bounding box center [706, 202] width 70 height 33
click at [433, 244] on input "Go" at bounding box center [439, 239] width 73 height 33
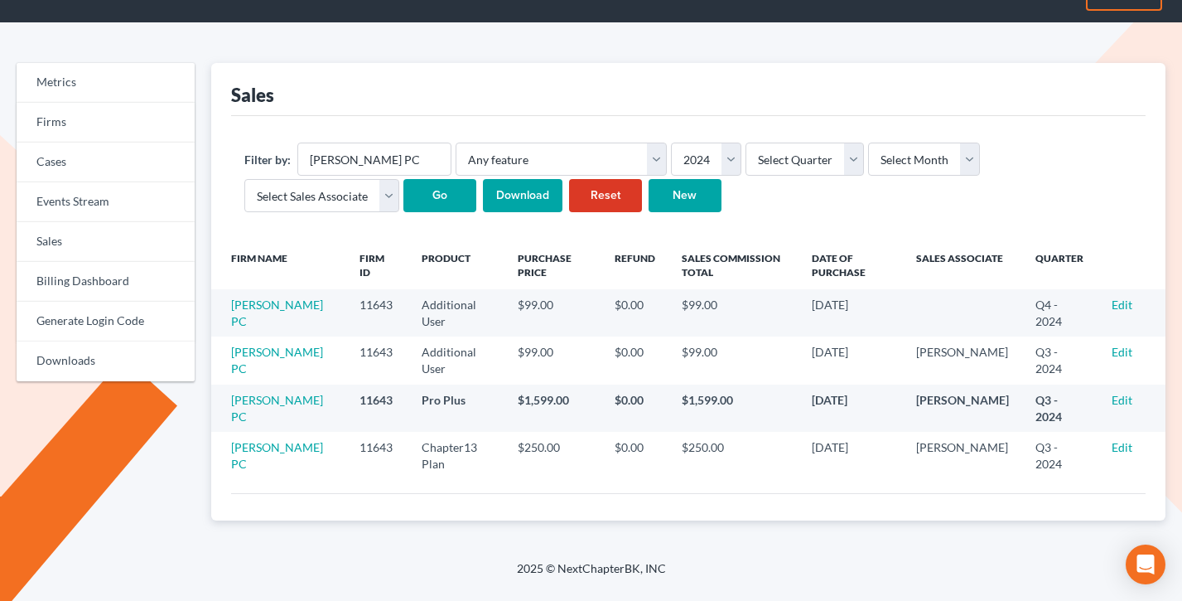
scroll to position [47, 0]
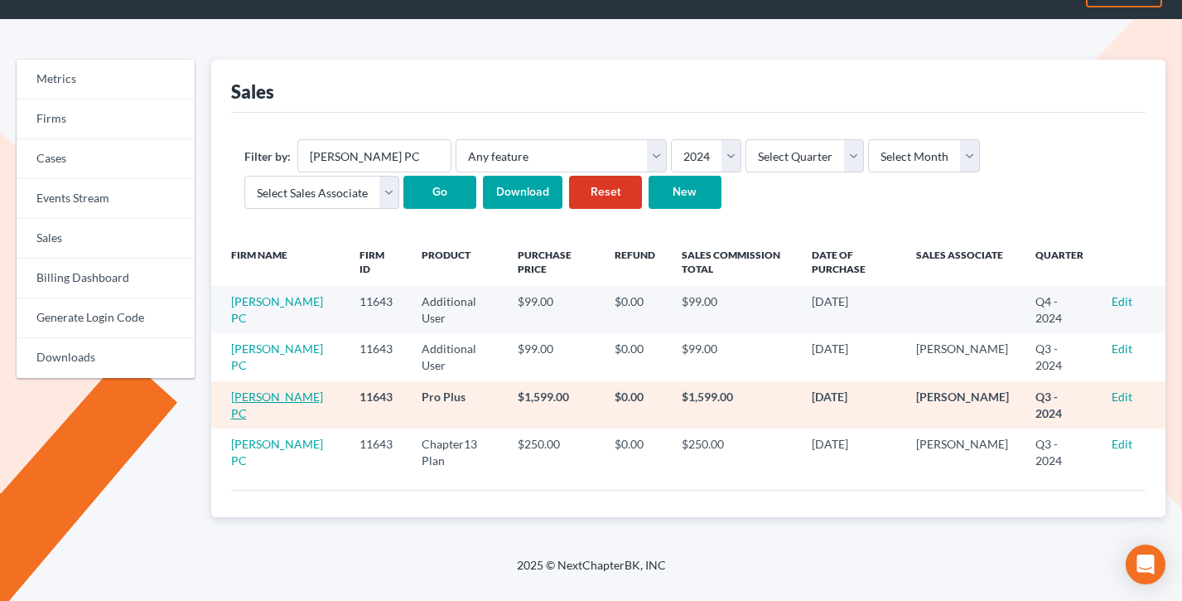
click at [250, 398] on link "[PERSON_NAME] PC" at bounding box center [277, 404] width 92 height 31
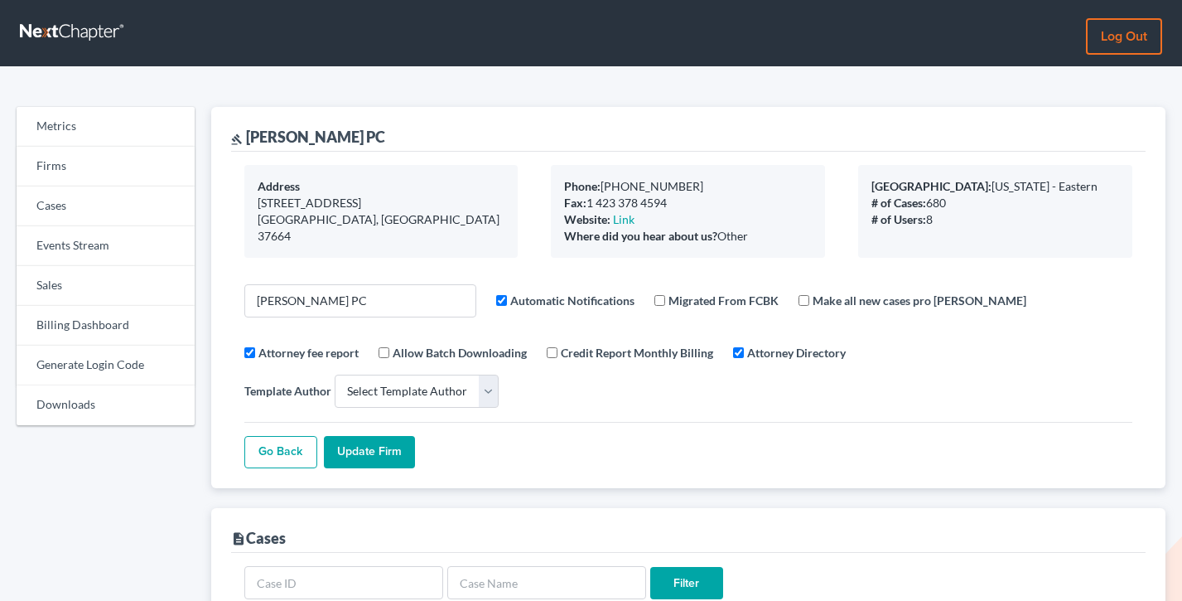
select select
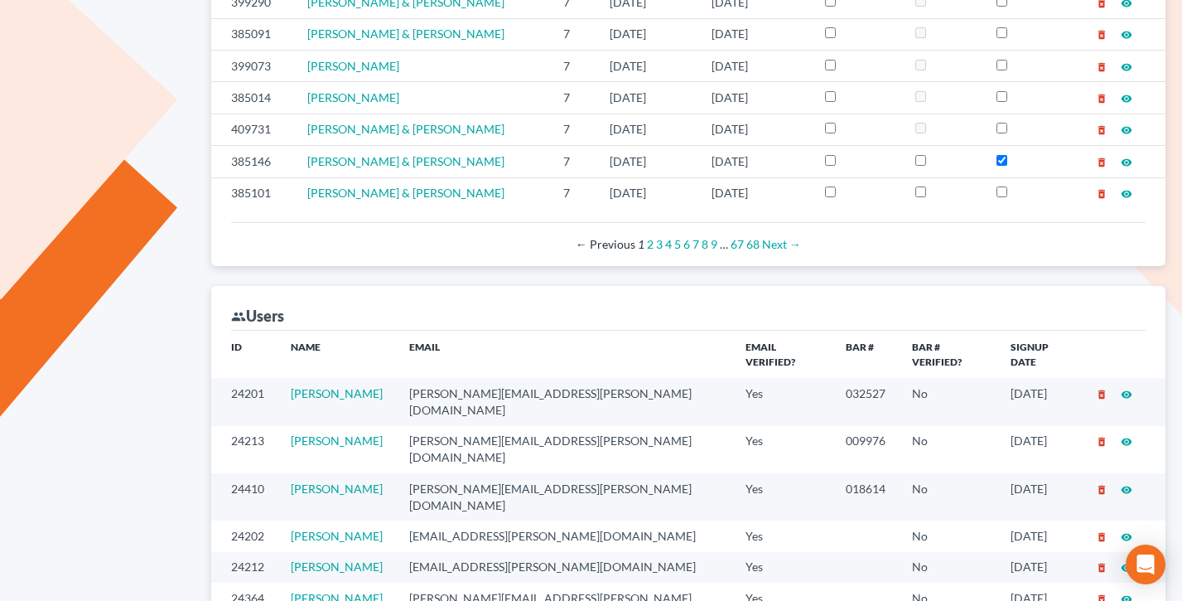
scroll to position [806, 0]
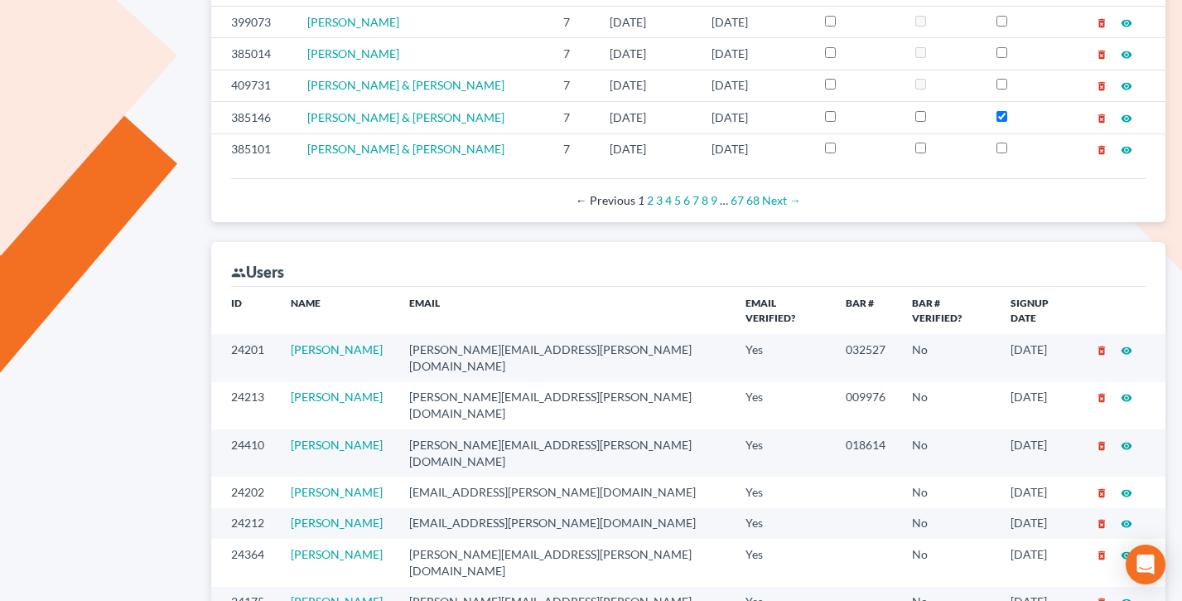
click at [529, 382] on td "[PERSON_NAME][EMAIL_ADDRESS][PERSON_NAME][DOMAIN_NAME]" at bounding box center [564, 405] width 336 height 47
click at [529, 382] on td "dean.greer@deangreer.com" at bounding box center [564, 405] width 336 height 47
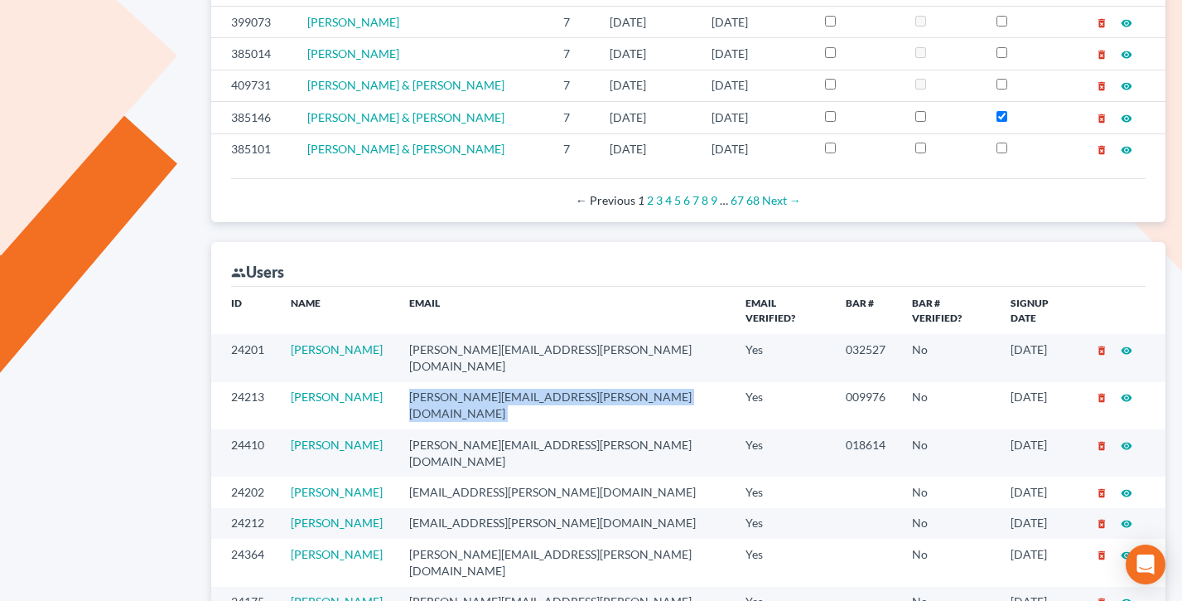
click at [529, 382] on td "dean.greer@deangreer.com" at bounding box center [564, 405] width 336 height 47
copy td "dean.greer@deangreer.com"
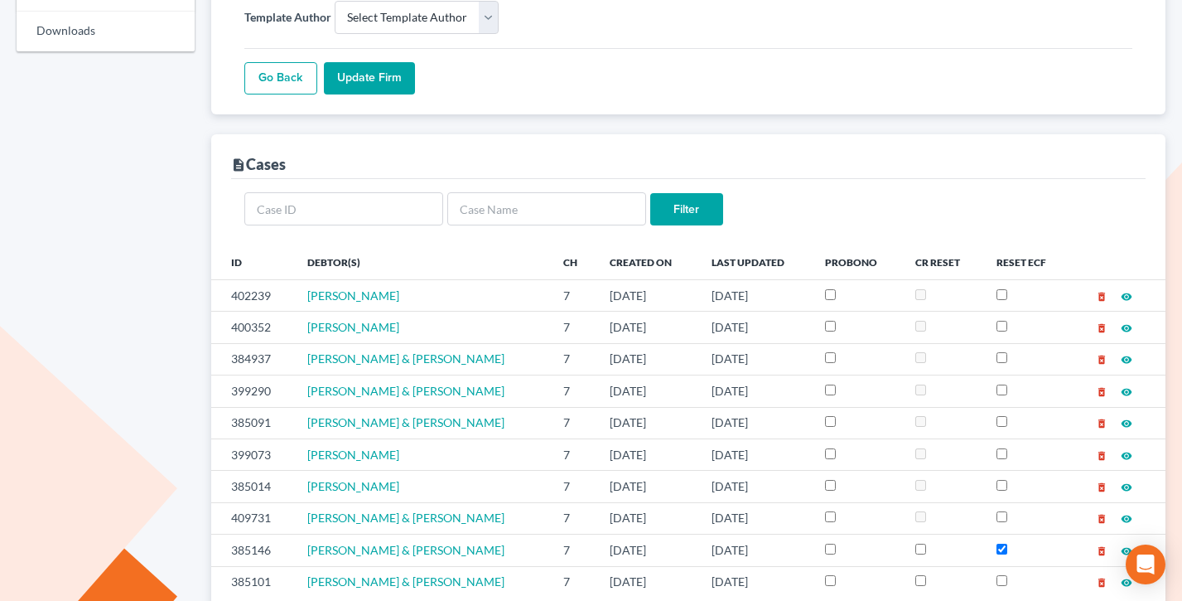
scroll to position [0, 0]
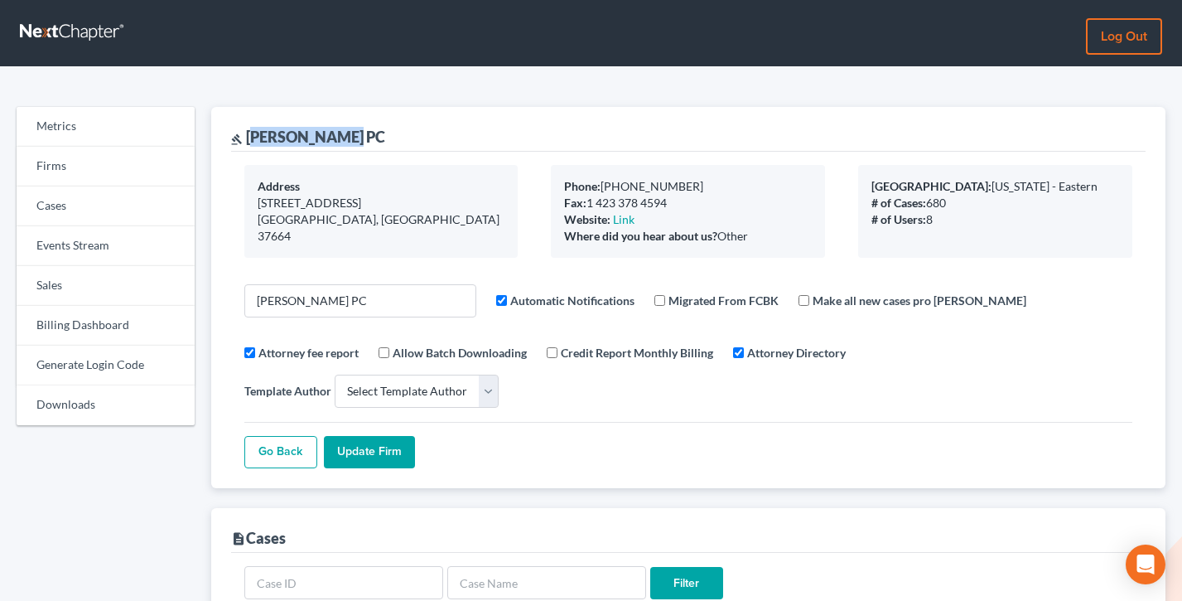
drag, startPoint x: 369, startPoint y: 138, endPoint x: 251, endPoint y: 140, distance: 117.7
click at [251, 140] on div "gavel Dean Greer PC" at bounding box center [688, 129] width 915 height 45
click at [243, 135] on div "gavel Dean Greer PC" at bounding box center [308, 137] width 154 height 20
click at [244, 134] on div "gavel Dean Greer PC" at bounding box center [308, 137] width 154 height 20
drag, startPoint x: 247, startPoint y: 134, endPoint x: 374, endPoint y: 132, distance: 126.8
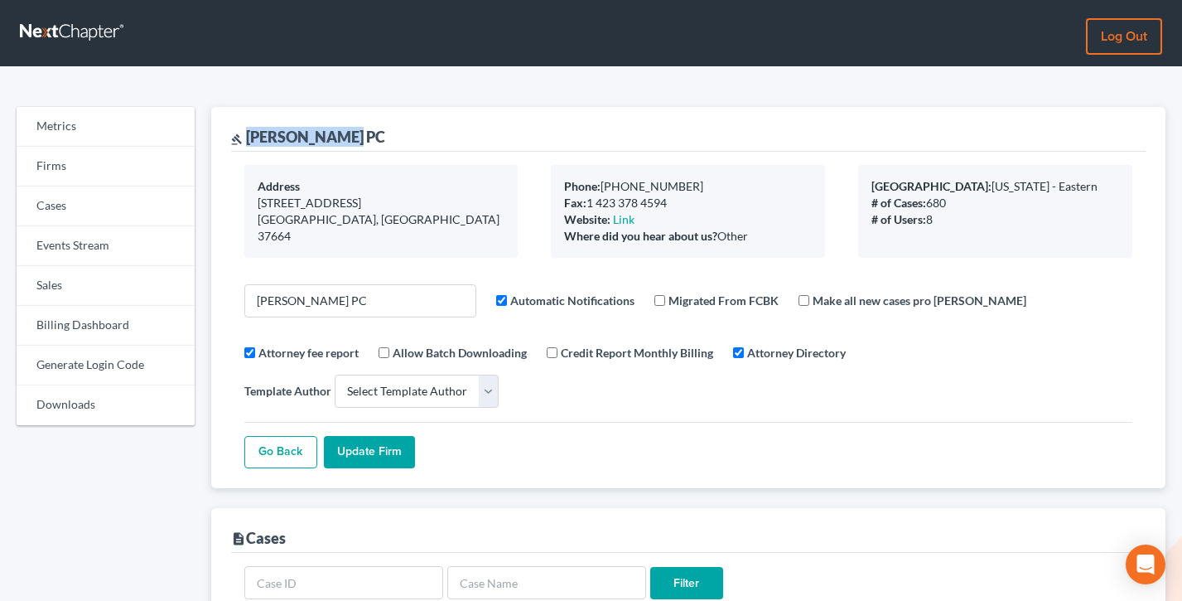
click at [374, 132] on div "gavel Dean Greer PC" at bounding box center [688, 129] width 915 height 45
copy div "Dean Greer PC"
click at [99, 246] on link "Events Stream" at bounding box center [106, 246] width 178 height 40
select select
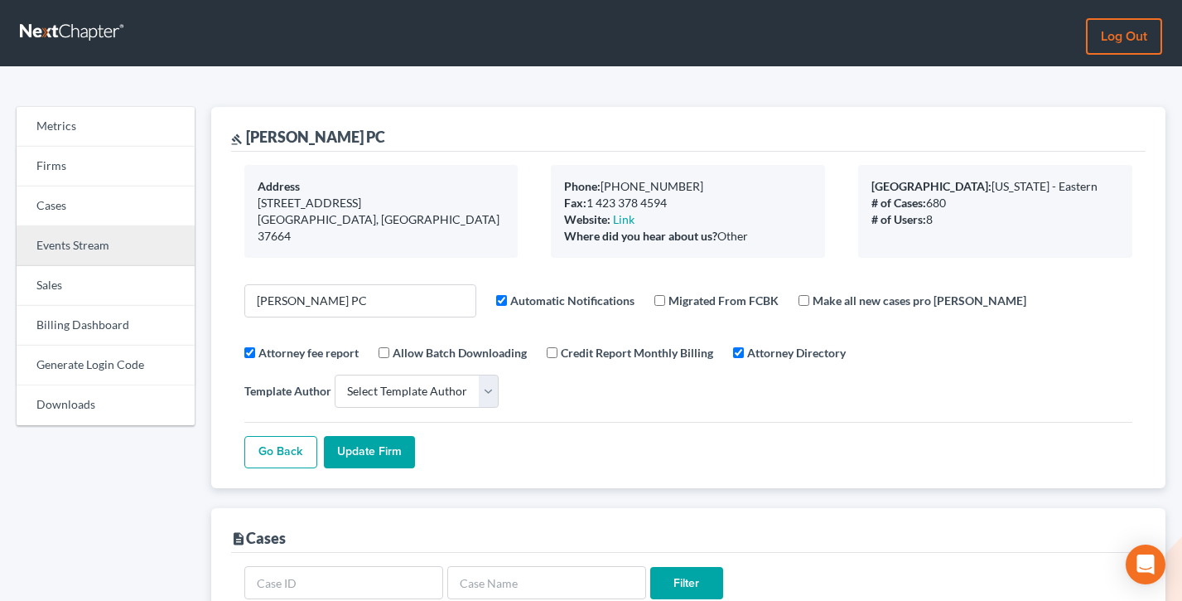
click at [64, 245] on link "Events Stream" at bounding box center [106, 246] width 178 height 40
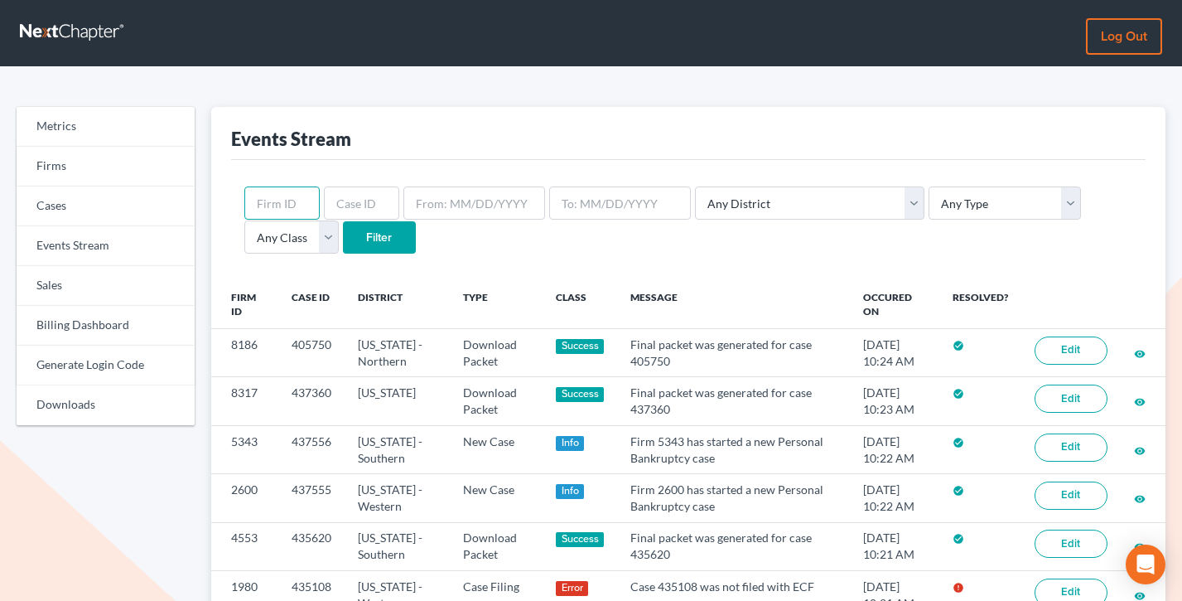
click at [268, 200] on input "text" at bounding box center [281, 202] width 75 height 33
paste input "11643"
type input "11643"
click at [343, 221] on input "Filter" at bounding box center [379, 237] width 73 height 33
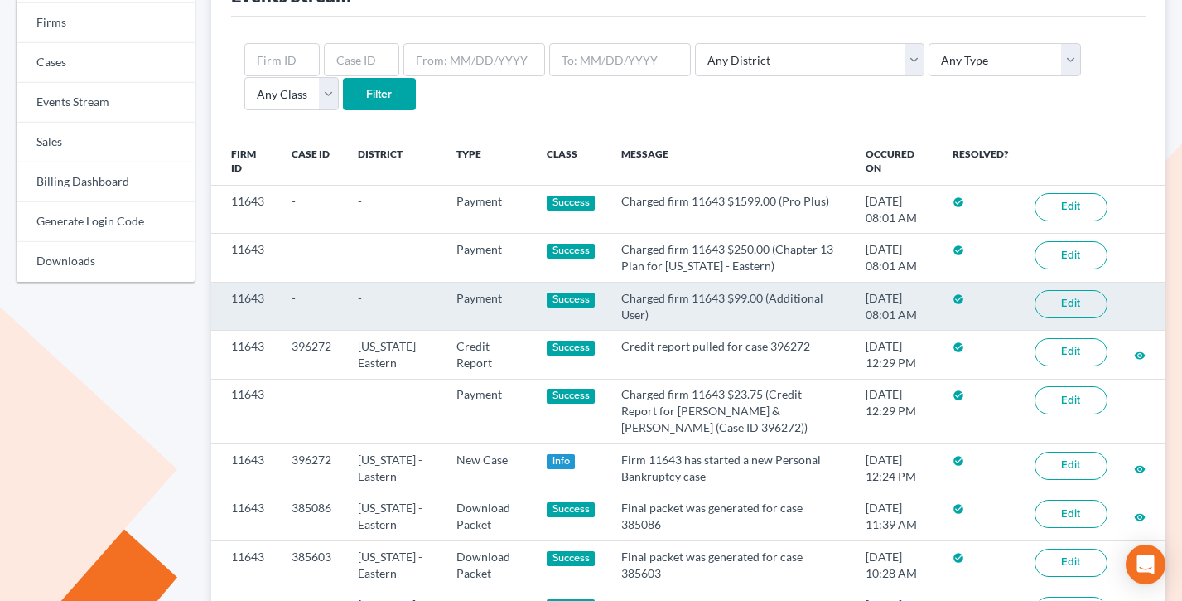
scroll to position [145, 0]
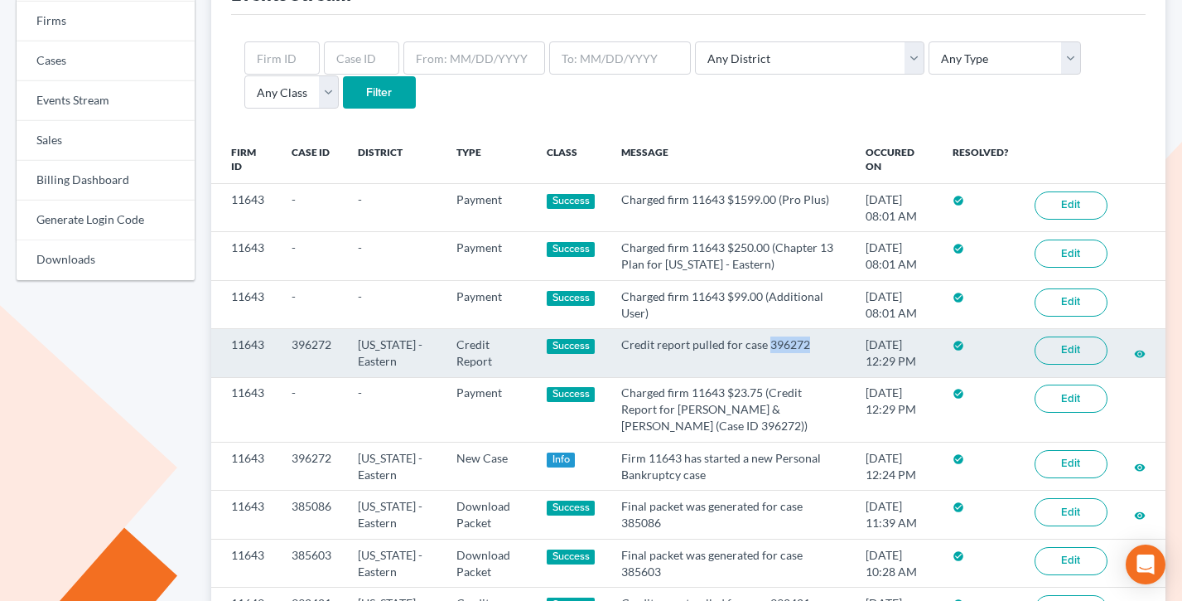
drag, startPoint x: 819, startPoint y: 345, endPoint x: 764, endPoint y: 344, distance: 54.7
click at [764, 344] on td "Credit report pulled for case 396272" at bounding box center [730, 353] width 244 height 48
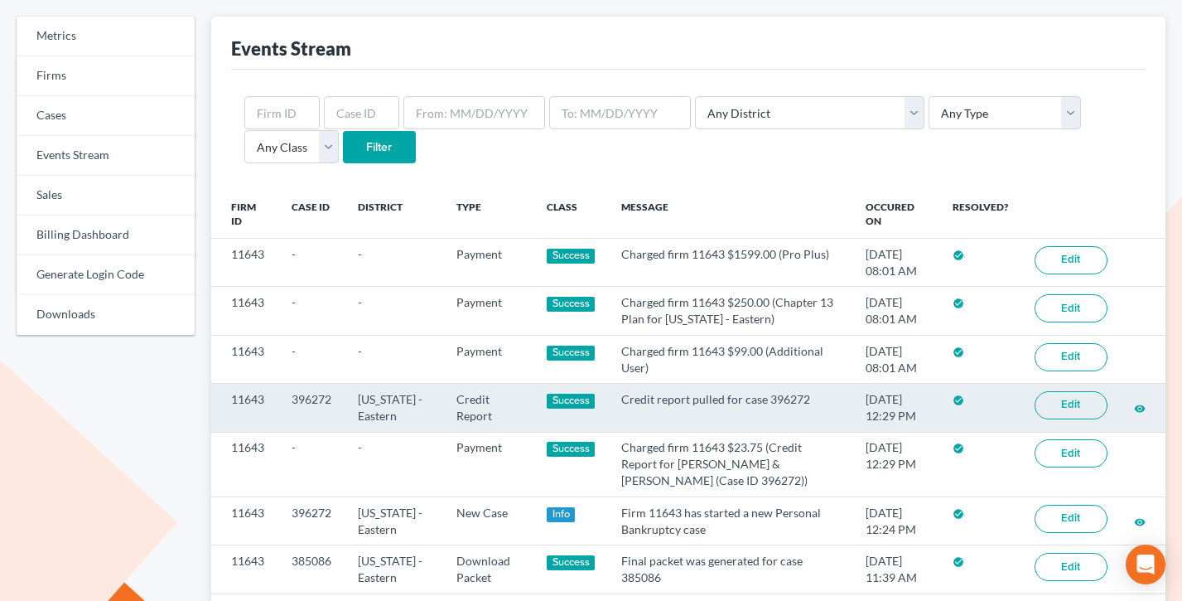
scroll to position [70, 0]
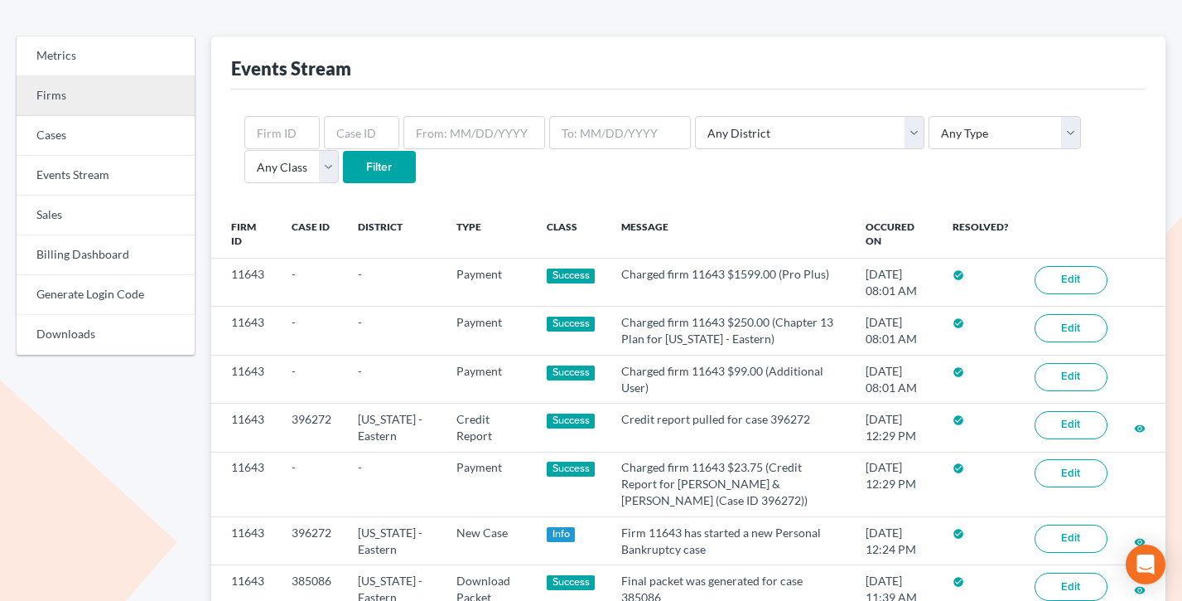
click at [67, 87] on link "Firms" at bounding box center [106, 96] width 178 height 40
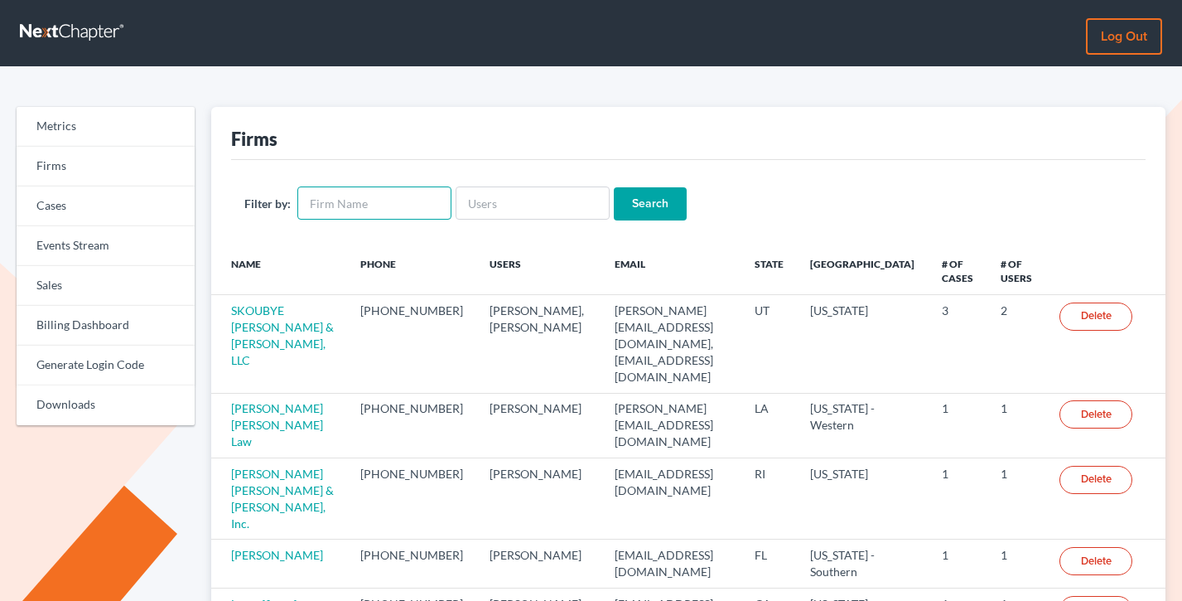
click at [393, 200] on input "text" at bounding box center [374, 202] width 154 height 33
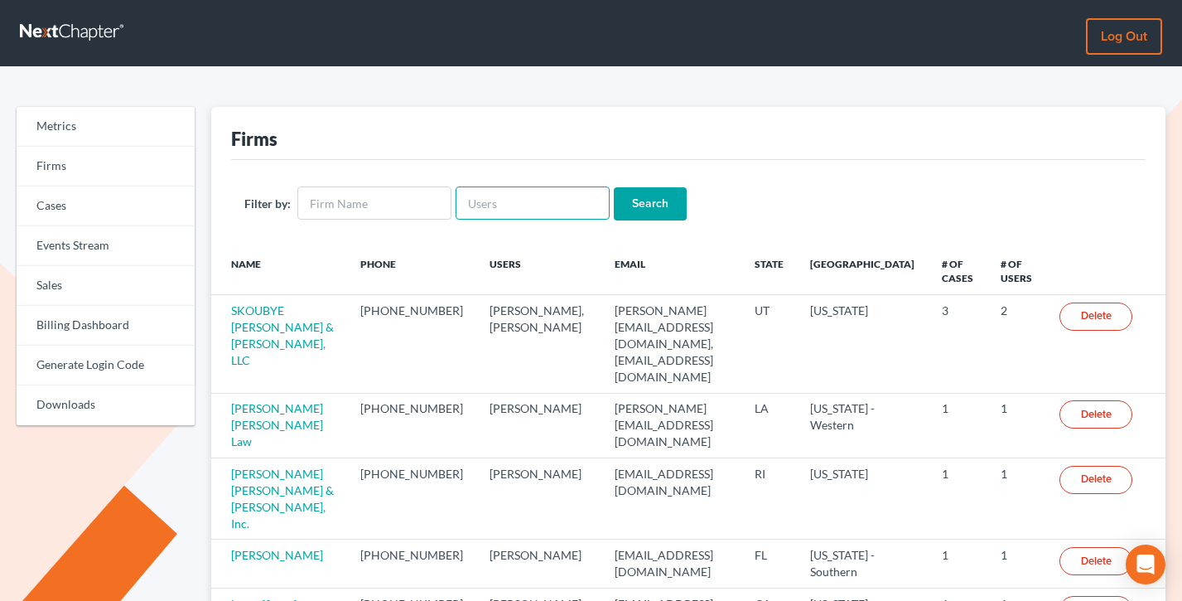
click at [466, 196] on input "text" at bounding box center [533, 202] width 154 height 33
paste input "[EMAIL_ADDRESS][DOMAIN_NAME]"
type input "bmarinoblai@gmail.com"
click at [614, 187] on input "Search" at bounding box center [650, 203] width 73 height 33
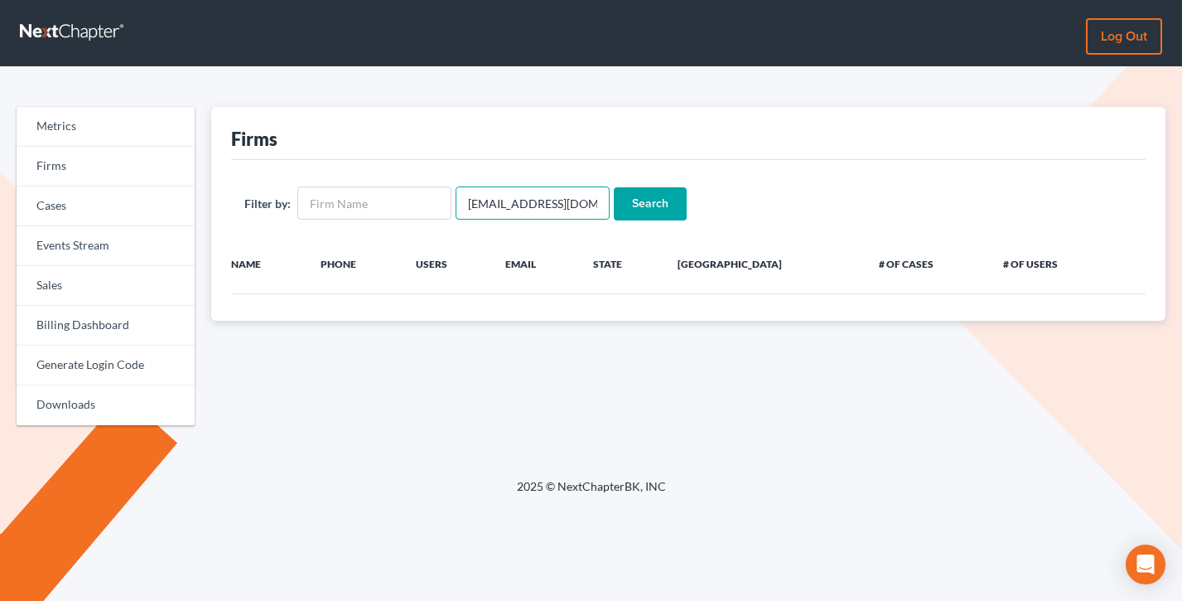
click at [535, 200] on input "[EMAIL_ADDRESS][DOMAIN_NAME]" at bounding box center [533, 202] width 154 height 33
click at [358, 217] on input "text" at bounding box center [374, 202] width 154 height 33
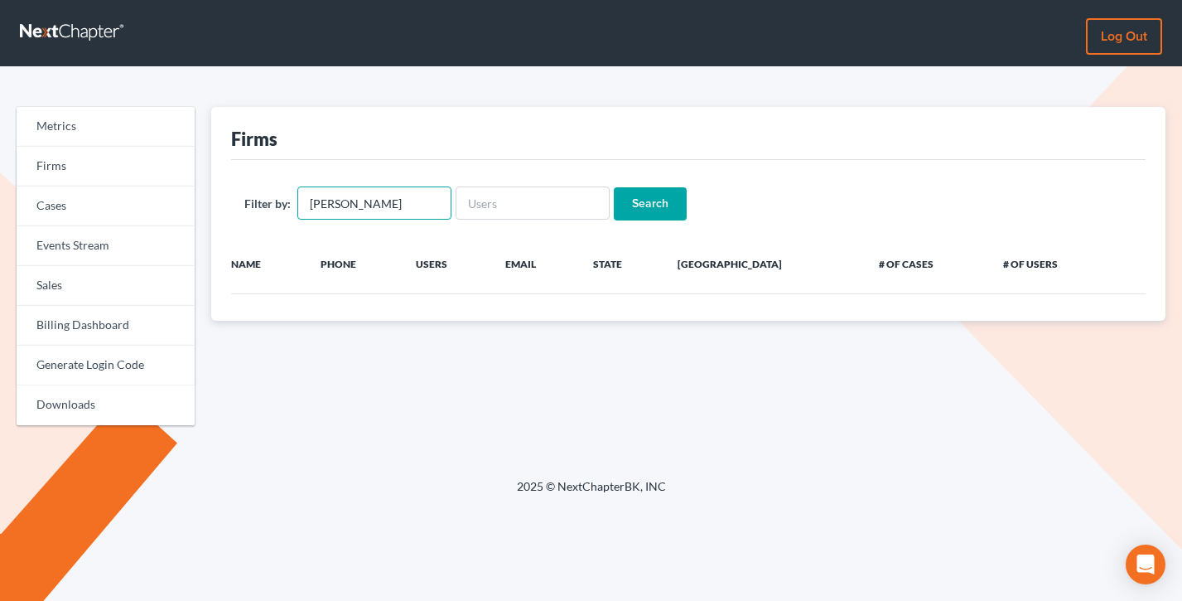
type input "[PERSON_NAME]"
click at [614, 187] on input "Search" at bounding box center [650, 203] width 73 height 33
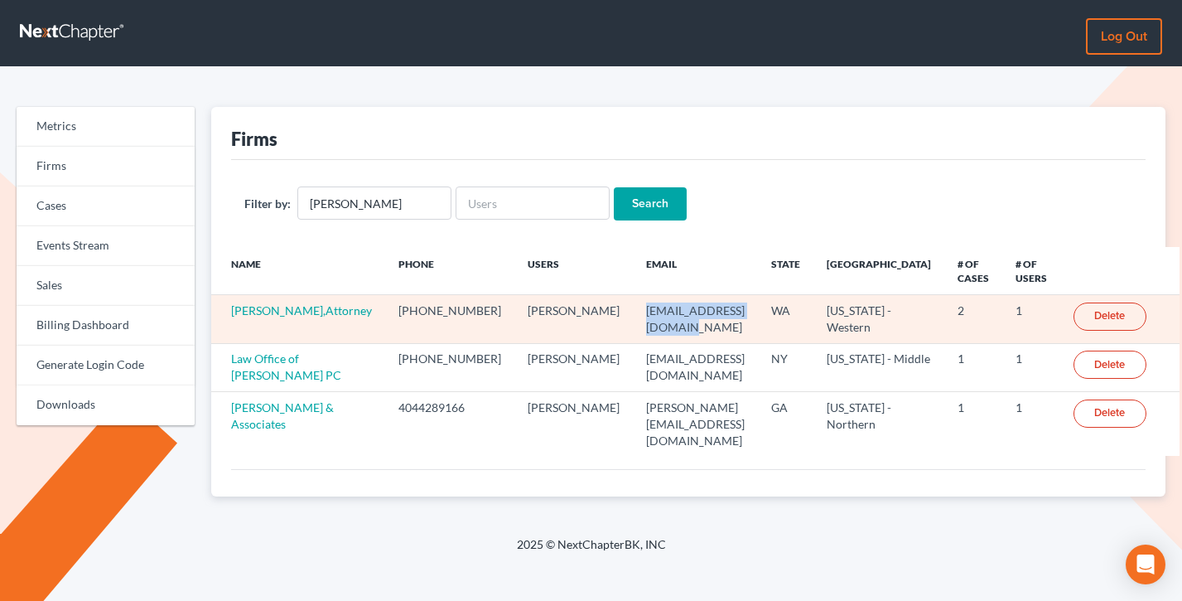
drag, startPoint x: 715, startPoint y: 309, endPoint x: 580, endPoint y: 310, distance: 135.0
click at [633, 310] on td "bmarinoblair@gmail.com" at bounding box center [695, 319] width 125 height 48
copy td "bmarinoblair@gmail.com"
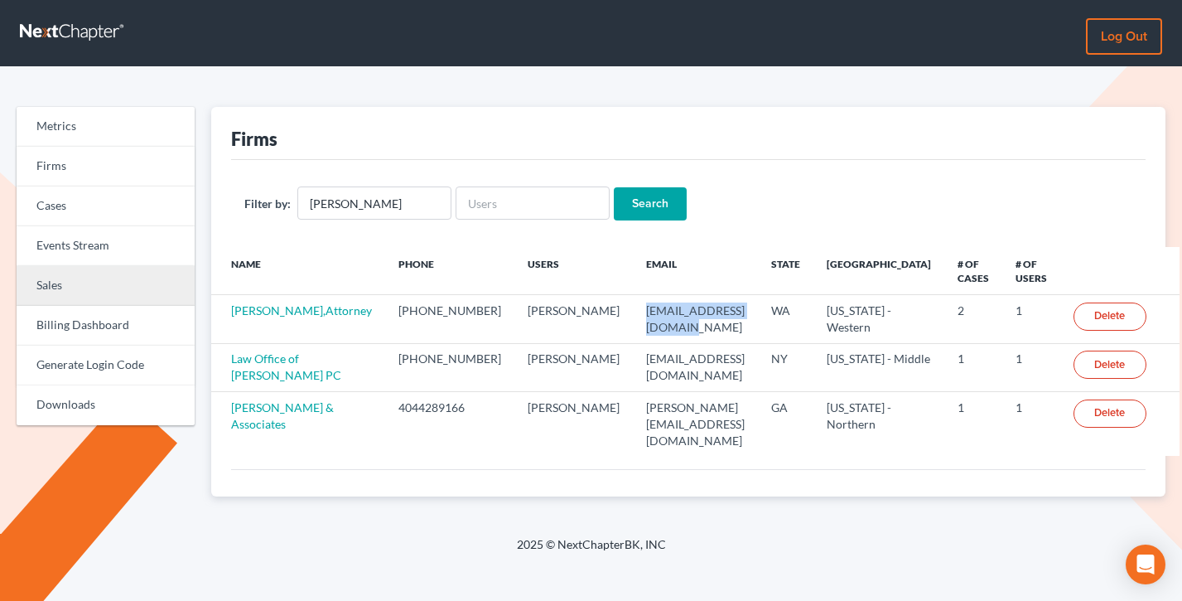
click at [67, 273] on link "Sales" at bounding box center [106, 286] width 178 height 40
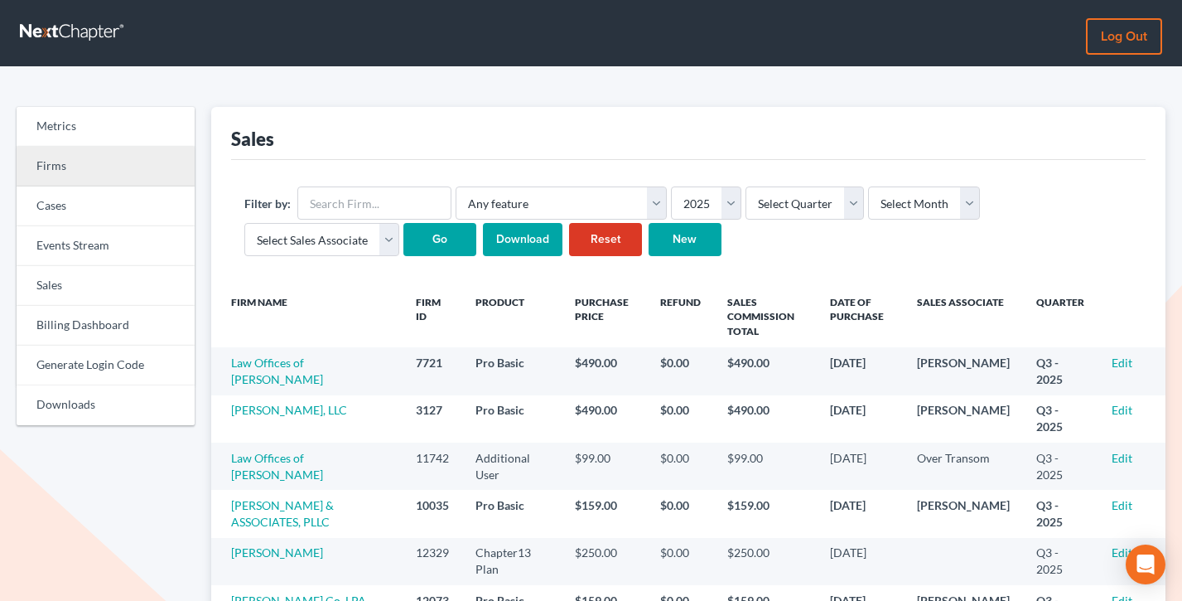
click at [65, 176] on link "Firms" at bounding box center [106, 167] width 178 height 40
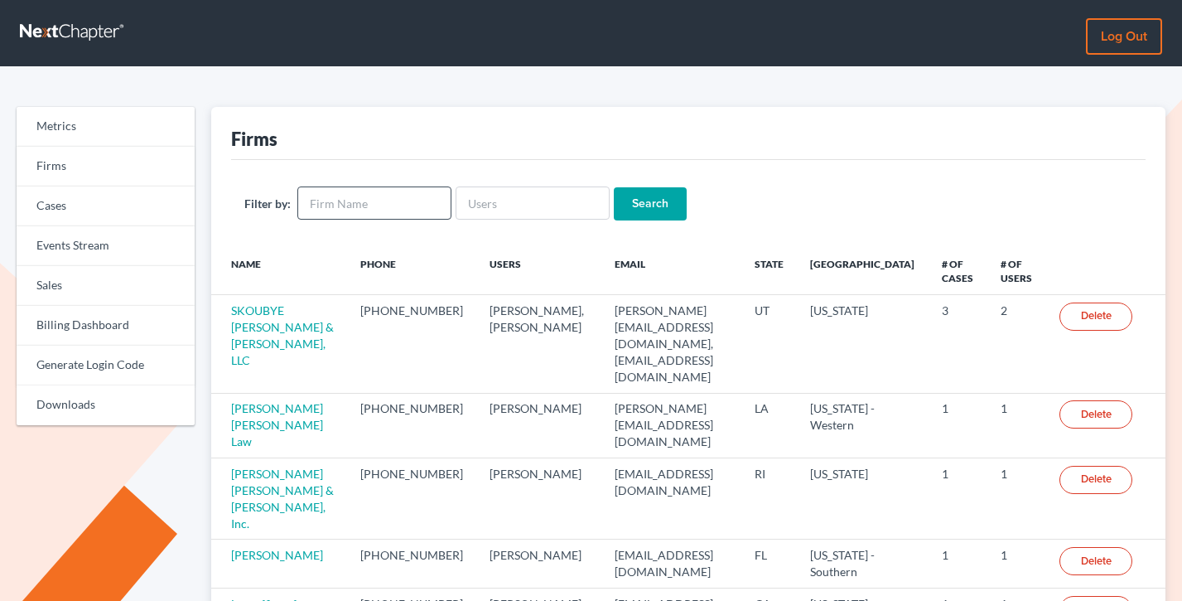
click at [371, 200] on input "text" at bounding box center [374, 202] width 154 height 33
type input "Debt Assistance Law Firm"
click at [614, 187] on input "Search" at bounding box center [650, 203] width 73 height 33
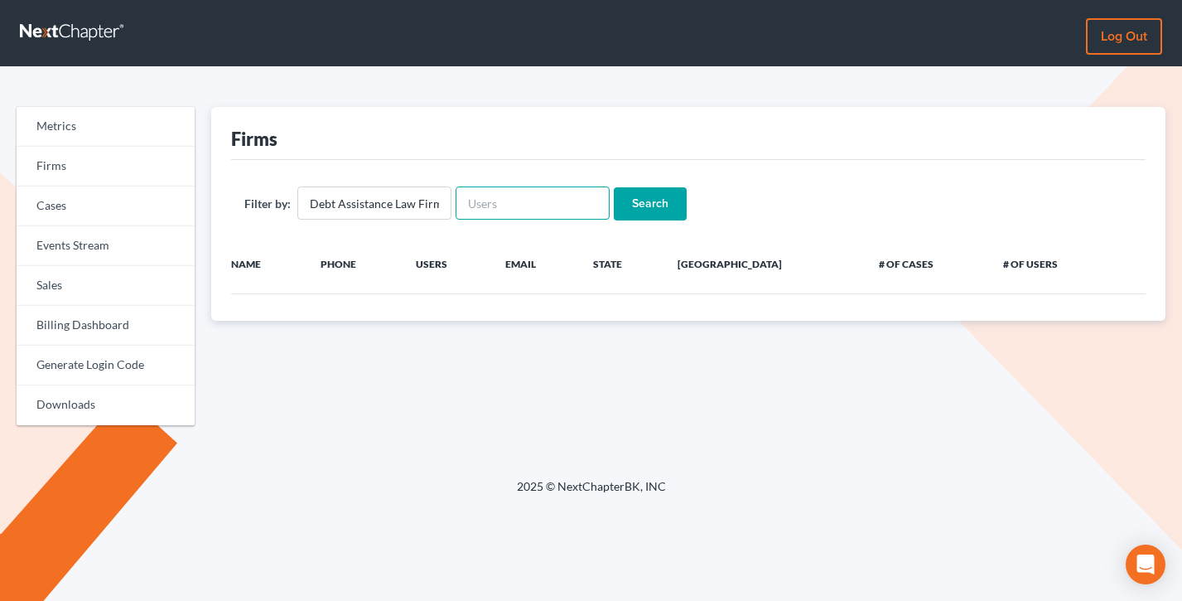
click at [506, 191] on input "text" at bounding box center [533, 202] width 154 height 33
paste input "[EMAIL_ADDRESS][DOMAIN_NAME]"
type input "[EMAIL_ADDRESS][DOMAIN_NAME]"
click at [369, 206] on input "Debt Assistance Law Firm" at bounding box center [374, 202] width 154 height 33
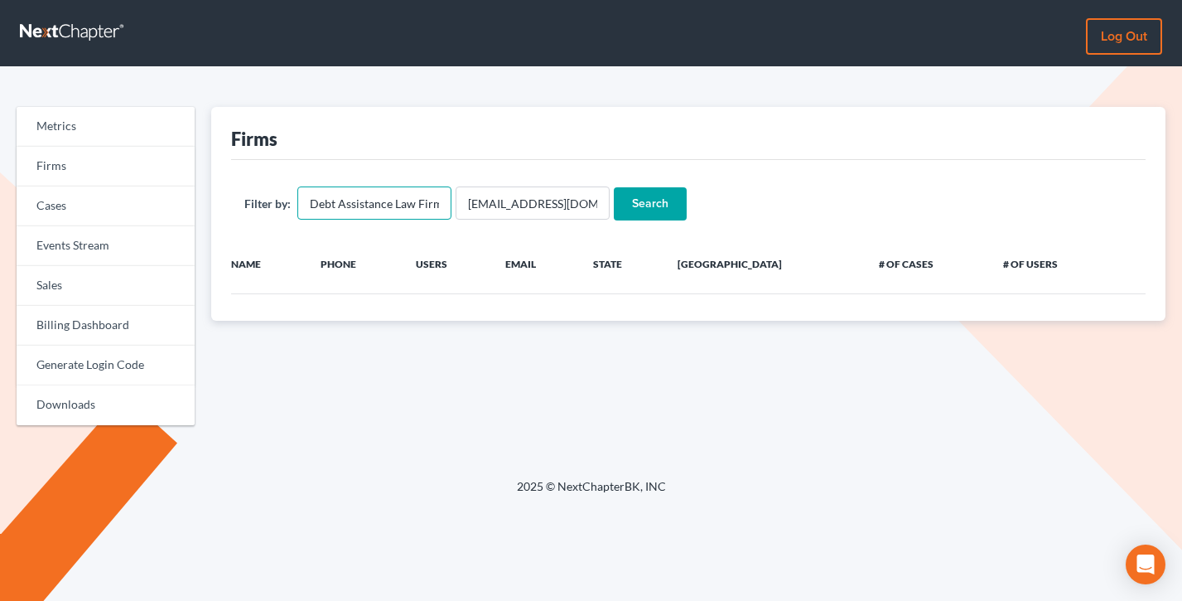
click at [369, 206] on input "Debt Assistance Law Firm" at bounding box center [374, 202] width 154 height 33
click at [614, 187] on input "Search" at bounding box center [650, 203] width 73 height 33
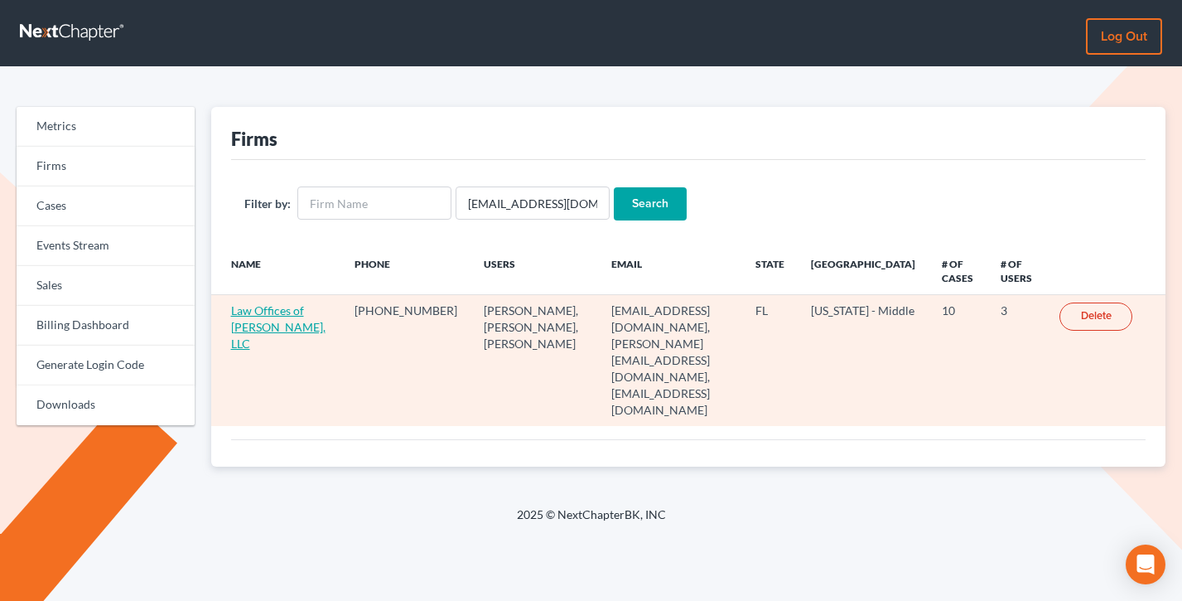
click at [260, 307] on link "Law Offices of Michael A Mills, LLC" at bounding box center [278, 326] width 94 height 47
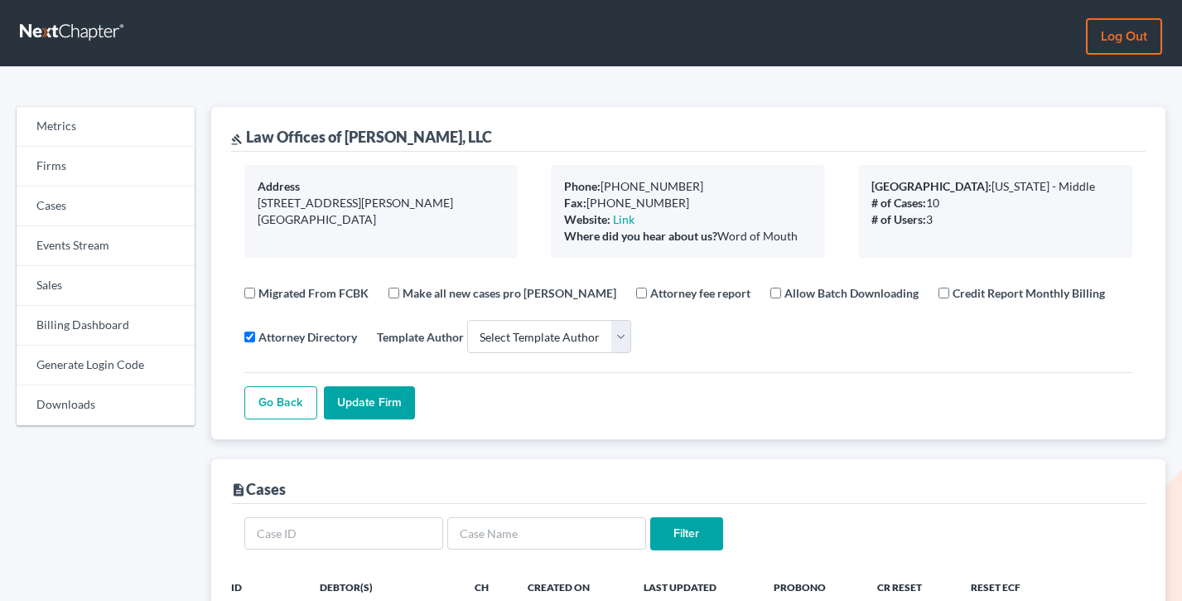
select select
click at [66, 317] on link "Billing Dashboard" at bounding box center [106, 326] width 178 height 40
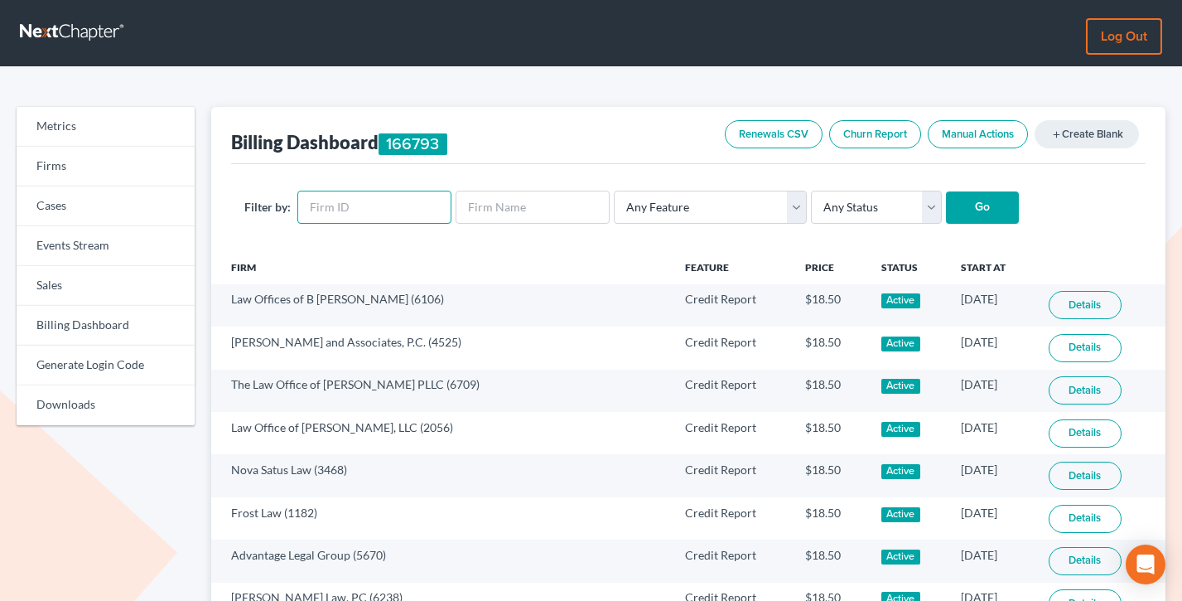
click at [360, 200] on input "text" at bounding box center [374, 207] width 154 height 33
paste input "11748"
type input "11748"
click at [946, 191] on input "Go" at bounding box center [982, 207] width 73 height 33
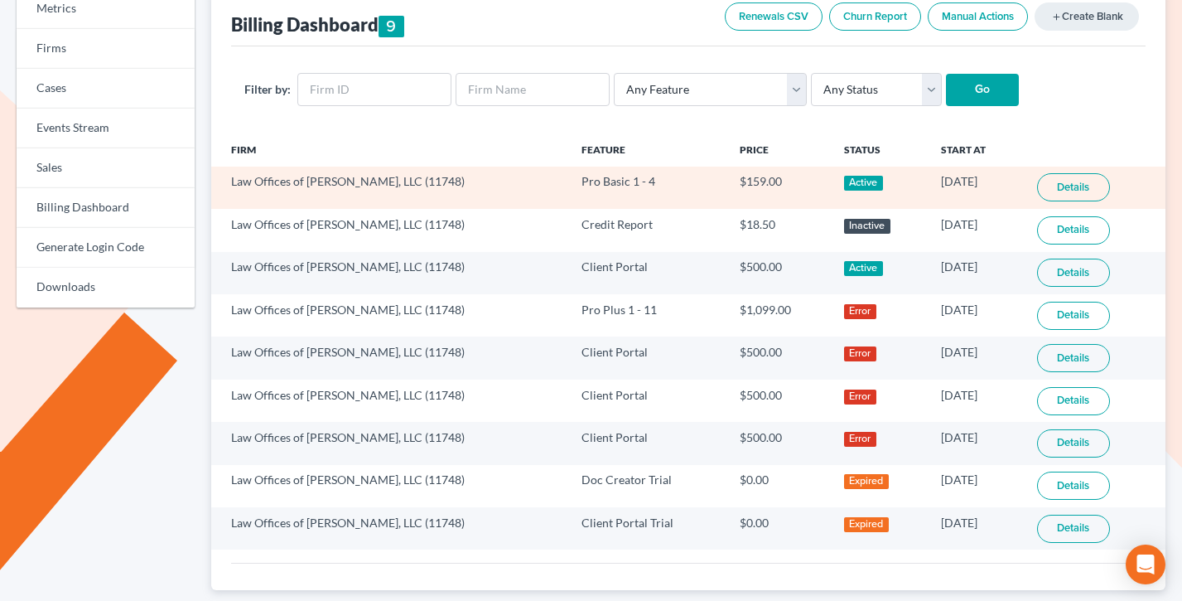
scroll to position [123, 0]
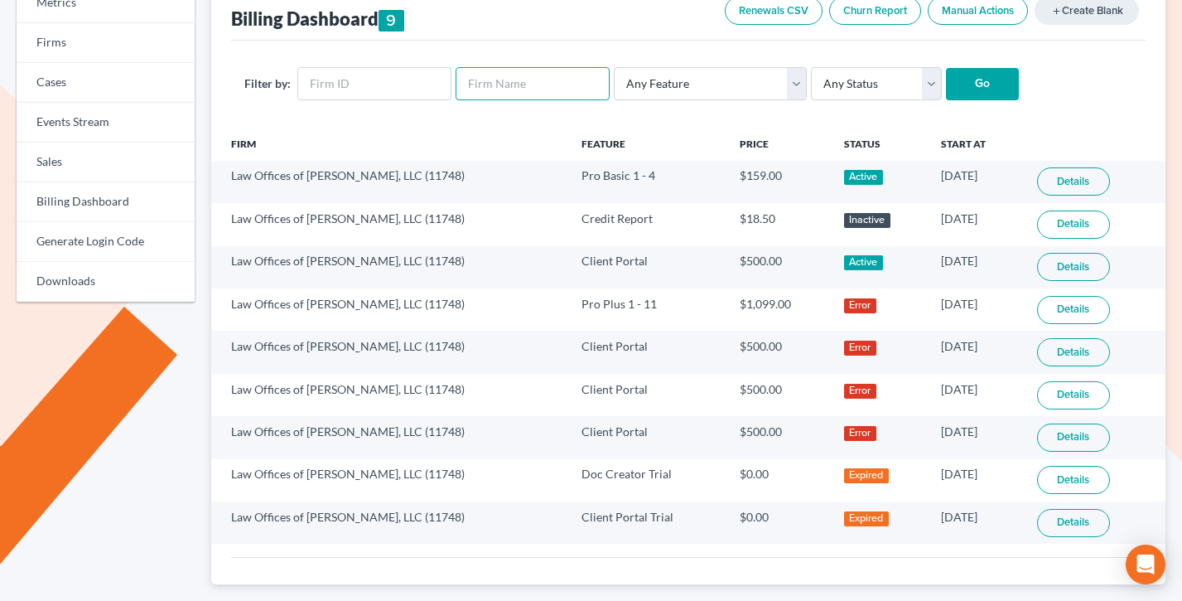
click at [502, 89] on input "text" at bounding box center [533, 83] width 154 height 33
type input "brick"
click at [946, 68] on input "Go" at bounding box center [982, 84] width 73 height 33
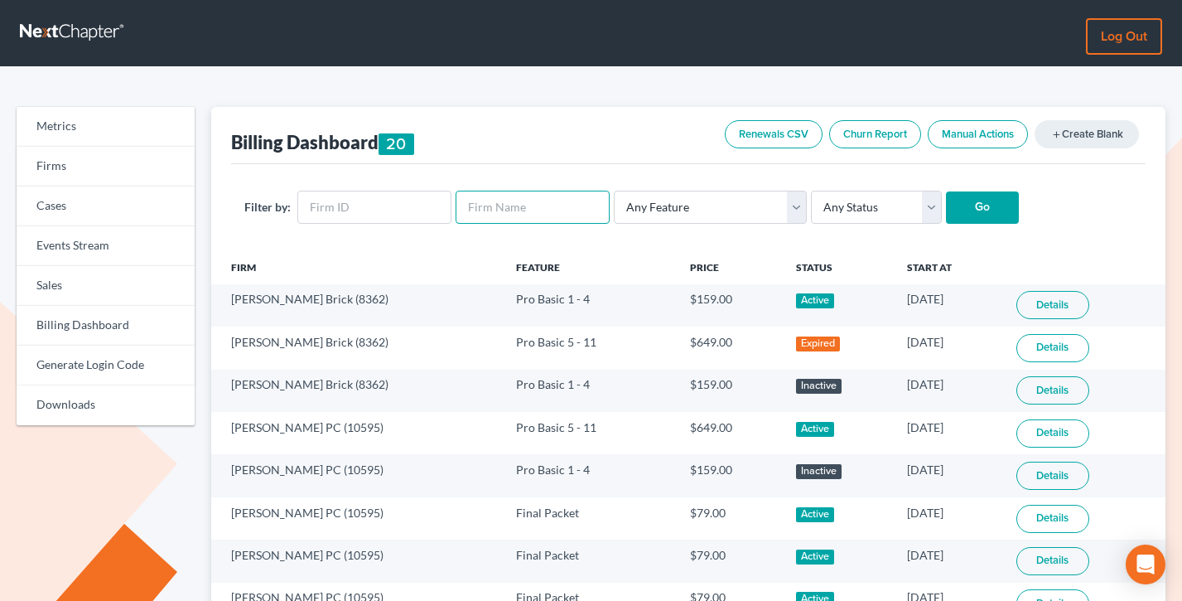
click at [493, 213] on input "text" at bounding box center [533, 207] width 154 height 33
type input "[PERSON_NAME]"
click at [946, 191] on input "Go" at bounding box center [982, 207] width 73 height 33
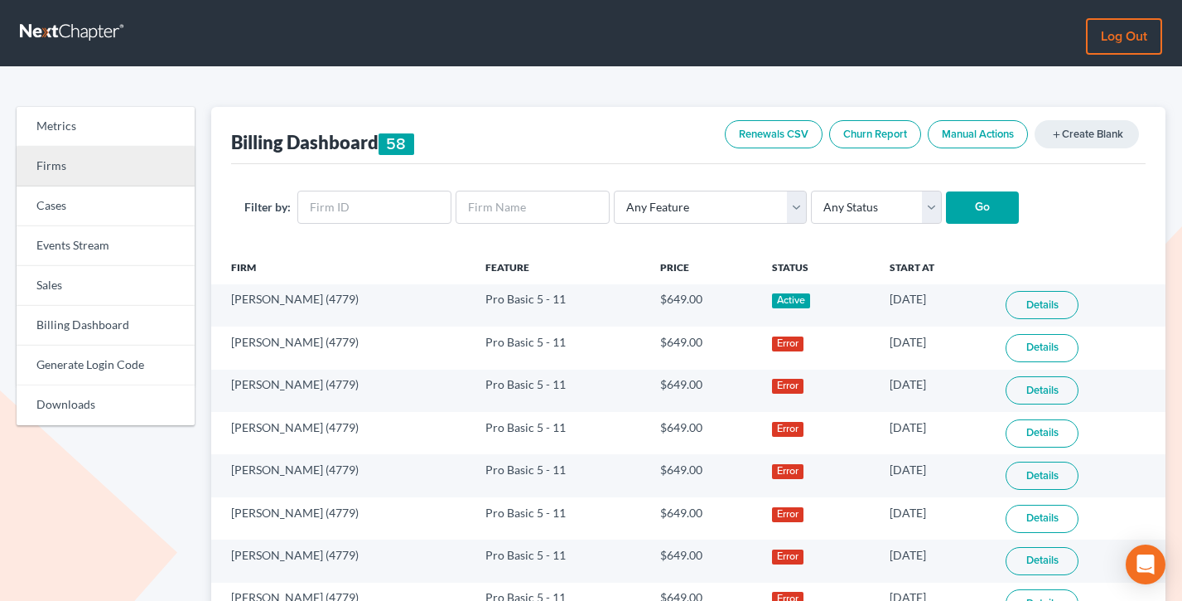
click at [37, 175] on link "Firms" at bounding box center [106, 167] width 178 height 40
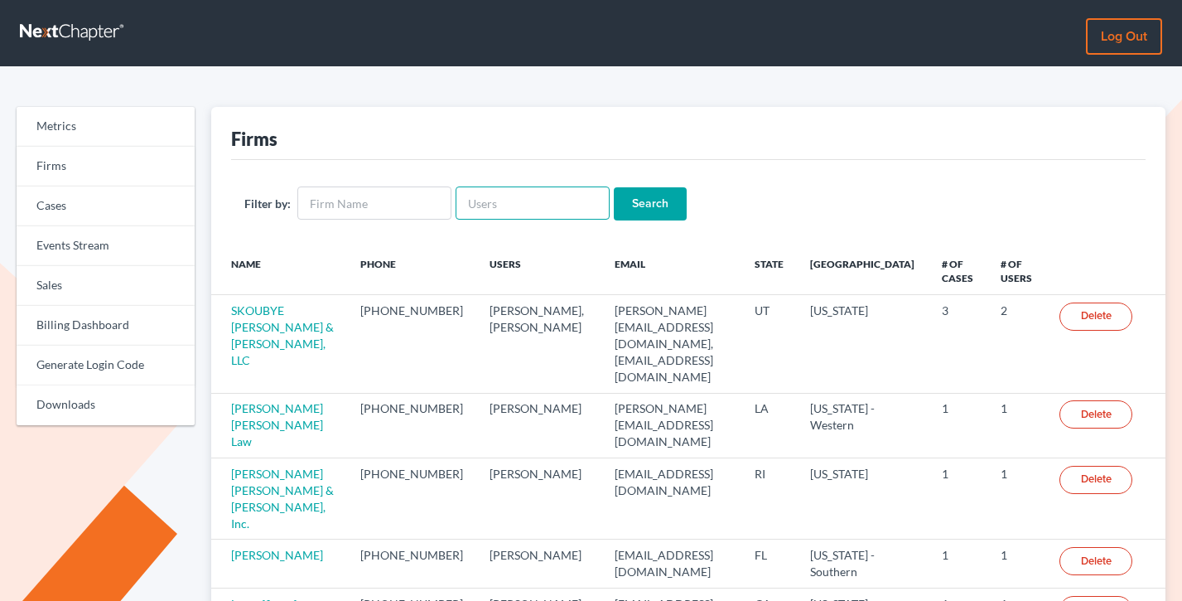
click at [477, 200] on input "text" at bounding box center [533, 202] width 154 height 33
paste input "[EMAIL_ADDRESS][DOMAIN_NAME]"
type input "[EMAIL_ADDRESS][DOMAIN_NAME]"
click at [614, 187] on input "Search" at bounding box center [650, 203] width 73 height 33
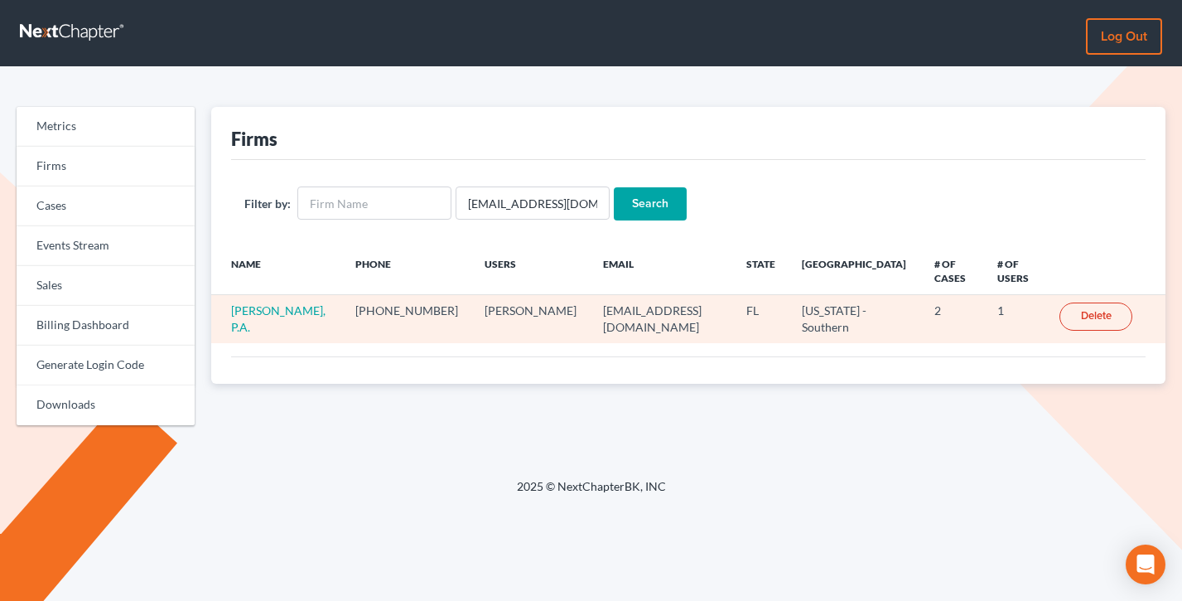
drag, startPoint x: 349, startPoint y: 295, endPoint x: 227, endPoint y: 295, distance: 121.8
click at [227, 295] on td "[PERSON_NAME], P.A." at bounding box center [277, 319] width 132 height 48
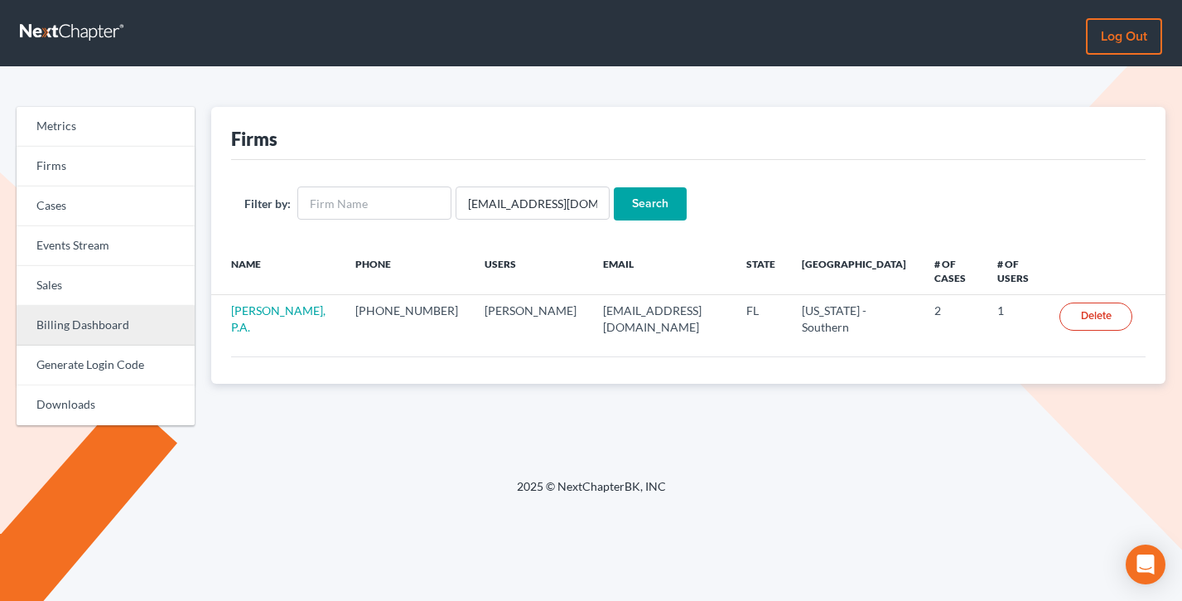
click at [88, 333] on link "Billing Dashboard" at bounding box center [106, 326] width 178 height 40
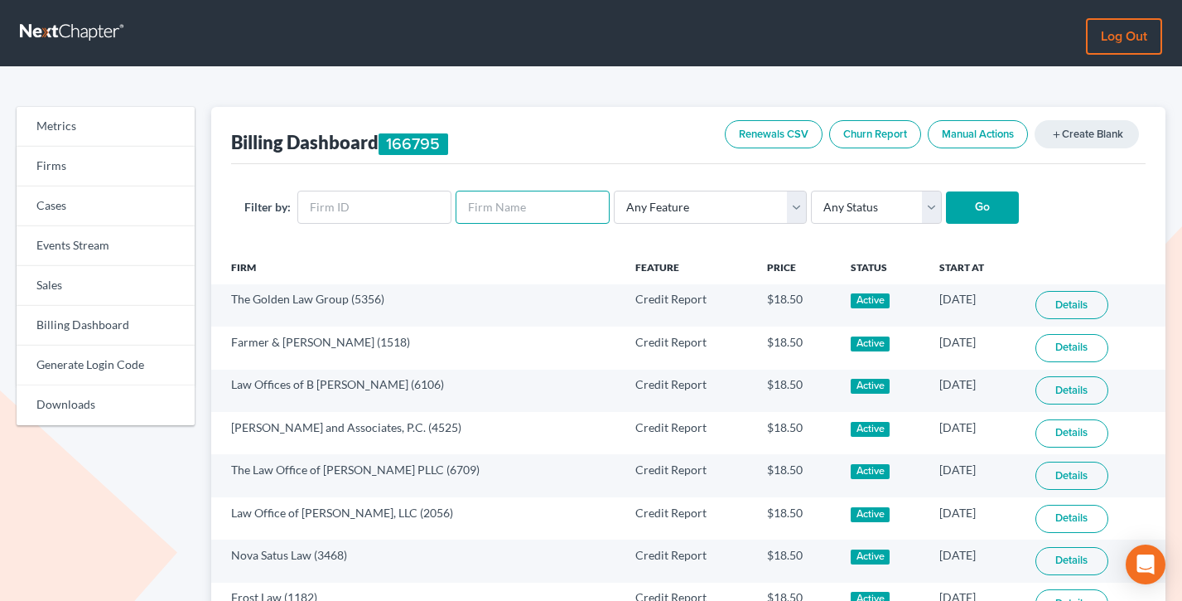
click at [507, 204] on input "text" at bounding box center [533, 207] width 154 height 33
paste input "Neil Bryan Tygar, P.A."
type input "Neil Bryan Tygar, P.A."
click at [946, 191] on input "Go" at bounding box center [982, 207] width 73 height 33
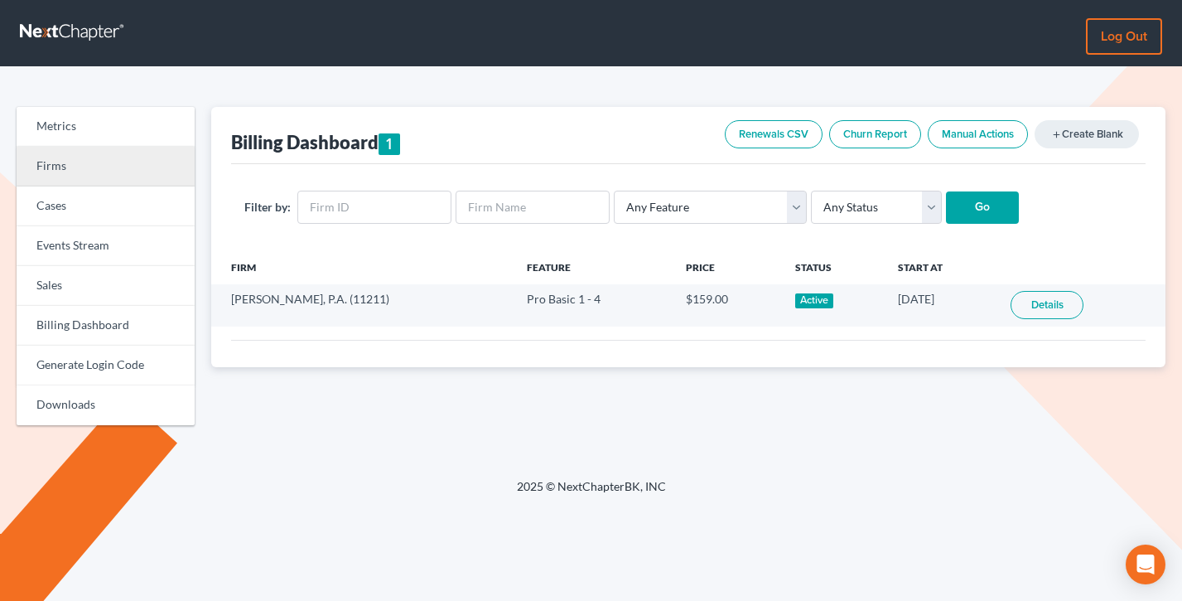
click at [82, 157] on link "Firms" at bounding box center [106, 167] width 178 height 40
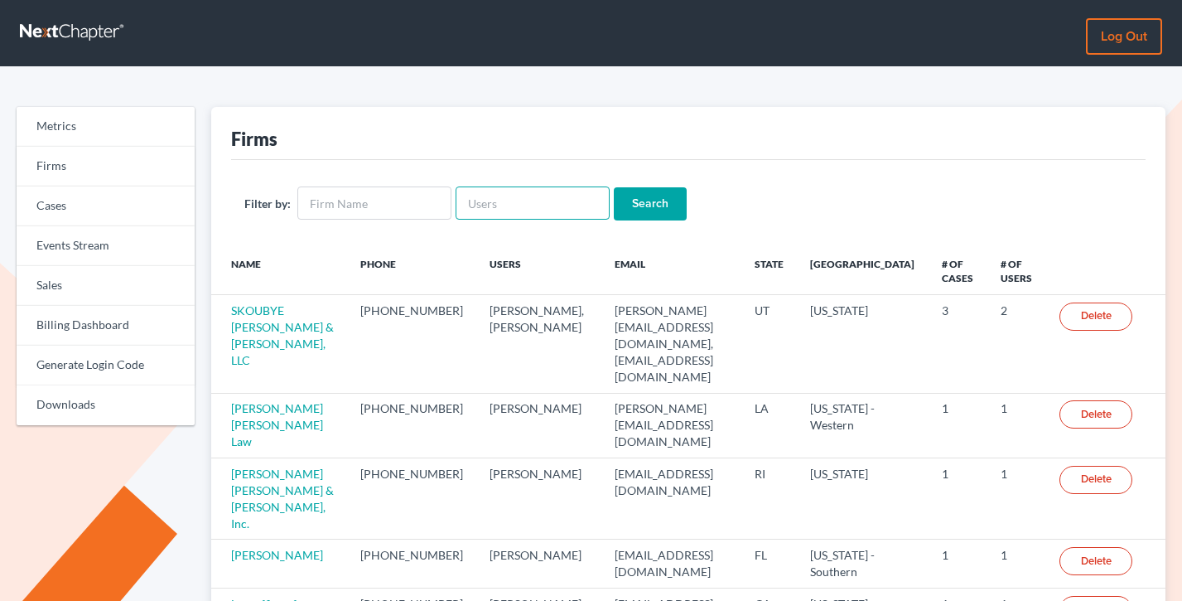
click at [489, 199] on input "text" at bounding box center [533, 202] width 154 height 33
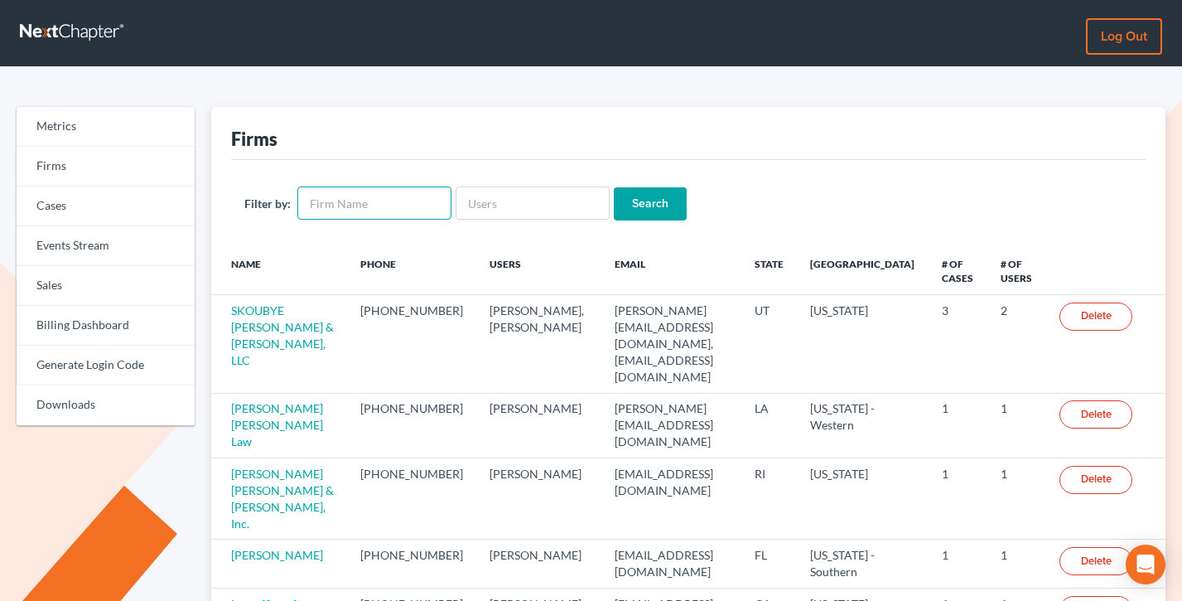
click at [331, 200] on input "text" at bounding box center [374, 202] width 154 height 33
paste input "verner@vernersmith.com"
type input "verner@vernersmith.com"
click at [397, 201] on input "verner@vernersmith.com" at bounding box center [374, 202] width 154 height 33
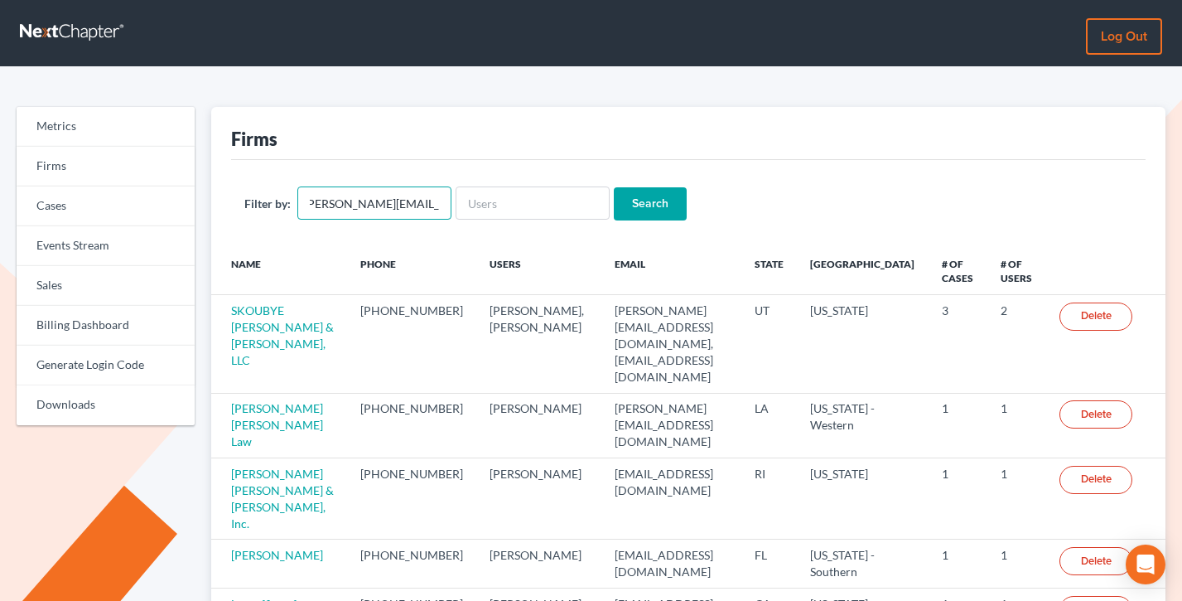
click at [398, 201] on input "verner@vernersmith.com" at bounding box center [374, 202] width 154 height 33
click at [398, 201] on input "[PERSON_NAME][EMAIL_ADDRESS][DOMAIN_NAME]" at bounding box center [374, 202] width 154 height 33
paste input "[PERSON_NAME][EMAIL_ADDRESS][DOMAIN_NAME]"
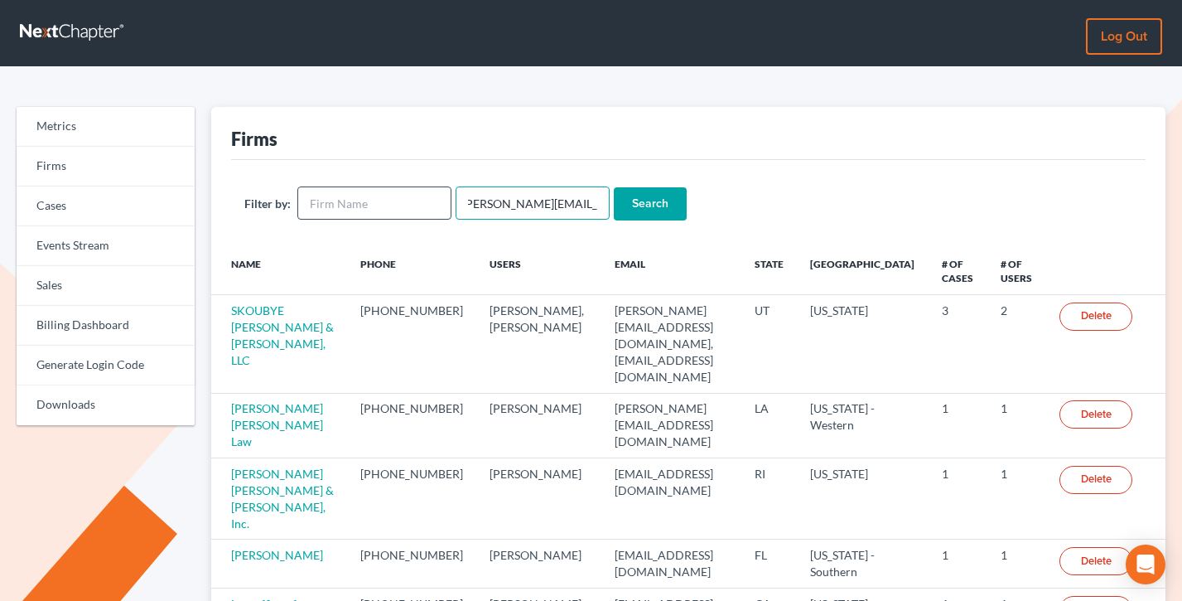
type input "[PERSON_NAME][EMAIL_ADDRESS][DOMAIN_NAME]"
click at [614, 187] on input "Search" at bounding box center [650, 203] width 73 height 33
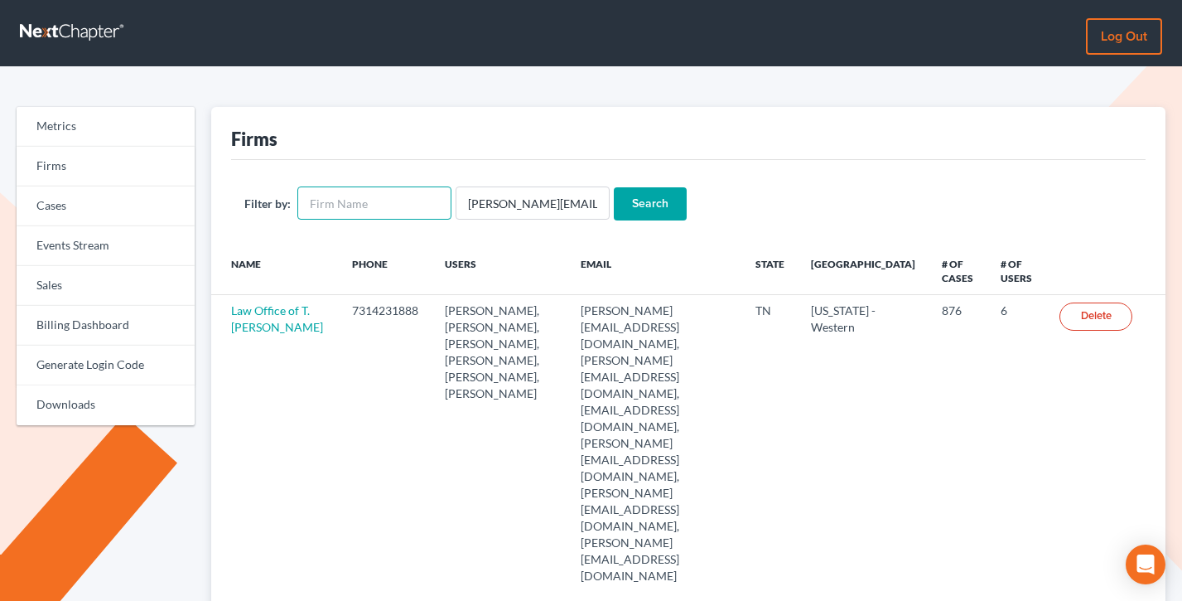
click at [370, 195] on input "text" at bounding box center [374, 202] width 154 height 33
paste input "[PERSON_NAME] Law PLLC"
type input "[PERSON_NAME] Law PLLC"
click at [518, 196] on input "[PERSON_NAME][EMAIL_ADDRESS][DOMAIN_NAME]" at bounding box center [533, 202] width 154 height 33
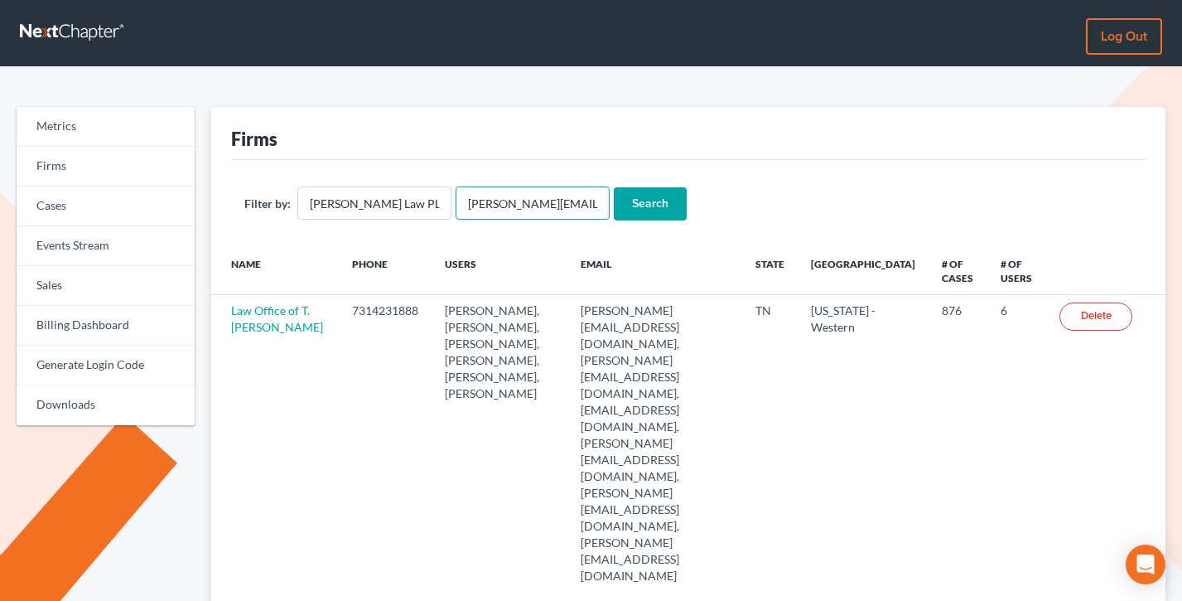
click at [518, 196] on input "[PERSON_NAME][EMAIL_ADDRESS][DOMAIN_NAME]" at bounding box center [533, 202] width 154 height 33
click at [614, 187] on input "Search" at bounding box center [650, 203] width 73 height 33
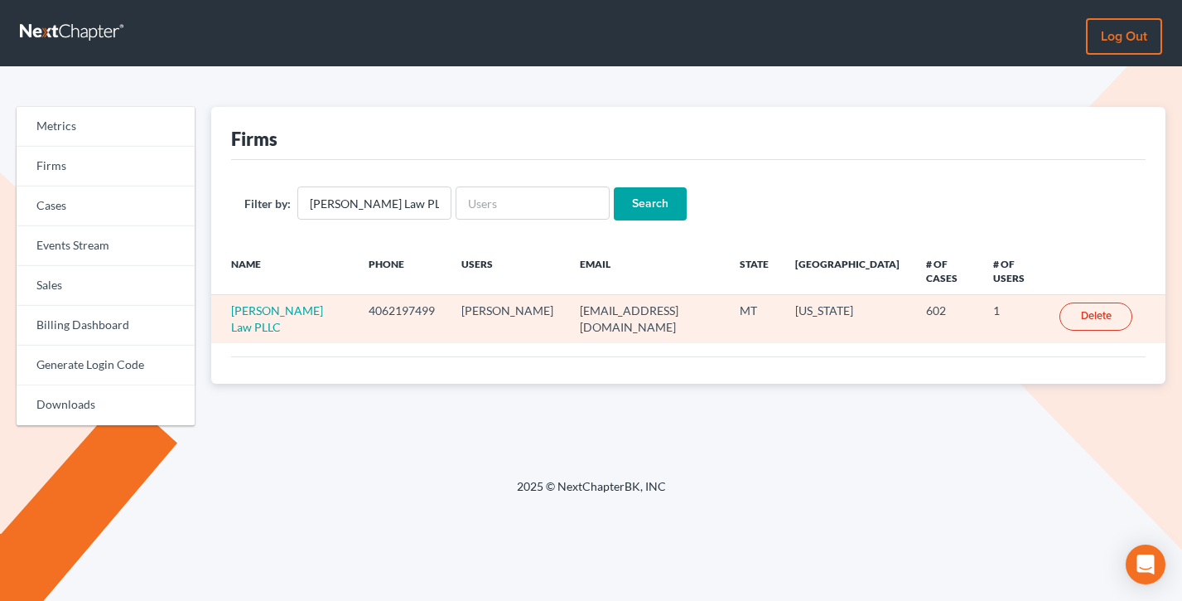
click at [290, 295] on td "Pipitone Law PLLC" at bounding box center [283, 319] width 144 height 48
click at [302, 303] on link "[PERSON_NAME] Law PLLC" at bounding box center [277, 318] width 92 height 31
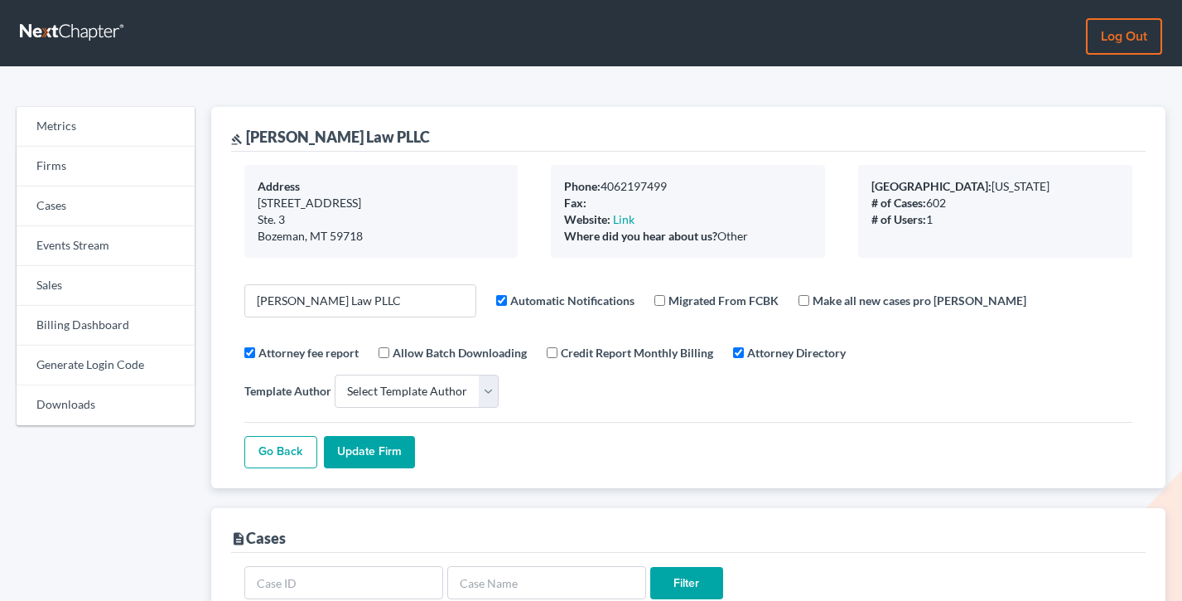
select select
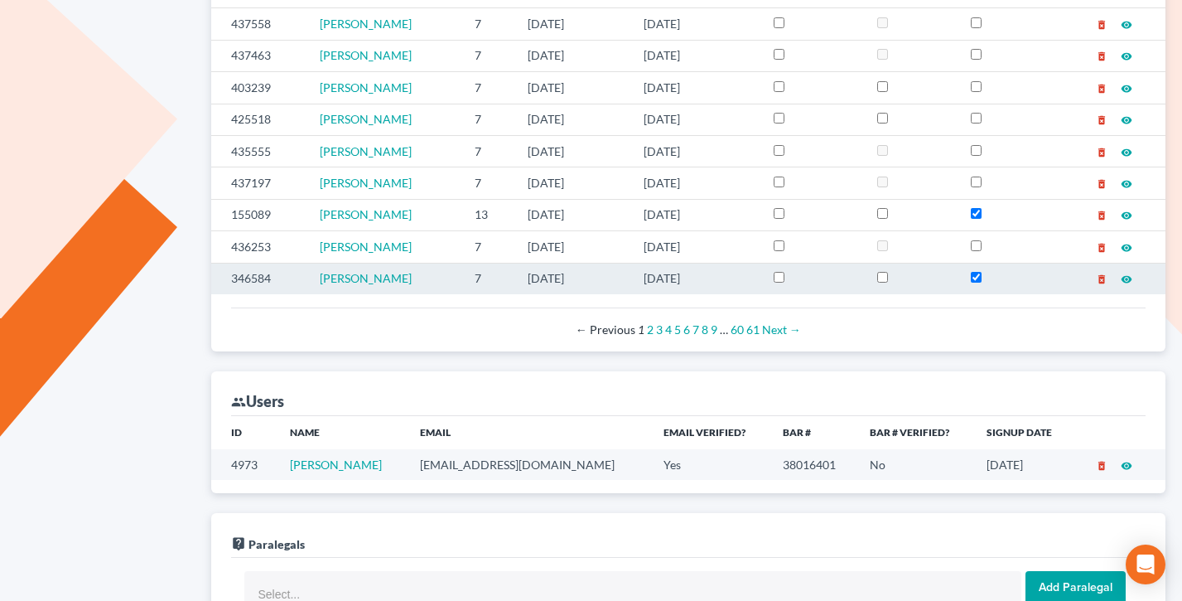
scroll to position [772, 0]
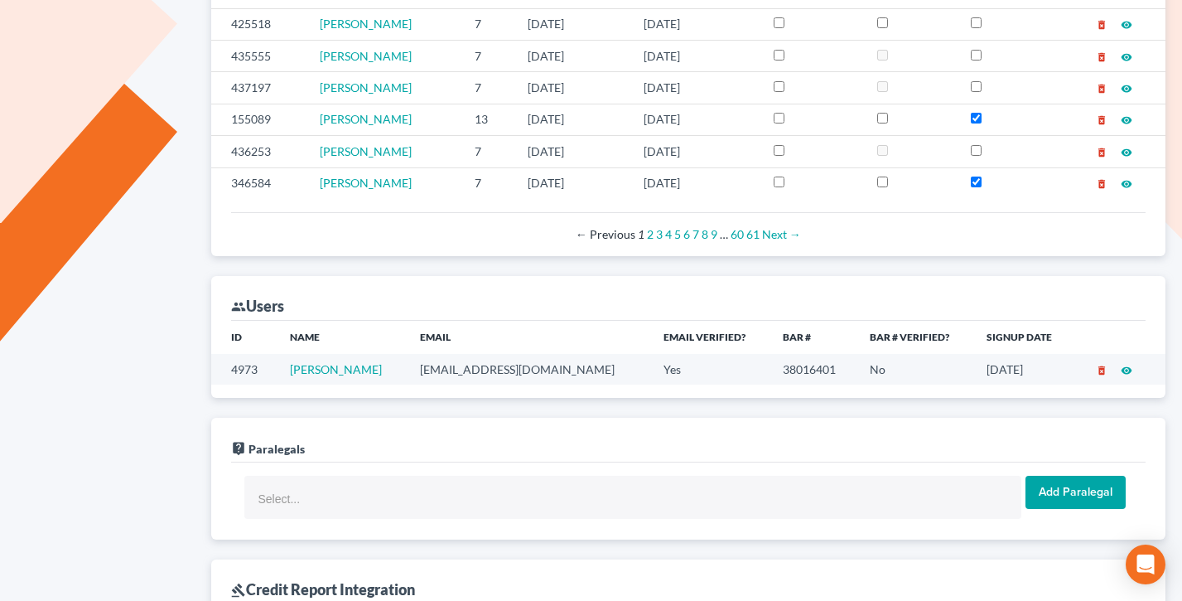
drag, startPoint x: 524, startPoint y: 341, endPoint x: 401, endPoint y: 336, distance: 123.5
click at [401, 354] on tr "4973 Frank Pipitone fp@pipitonelaw.com Yes 38016401 No 10/08/2018 delete_foreve…" at bounding box center [688, 369] width 955 height 31
click at [401, 354] on td "Frank Pipitone" at bounding box center [342, 369] width 130 height 31
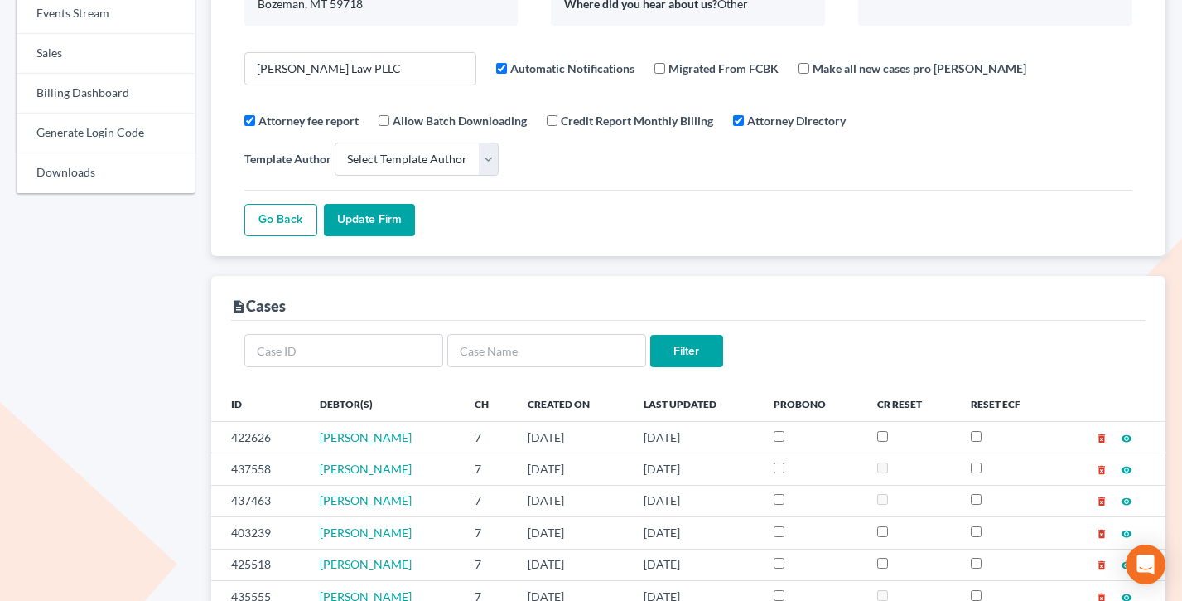
scroll to position [0, 0]
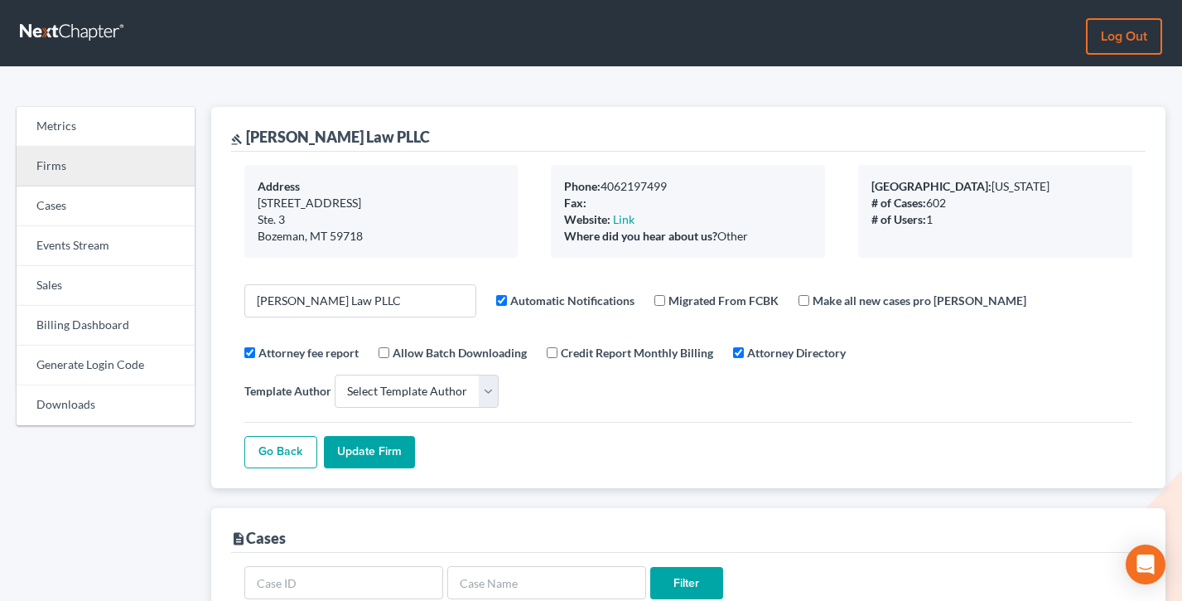
click at [73, 167] on link "Firms" at bounding box center [106, 167] width 178 height 40
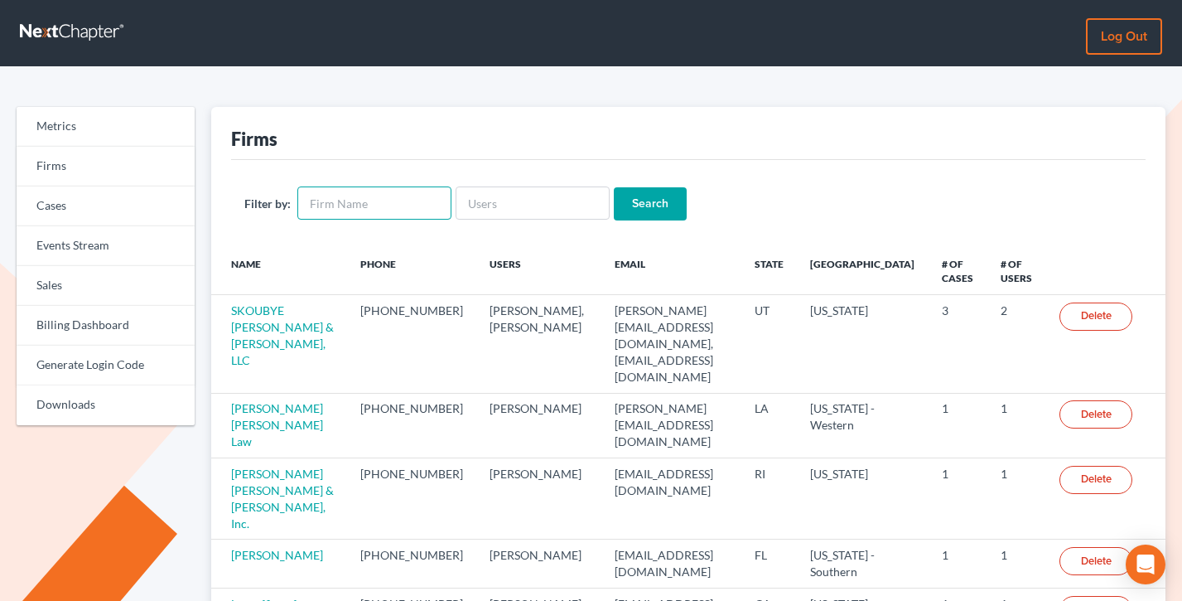
click at [384, 199] on input "text" at bounding box center [374, 202] width 154 height 33
paste input "[PERSON_NAME] Law, PC, LLO"
type input "[PERSON_NAME] Law, PC, LLO"
click at [614, 187] on input "Search" at bounding box center [650, 203] width 73 height 33
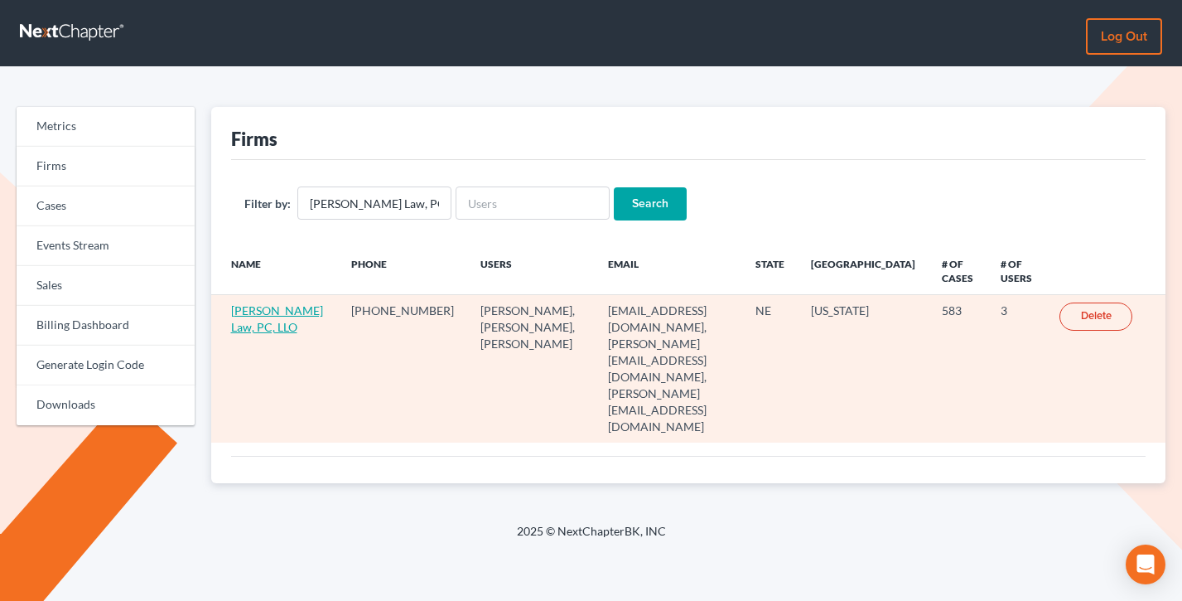
click at [242, 333] on link "Lentz Law, PC, LLO" at bounding box center [277, 318] width 92 height 31
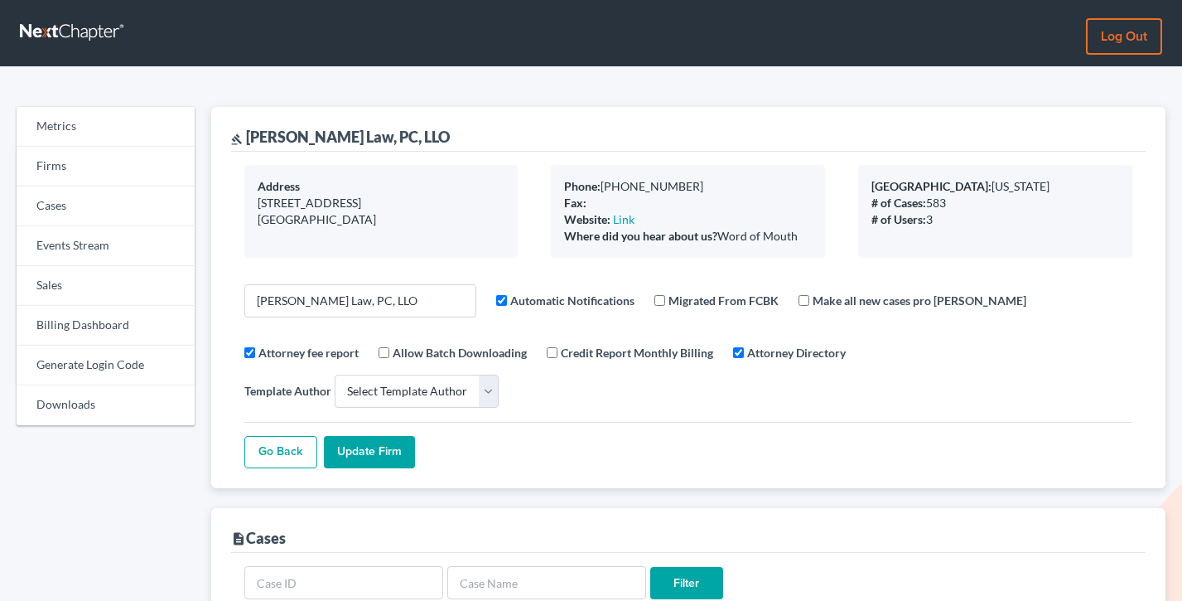
select select
click at [68, 164] on link "Firms" at bounding box center [106, 167] width 178 height 40
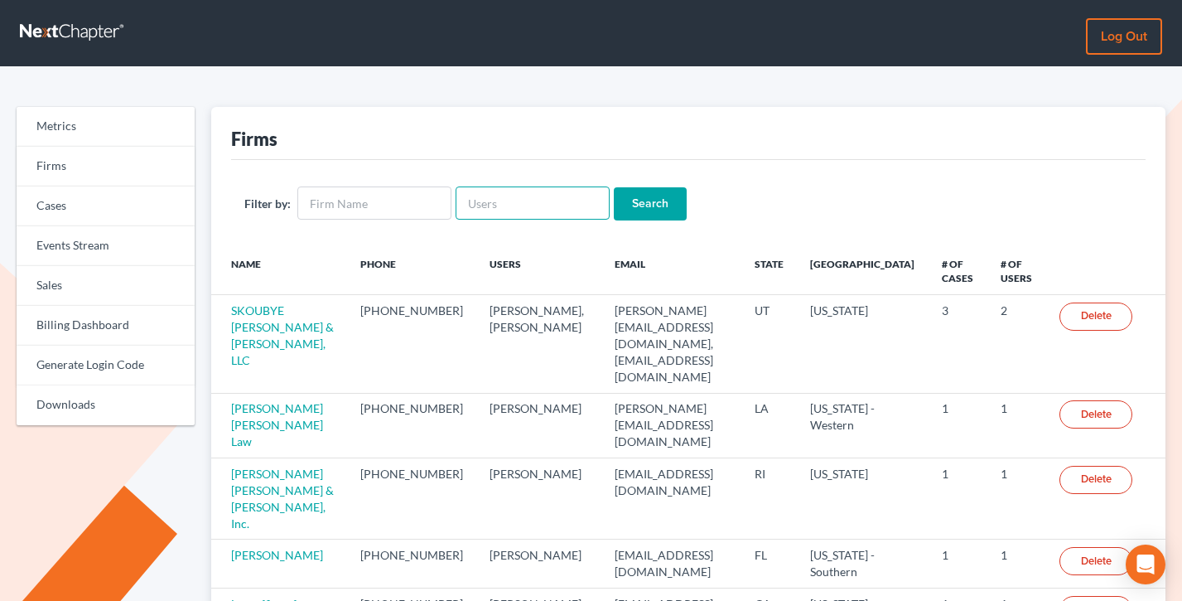
click at [500, 206] on input "text" at bounding box center [533, 202] width 154 height 33
paste input "[EMAIL_ADDRESS][DOMAIN_NAME]"
type input "[EMAIL_ADDRESS][DOMAIN_NAME]"
click at [614, 187] on input "Search" at bounding box center [650, 203] width 73 height 33
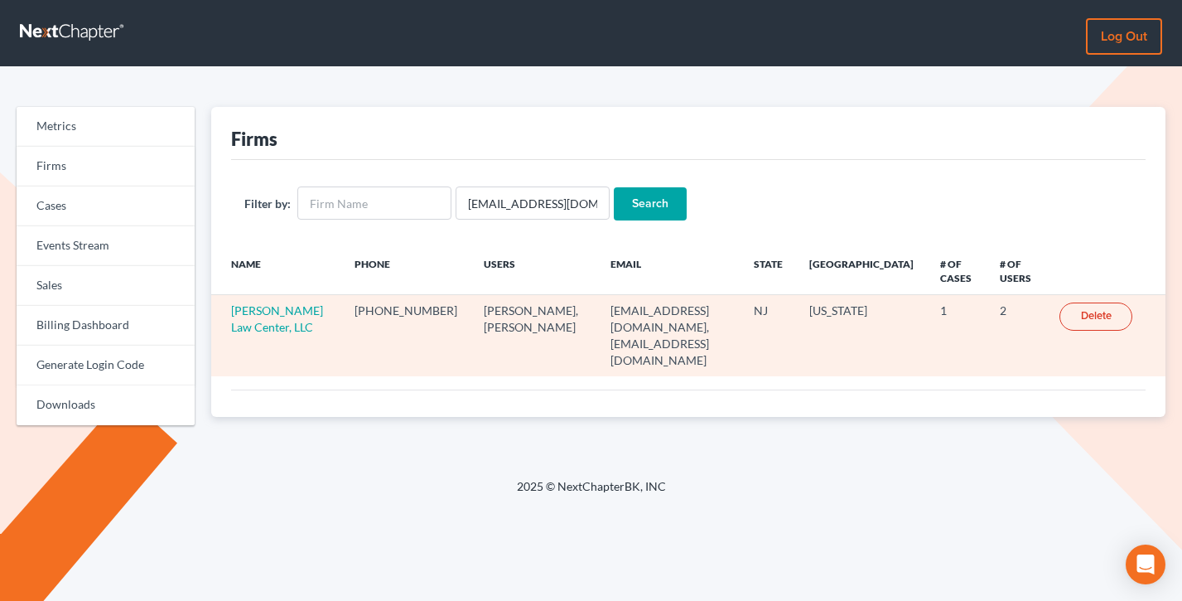
click at [261, 317] on td "[PERSON_NAME] Law Center, LLC" at bounding box center [276, 335] width 130 height 81
click at [263, 326] on link "[PERSON_NAME] Law Center, LLC" at bounding box center [277, 318] width 92 height 31
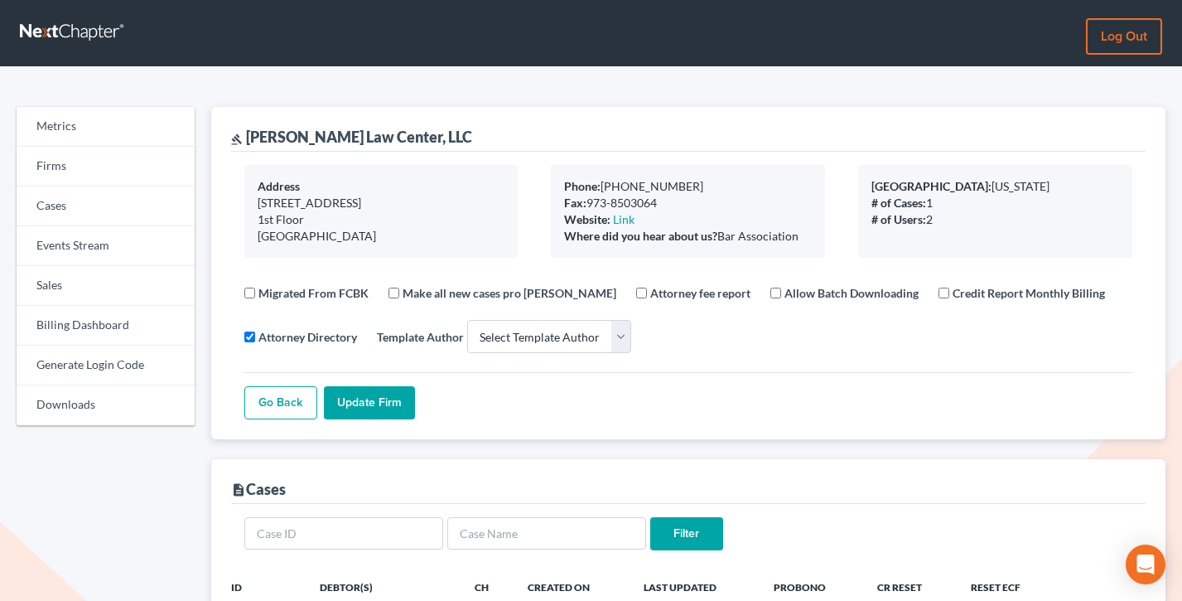
select select
click at [77, 319] on link "Billing Dashboard" at bounding box center [106, 326] width 178 height 40
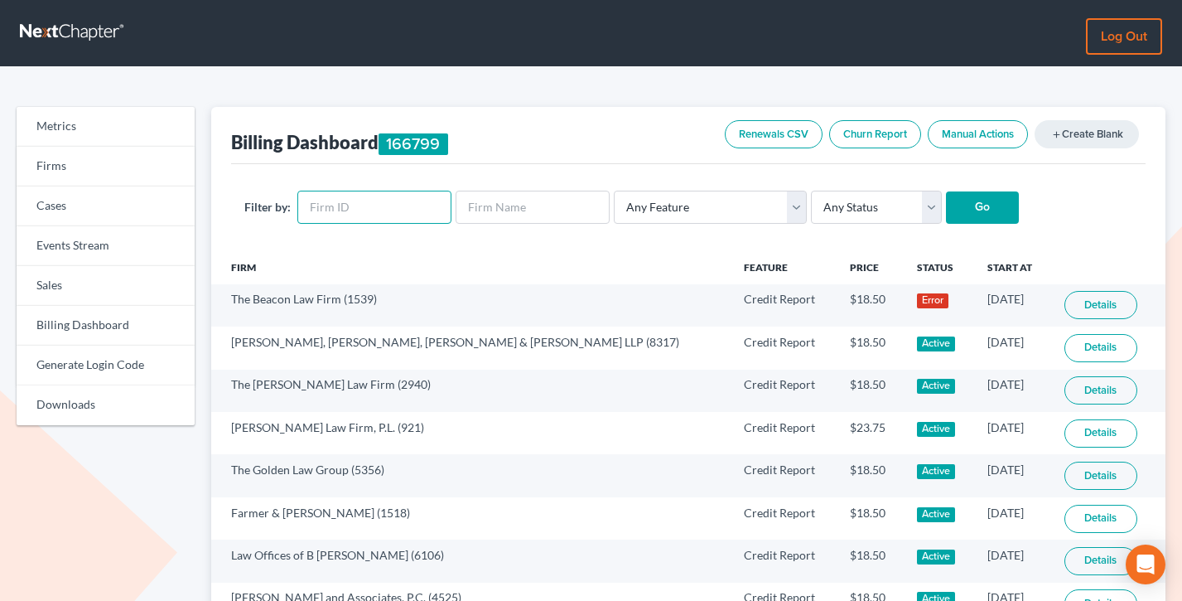
click at [372, 196] on input "text" at bounding box center [374, 207] width 154 height 33
paste input "12195"
type input "12195"
click at [946, 191] on input "Go" at bounding box center [982, 207] width 73 height 33
